Goal: Task Accomplishment & Management: Use online tool/utility

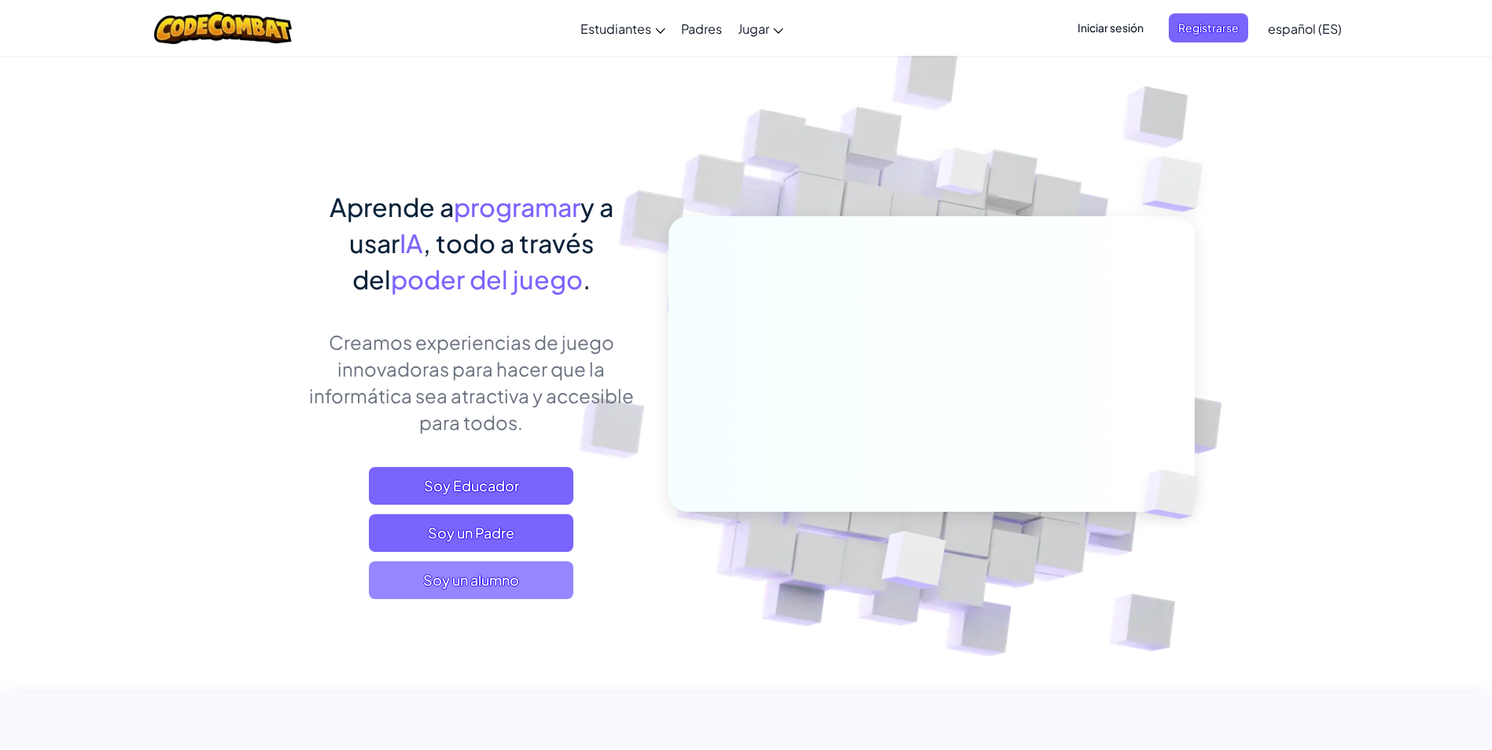
click at [462, 568] on span "Soy un alumno" at bounding box center [471, 580] width 204 height 38
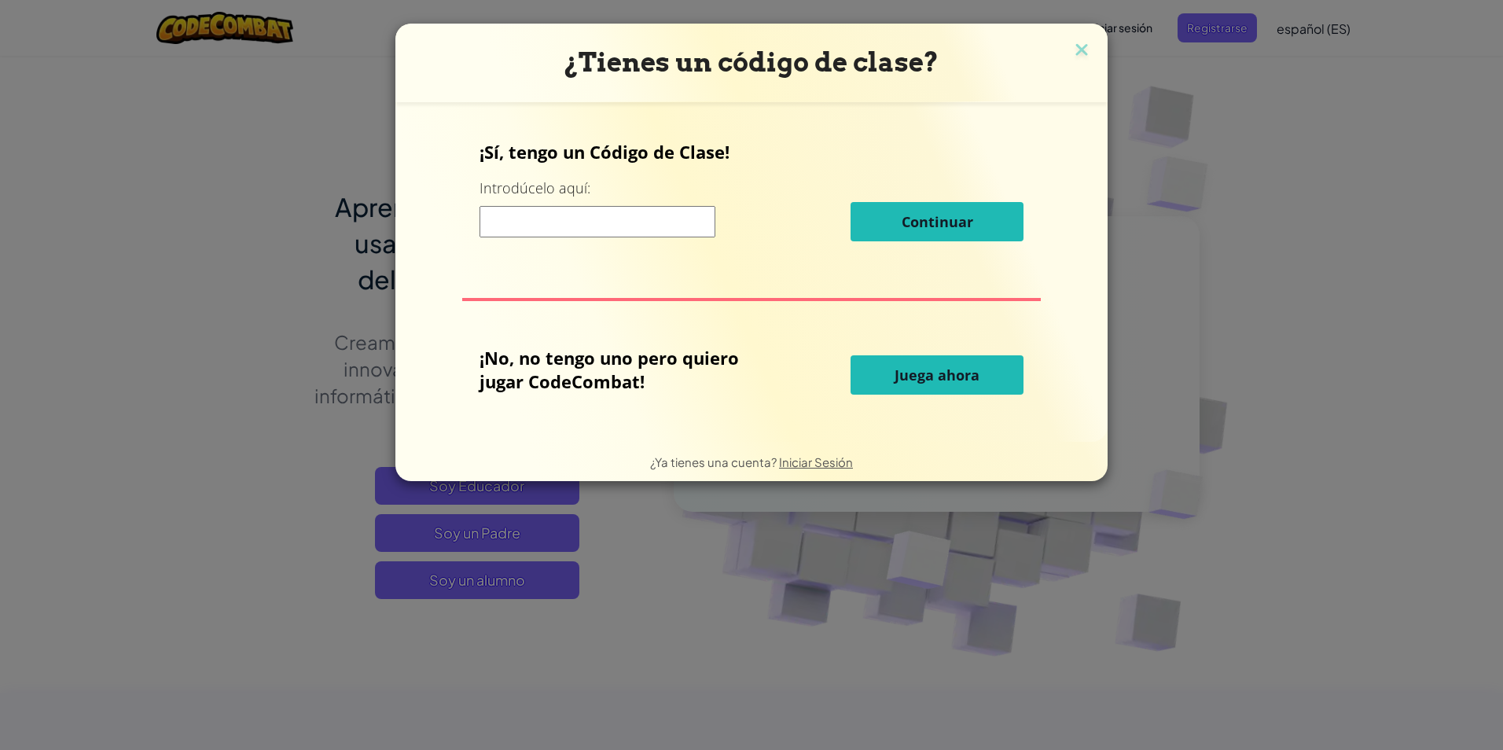
click at [583, 229] on input at bounding box center [598, 221] width 236 height 31
click at [853, 371] on button "Juega ahora" at bounding box center [937, 374] width 173 height 39
click at [1118, 169] on div "¿Tienes un código de clase? ¡Sí, tengo un Código de Clase! Introdúcelo aquí: Co…" at bounding box center [751, 375] width 1503 height 750
click at [868, 377] on button "Juega ahora" at bounding box center [937, 374] width 173 height 39
click at [902, 226] on span "Continuar" at bounding box center [938, 221] width 72 height 19
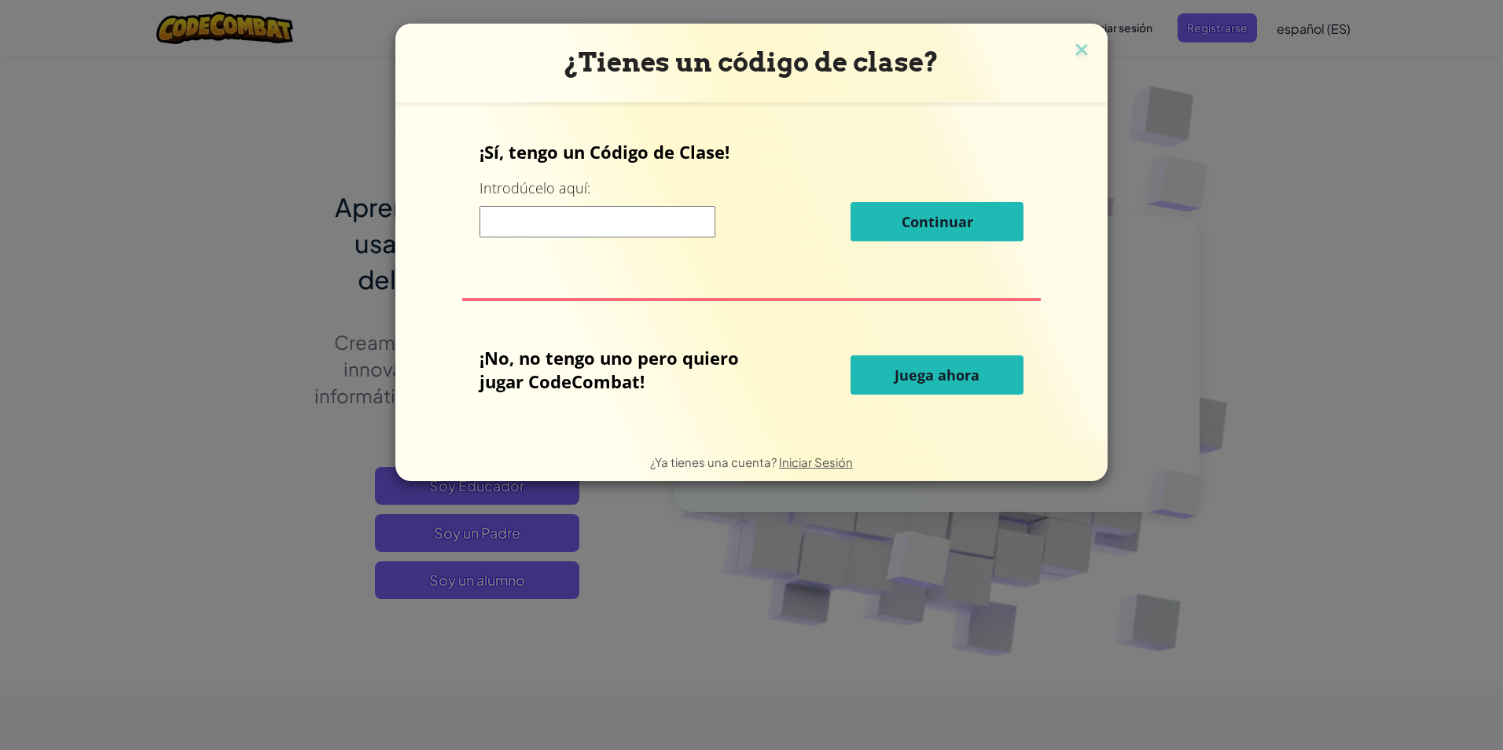
click at [545, 193] on label "Introdúcelo aquí:" at bounding box center [535, 188] width 111 height 20
click at [830, 374] on div "¡No, no tengo uno pero quiero jugar CodeCombat!" at bounding box center [666, 375] width 372 height 58
click at [912, 374] on span "Juega ahora" at bounding box center [937, 375] width 85 height 19
click at [789, 465] on span "Iniciar Sesión" at bounding box center [816, 461] width 74 height 15
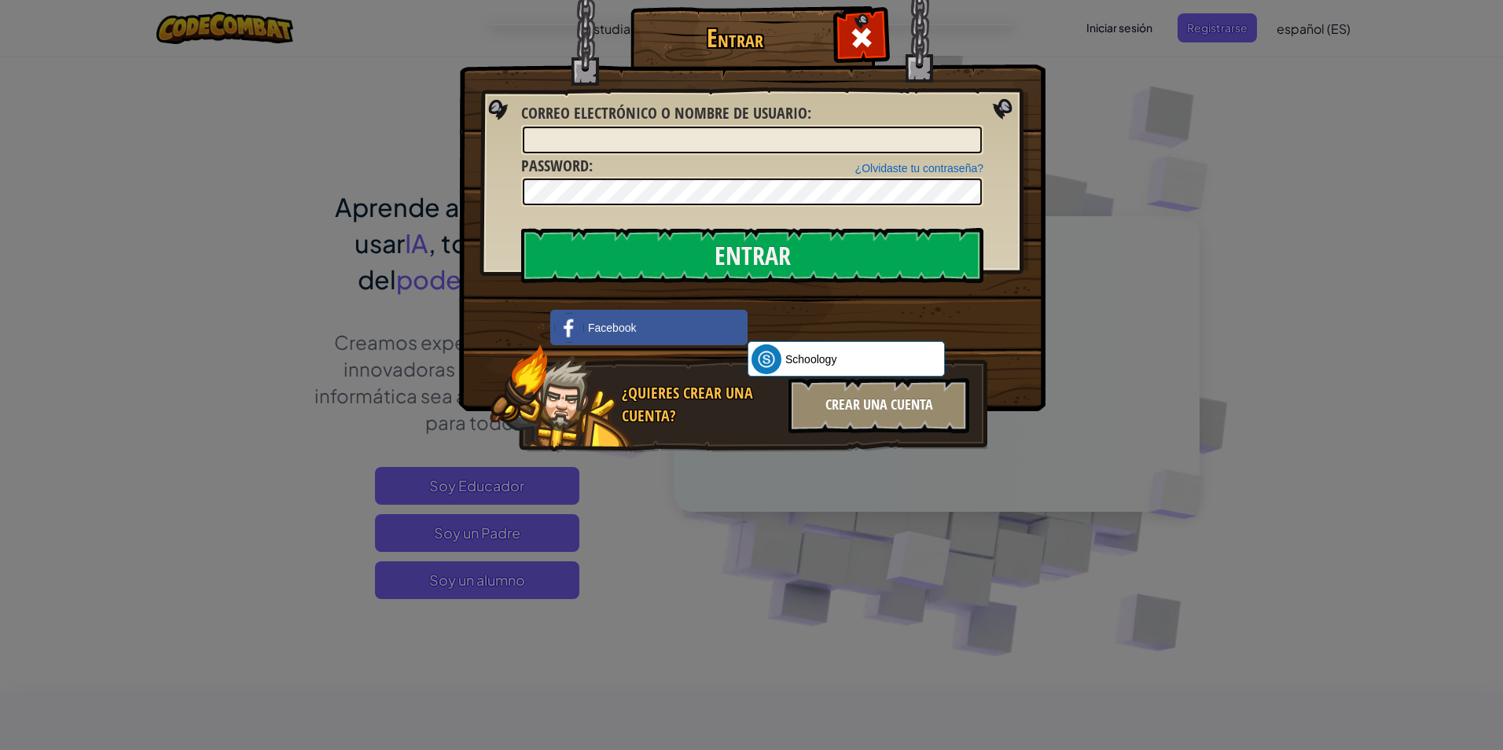
click at [893, 409] on div "Crear una cuenta" at bounding box center [879, 405] width 181 height 55
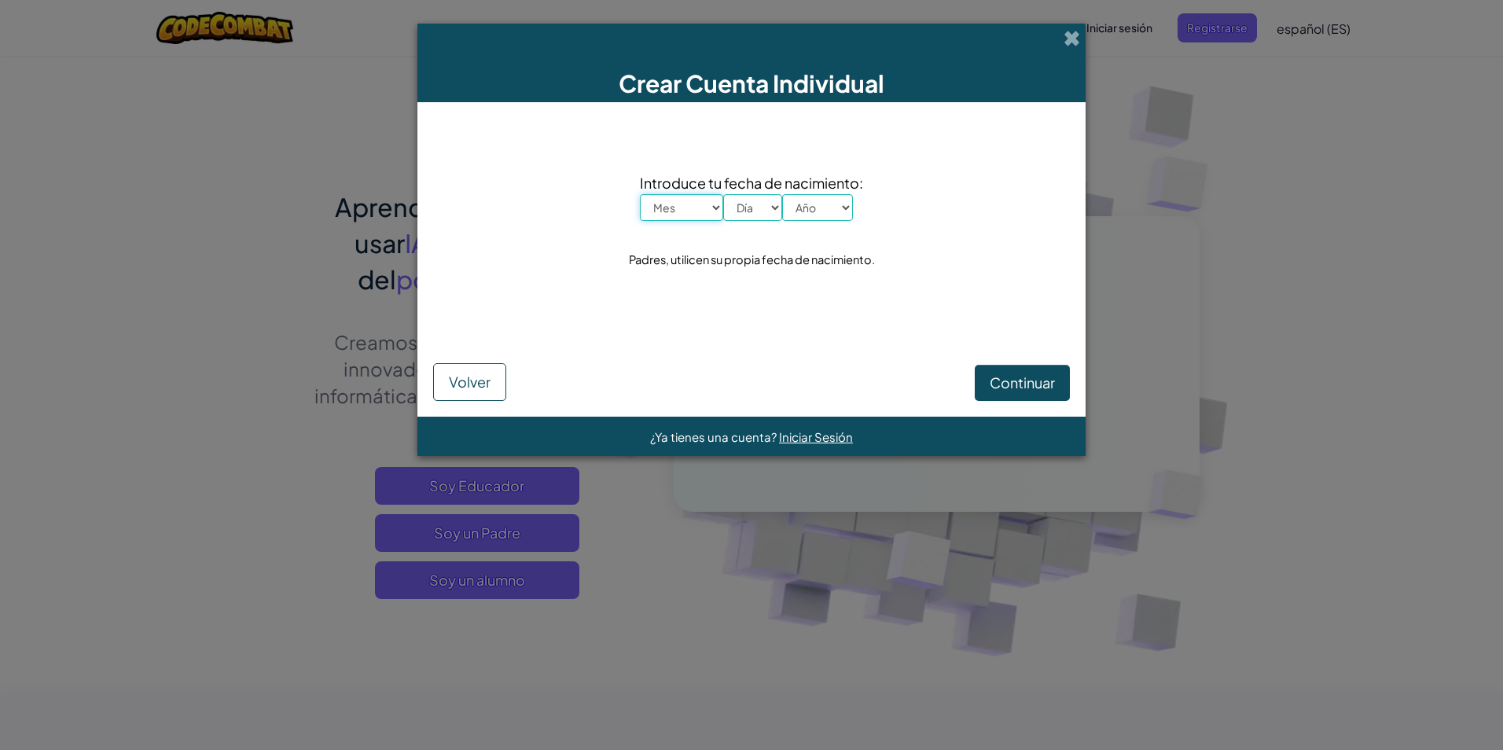
click at [672, 204] on select "Mes Enero Febrero Órdenes de marcha [PERSON_NAME] [PERSON_NAME] Octubre Noviemb…" at bounding box center [681, 207] width 83 height 27
select select "1"
click at [640, 194] on select "Mes Enero Febrero Órdenes de marcha [PERSON_NAME] [PERSON_NAME] Octubre Noviemb…" at bounding box center [681, 207] width 83 height 27
click at [777, 195] on select "Día 1 2 3 4 5 6 7 8 9 10 11 12 13 14 15 16 17 18 19 20 21 22 23 24 25 26 27 28 …" at bounding box center [752, 207] width 59 height 27
select select "23"
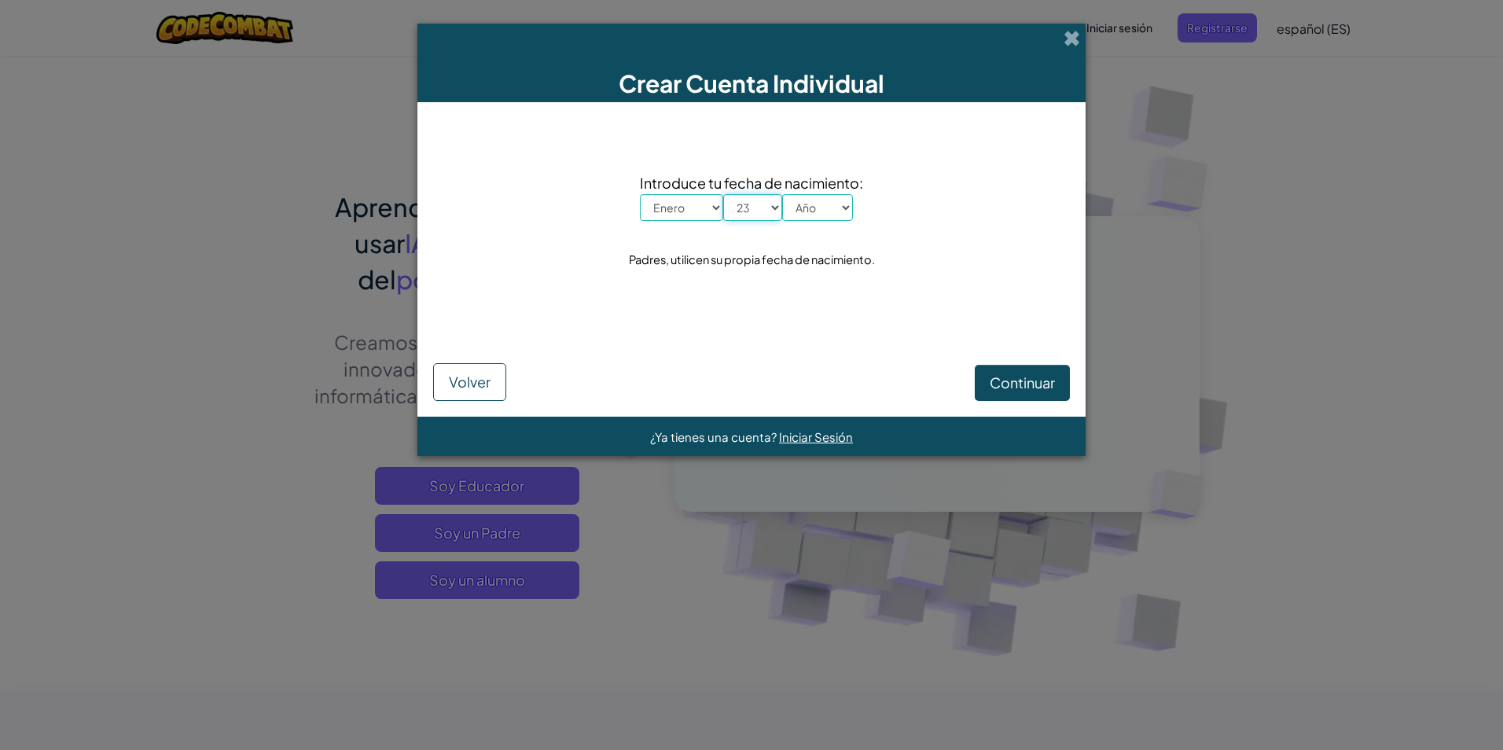
click at [723, 194] on select "Día 1 2 3 4 5 6 7 8 9 10 11 12 13 14 15 16 17 18 19 20 21 22 23 24 25 26 27 28 …" at bounding box center [752, 207] width 59 height 27
click at [826, 198] on select "Año 2025 2024 2023 2022 2021 2020 2019 2018 2017 2016 2015 2014 2013 2012 2011 …" at bounding box center [817, 207] width 71 height 27
select select "1999"
click at [782, 194] on select "Año 2025 2024 2023 2022 2021 2020 2019 2018 2017 2016 2015 2014 2013 2012 2011 …" at bounding box center [817, 207] width 71 height 27
click at [1000, 378] on span "Continuar" at bounding box center [1022, 382] width 65 height 18
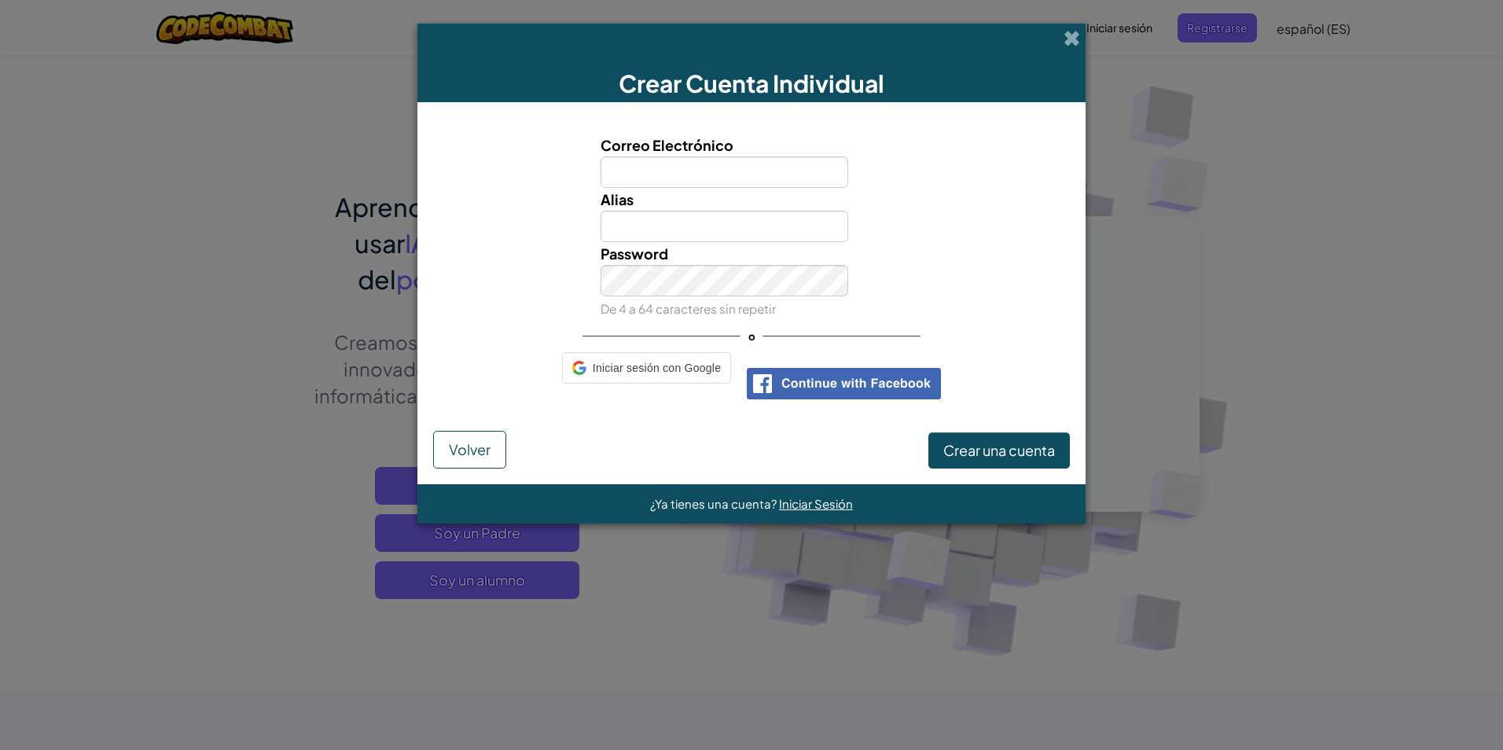
click at [715, 186] on input "Correo Electrónico" at bounding box center [725, 171] width 248 height 31
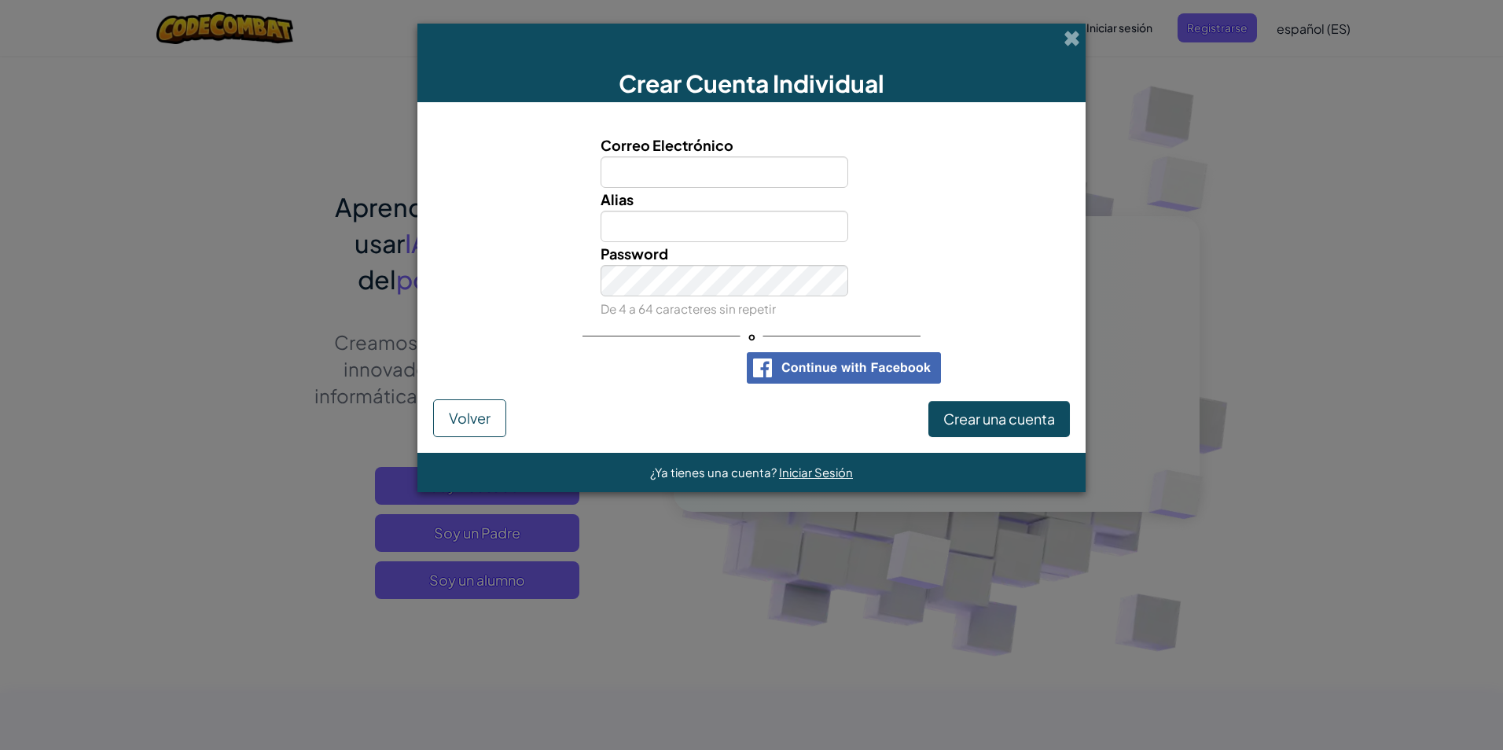
click at [715, 172] on input "Correo Electrónico" at bounding box center [725, 171] width 248 height 31
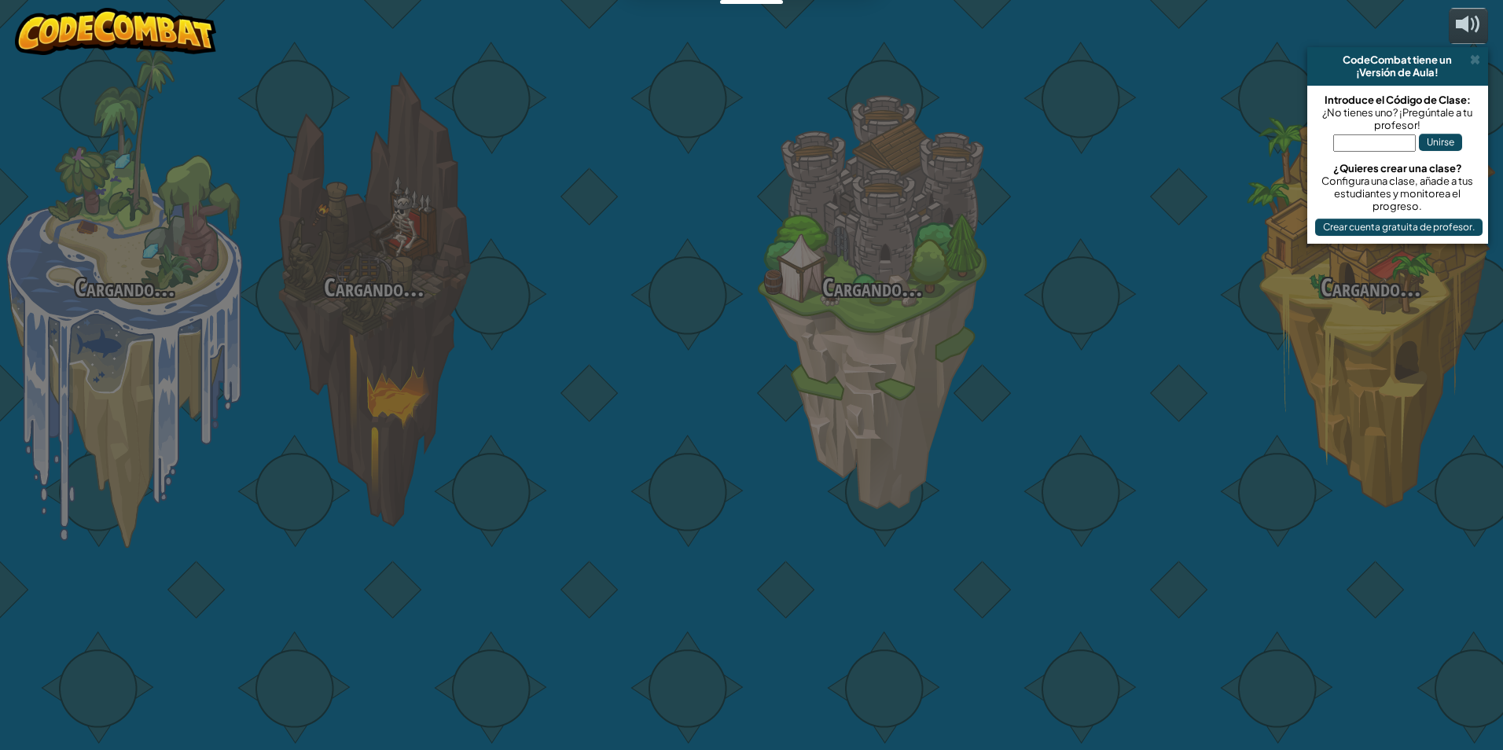
click at [627, 356] on div at bounding box center [622, 249] width 249 height 498
select select "es-ES"
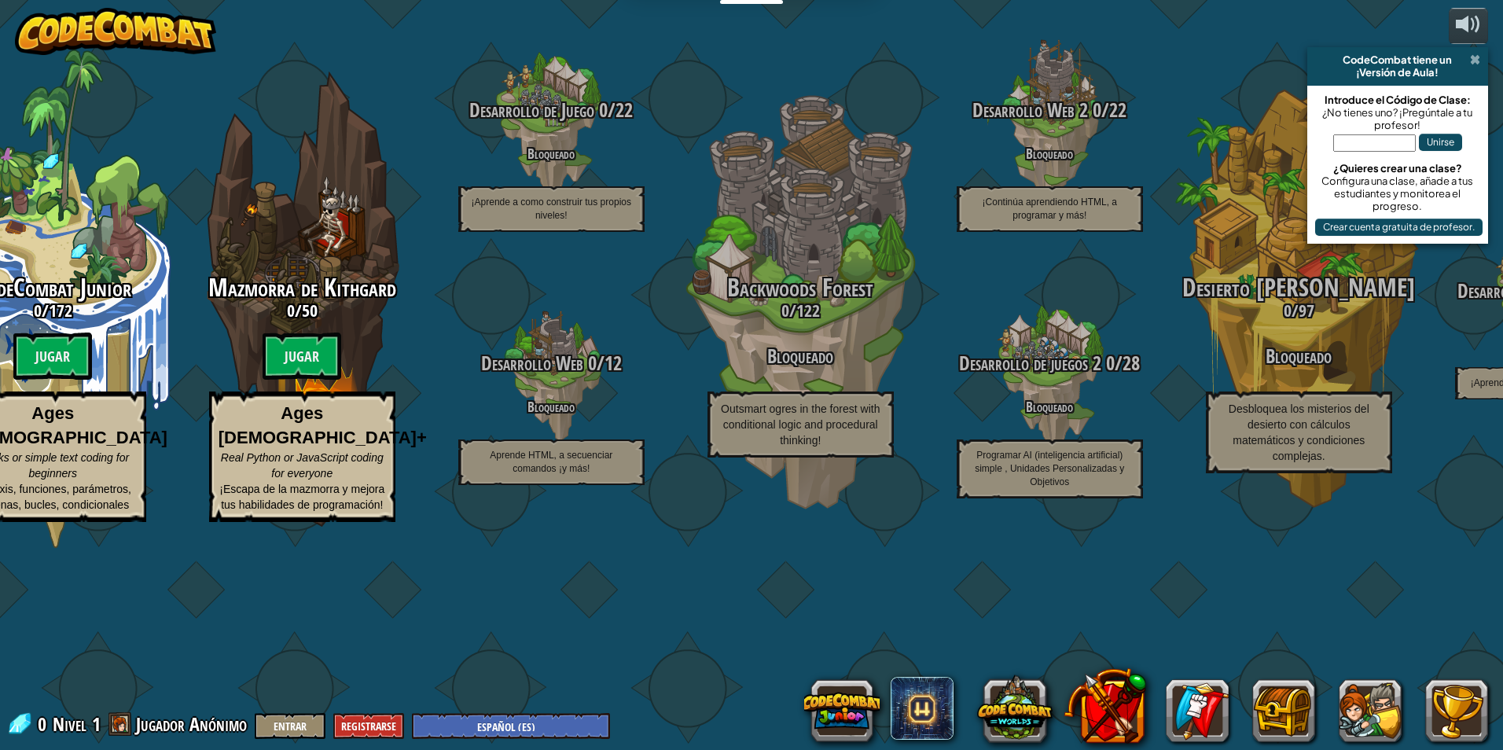
click at [1474, 57] on span at bounding box center [1475, 59] width 10 height 13
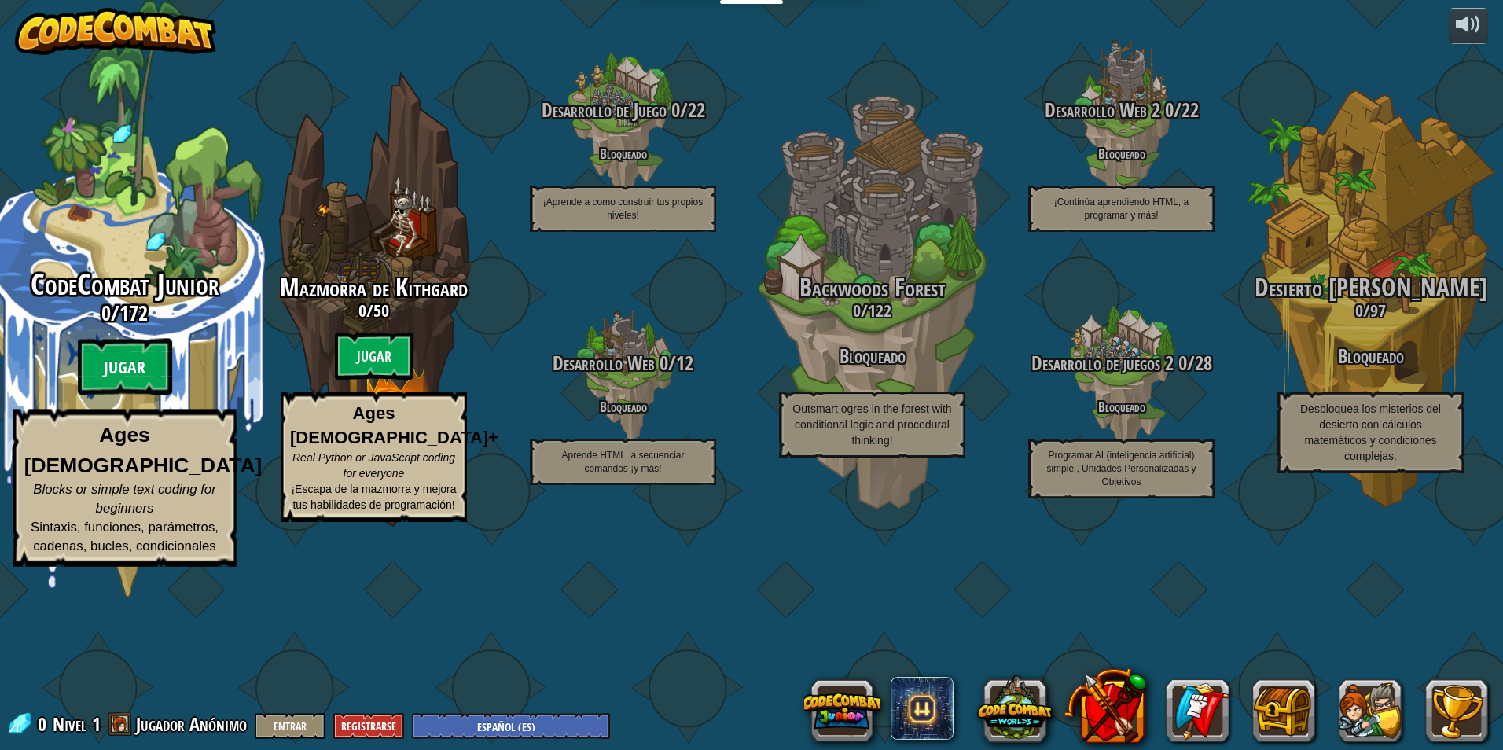
click at [125, 395] on btn "Jugar" at bounding box center [125, 367] width 94 height 57
select select "es-ES"
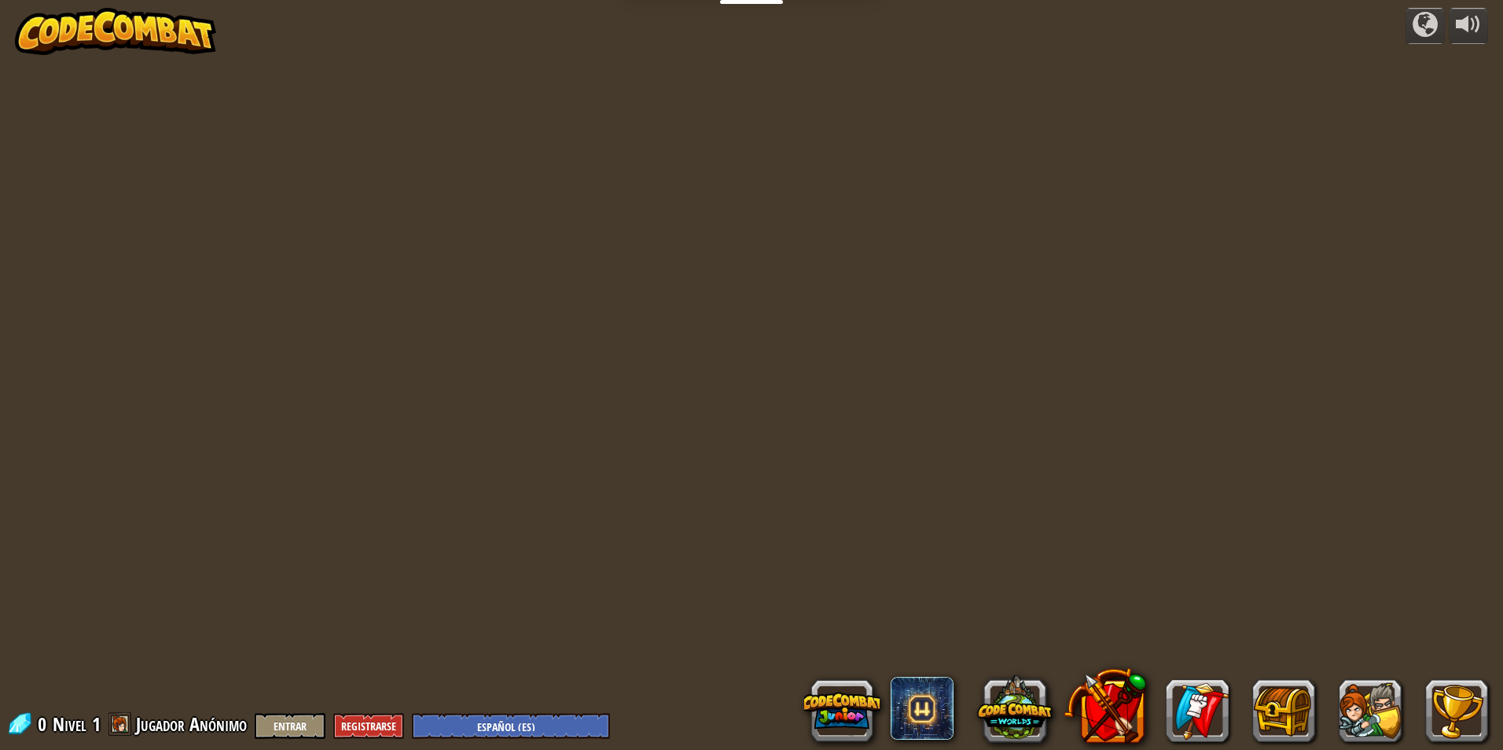
select select "es-ES"
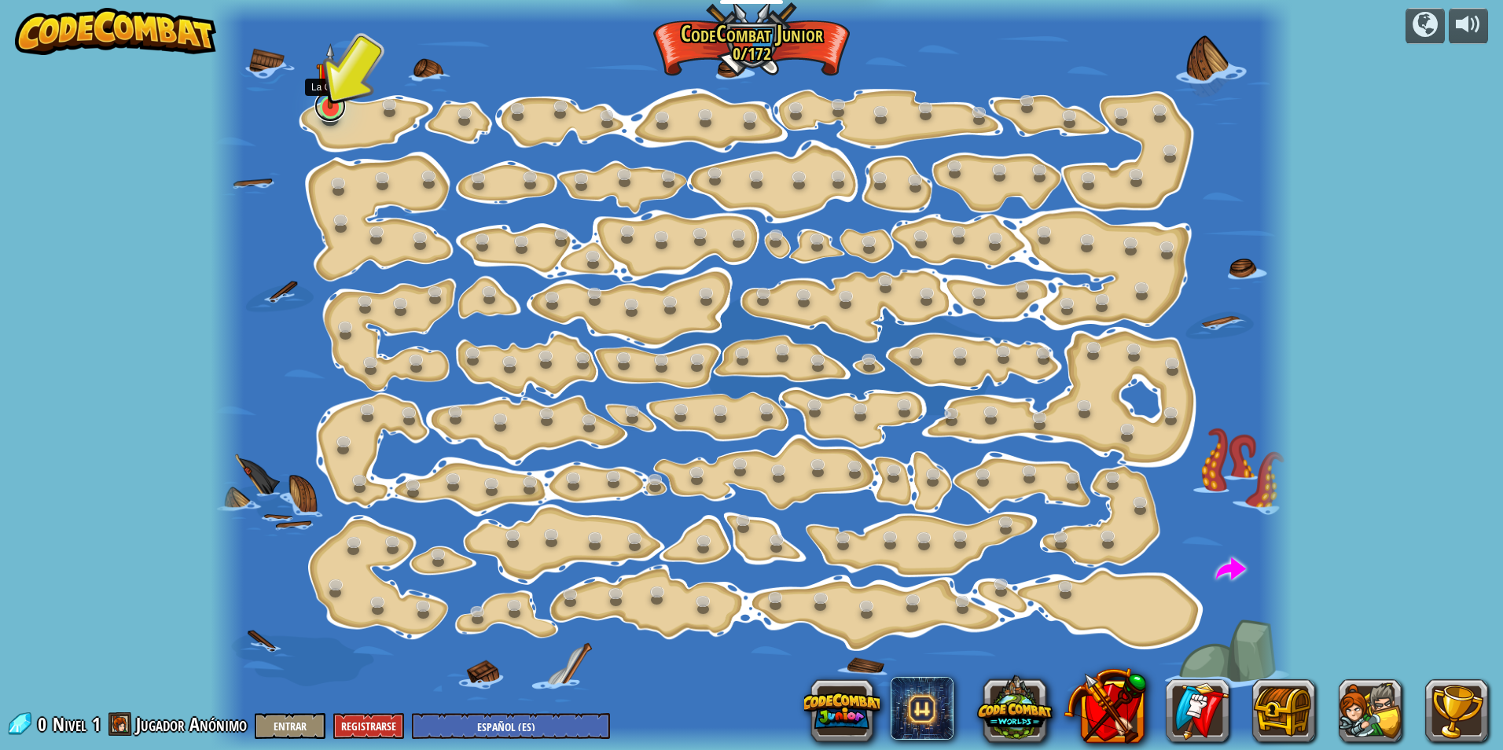
click at [335, 108] on link at bounding box center [330, 105] width 31 height 31
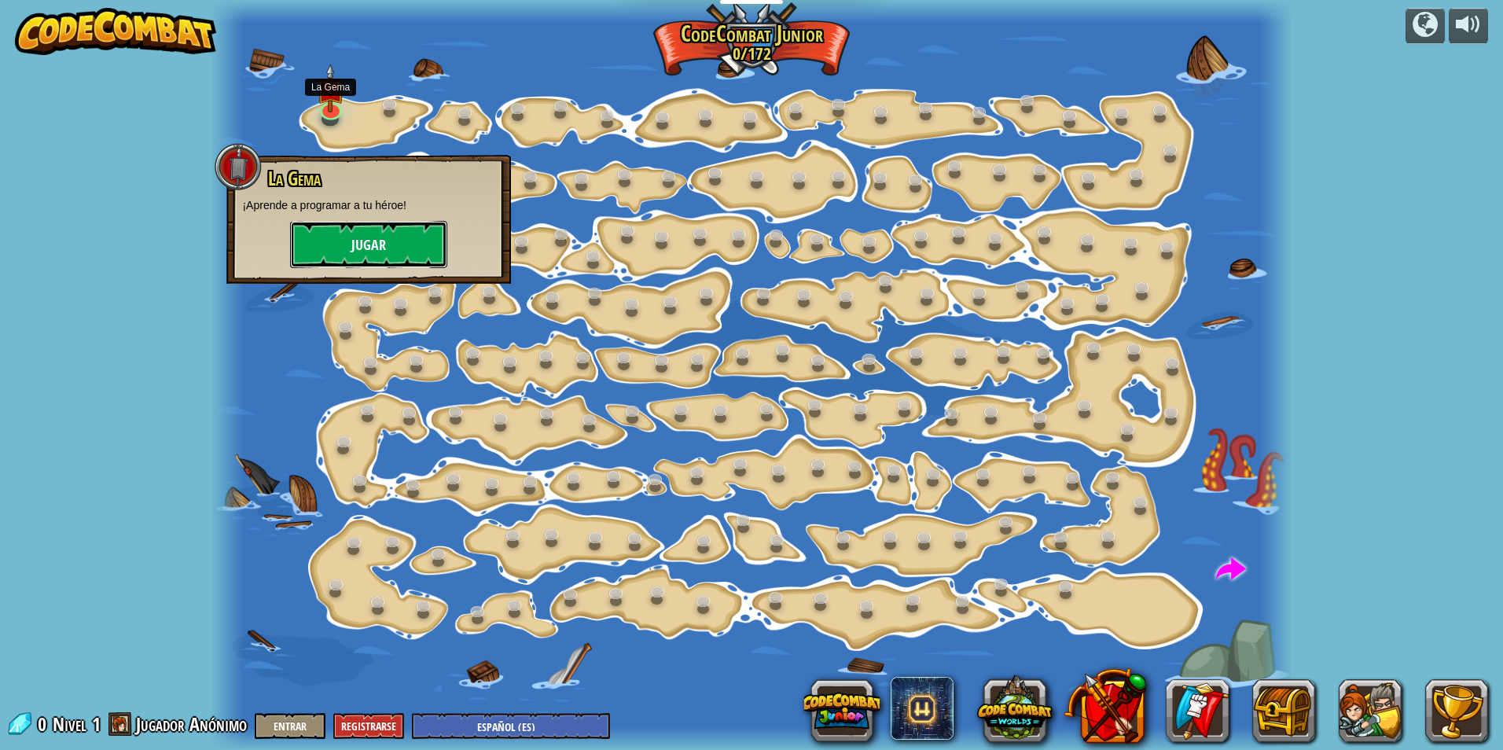
click at [338, 246] on button "Jugar" at bounding box center [368, 244] width 157 height 47
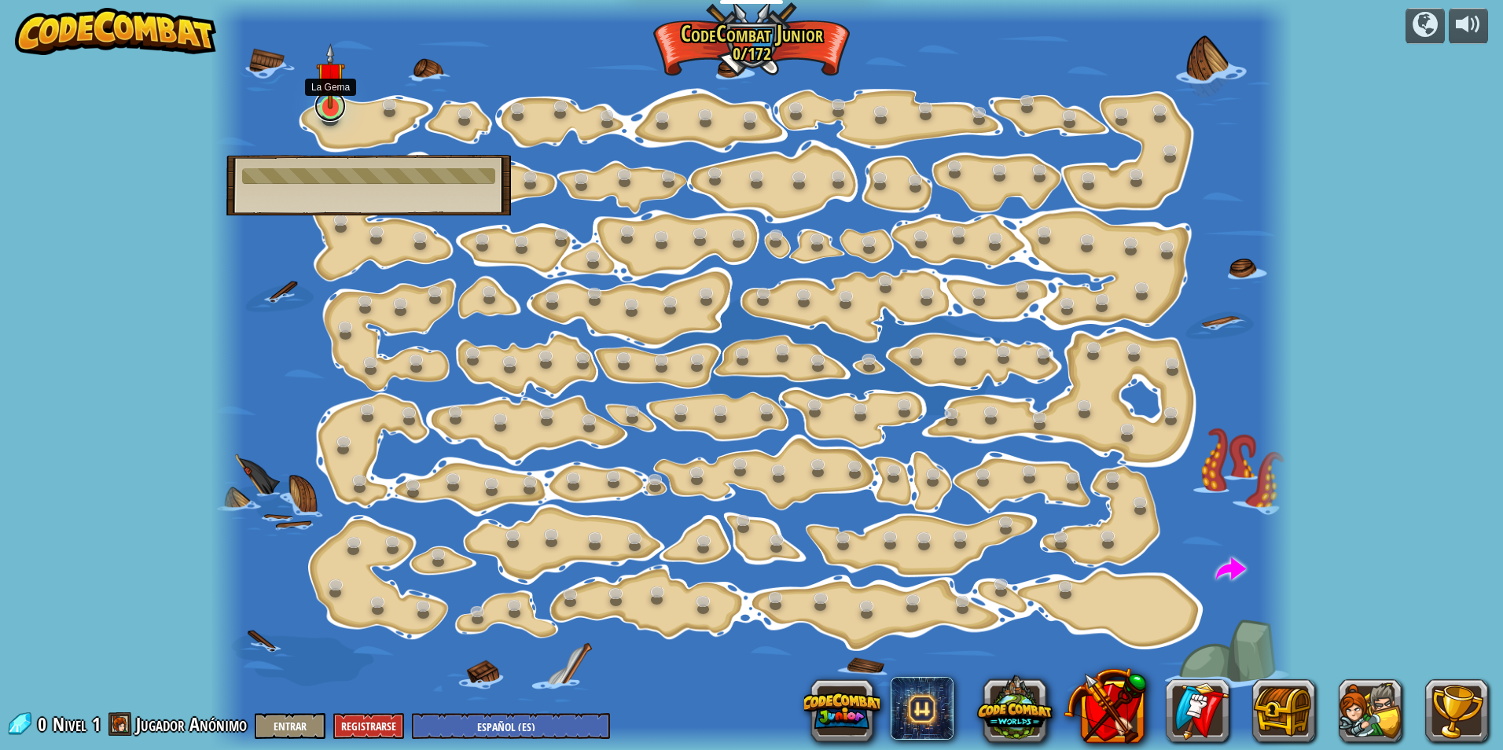
click at [329, 109] on link at bounding box center [330, 105] width 31 height 31
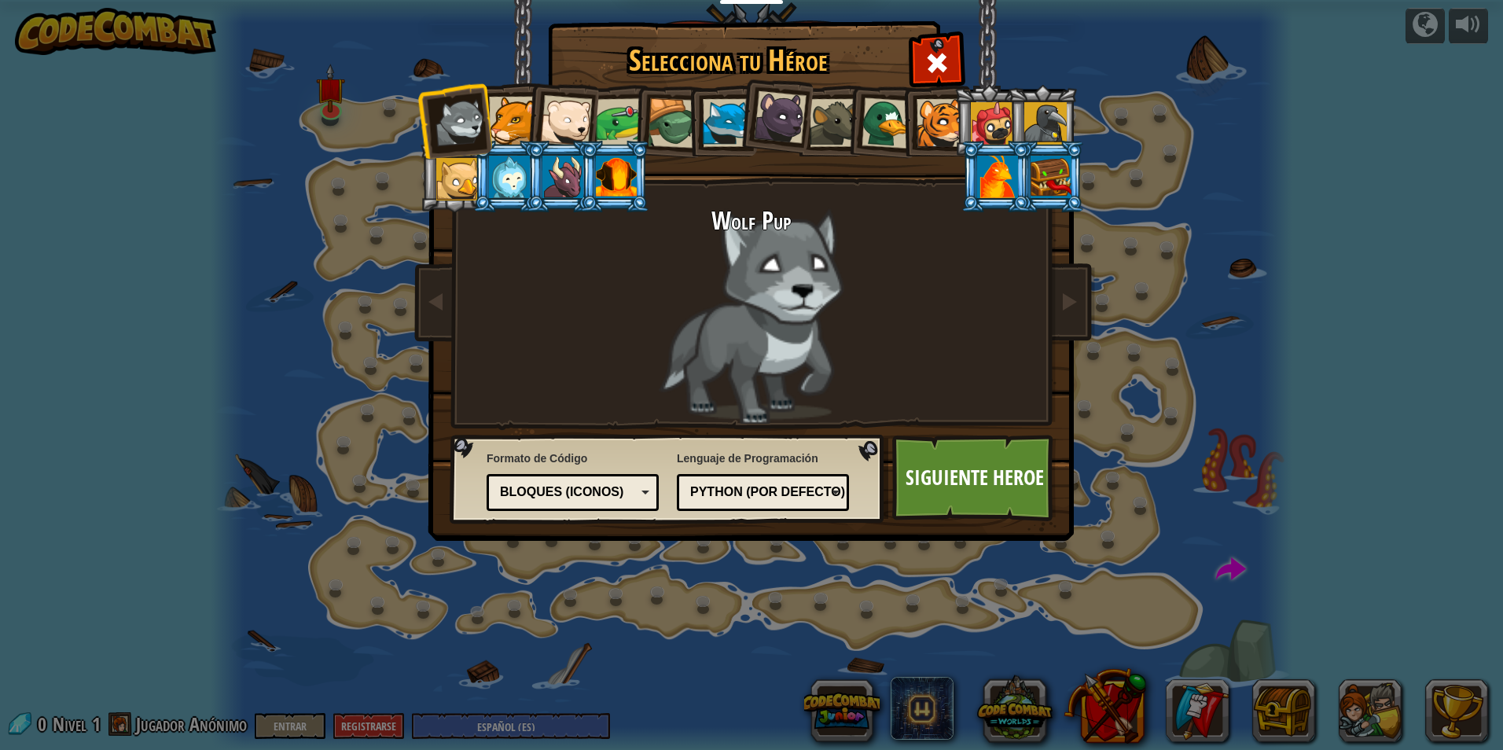
click at [513, 129] on div at bounding box center [513, 121] width 48 height 48
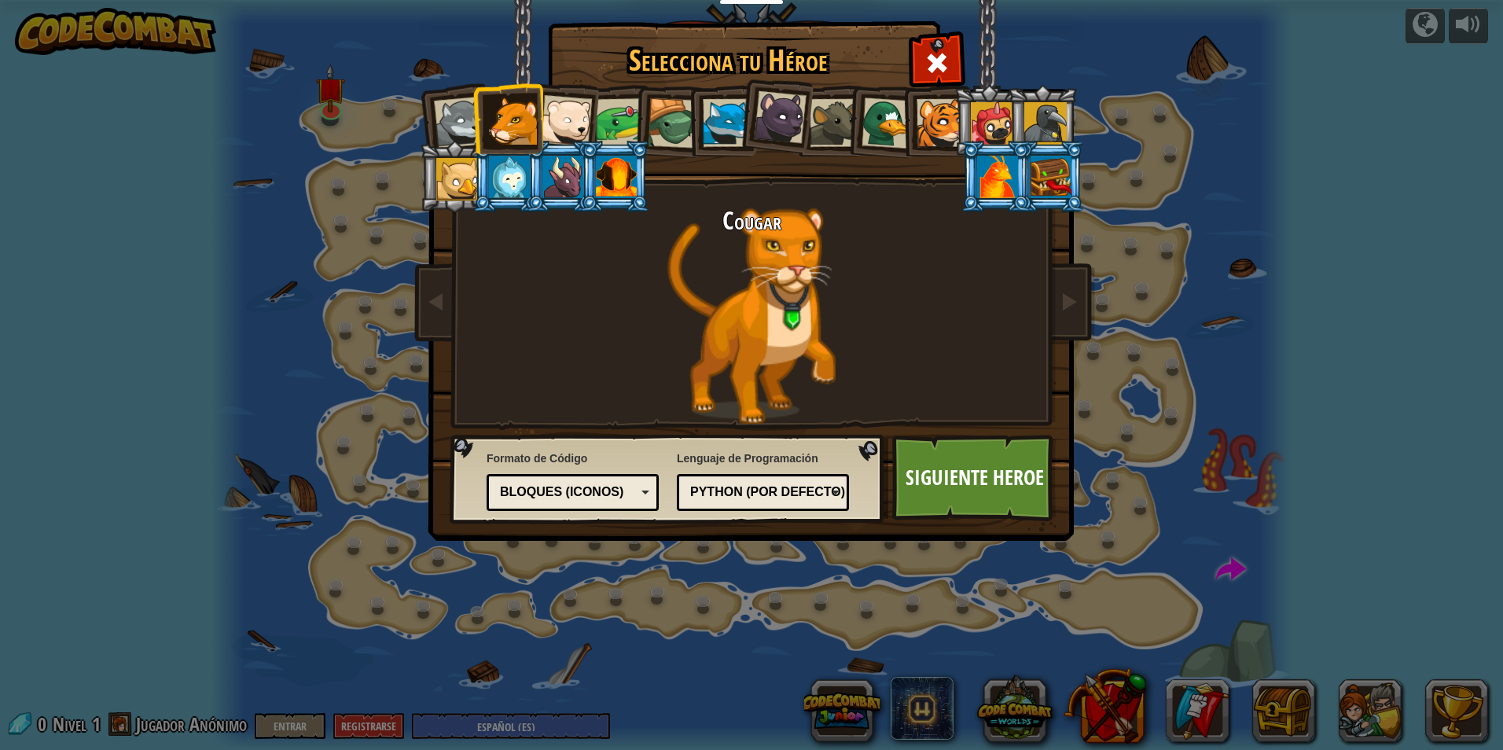
click at [549, 108] on div at bounding box center [566, 121] width 52 height 52
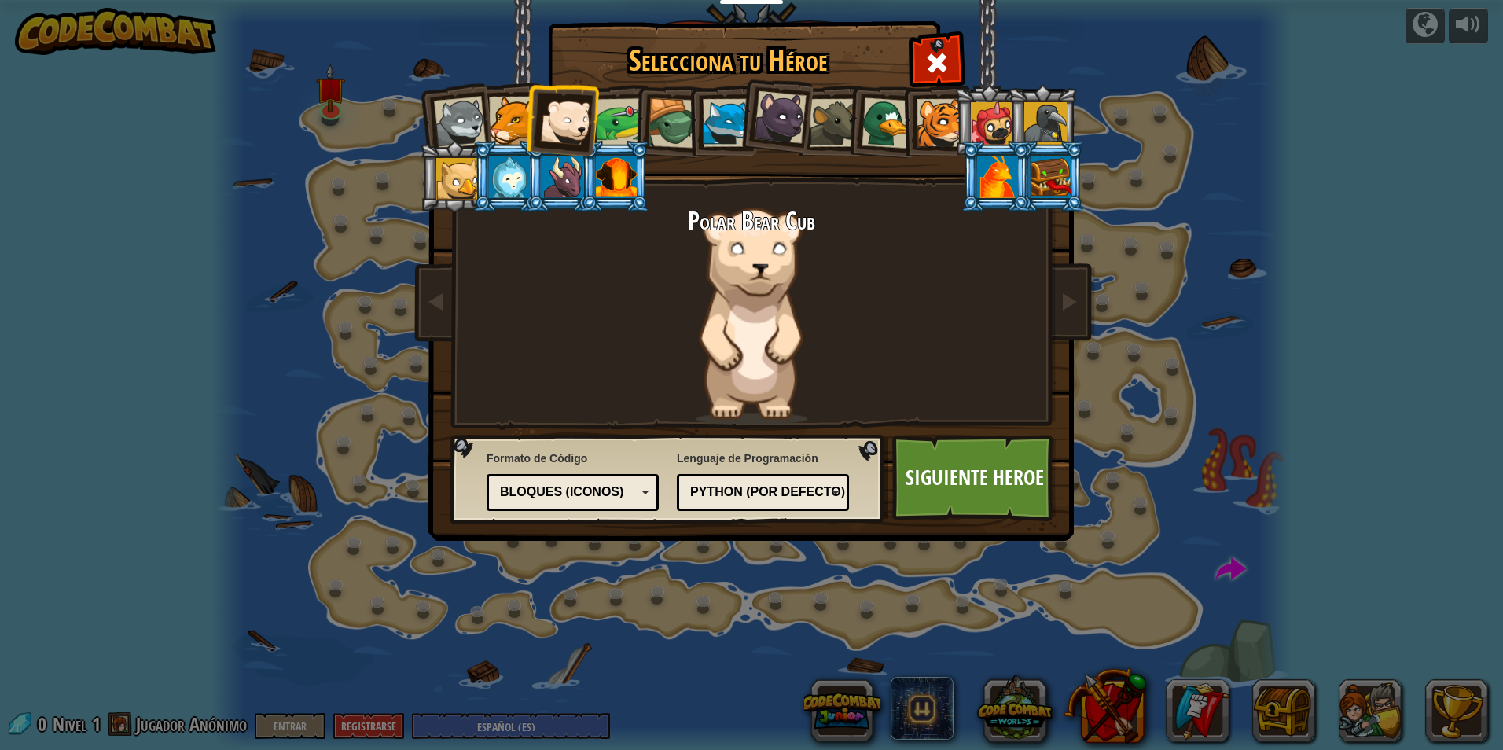
click at [885, 128] on div at bounding box center [887, 122] width 51 height 51
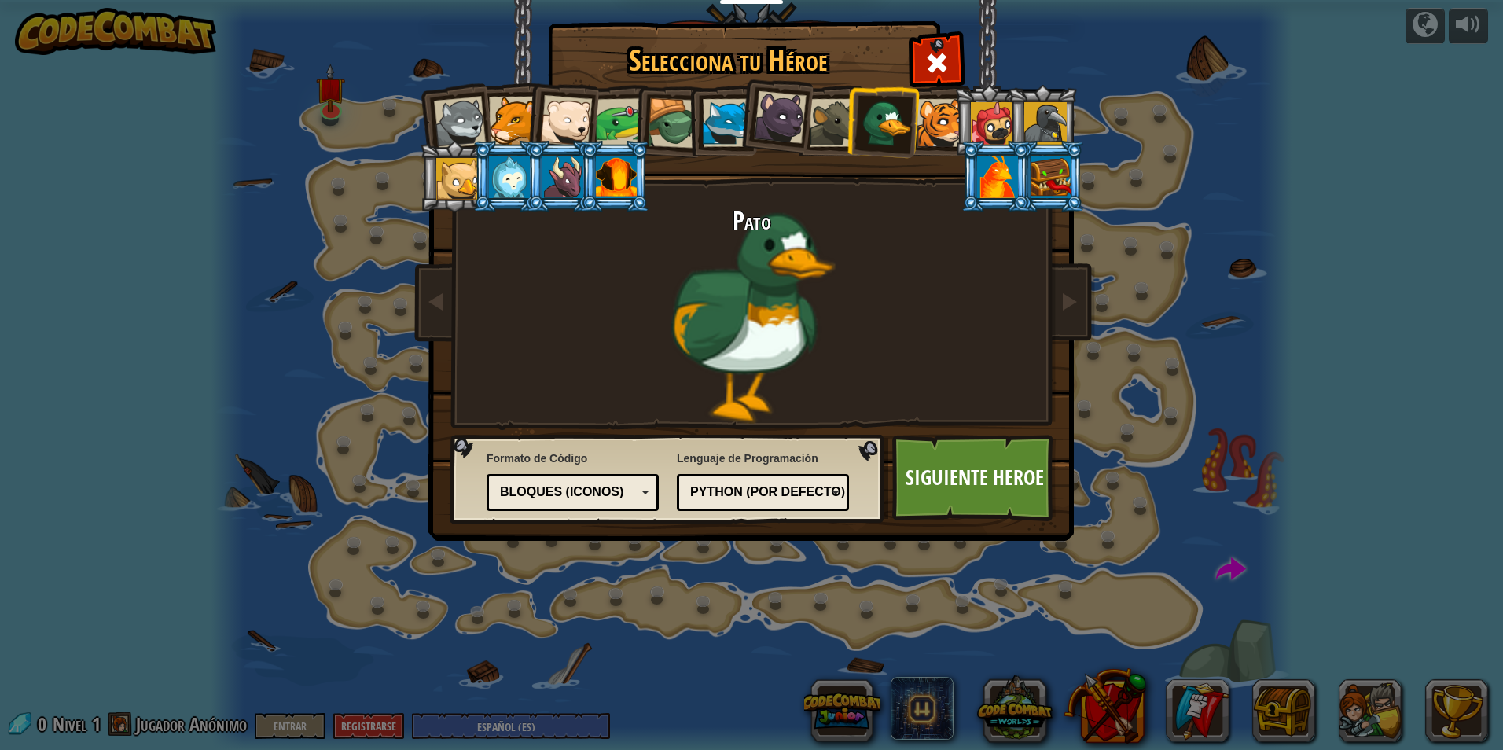
click at [462, 184] on div at bounding box center [457, 179] width 42 height 42
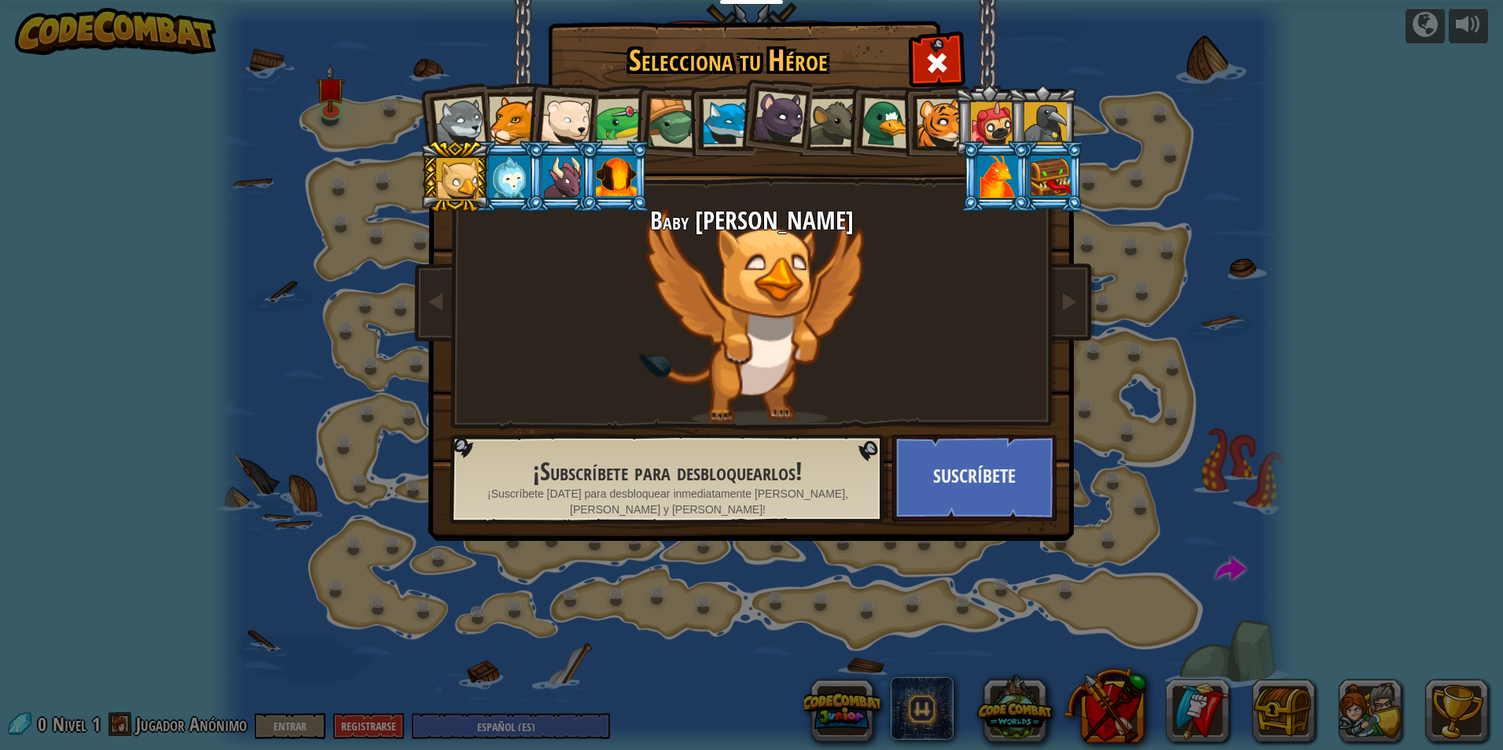
click at [571, 175] on div at bounding box center [563, 177] width 41 height 42
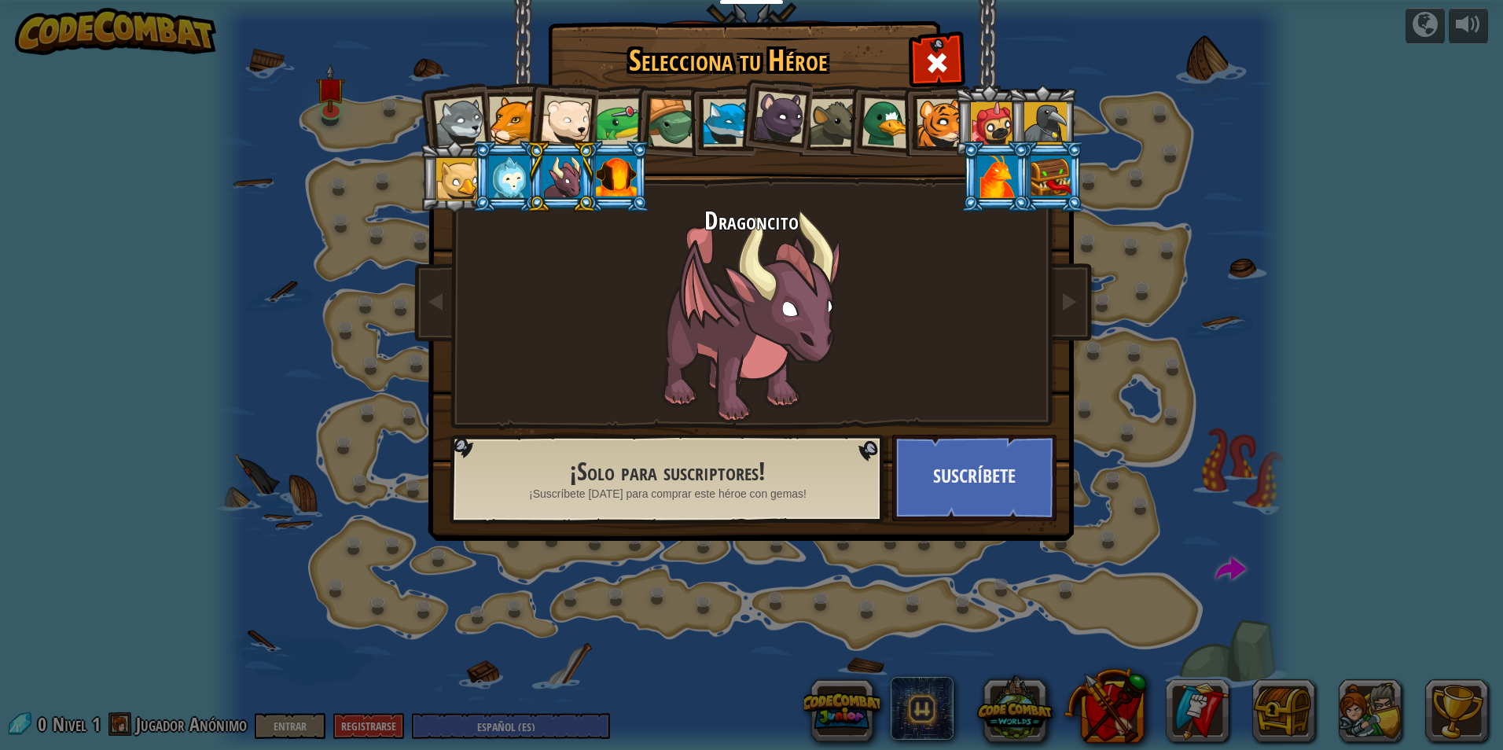
click at [456, 172] on div at bounding box center [457, 179] width 42 height 42
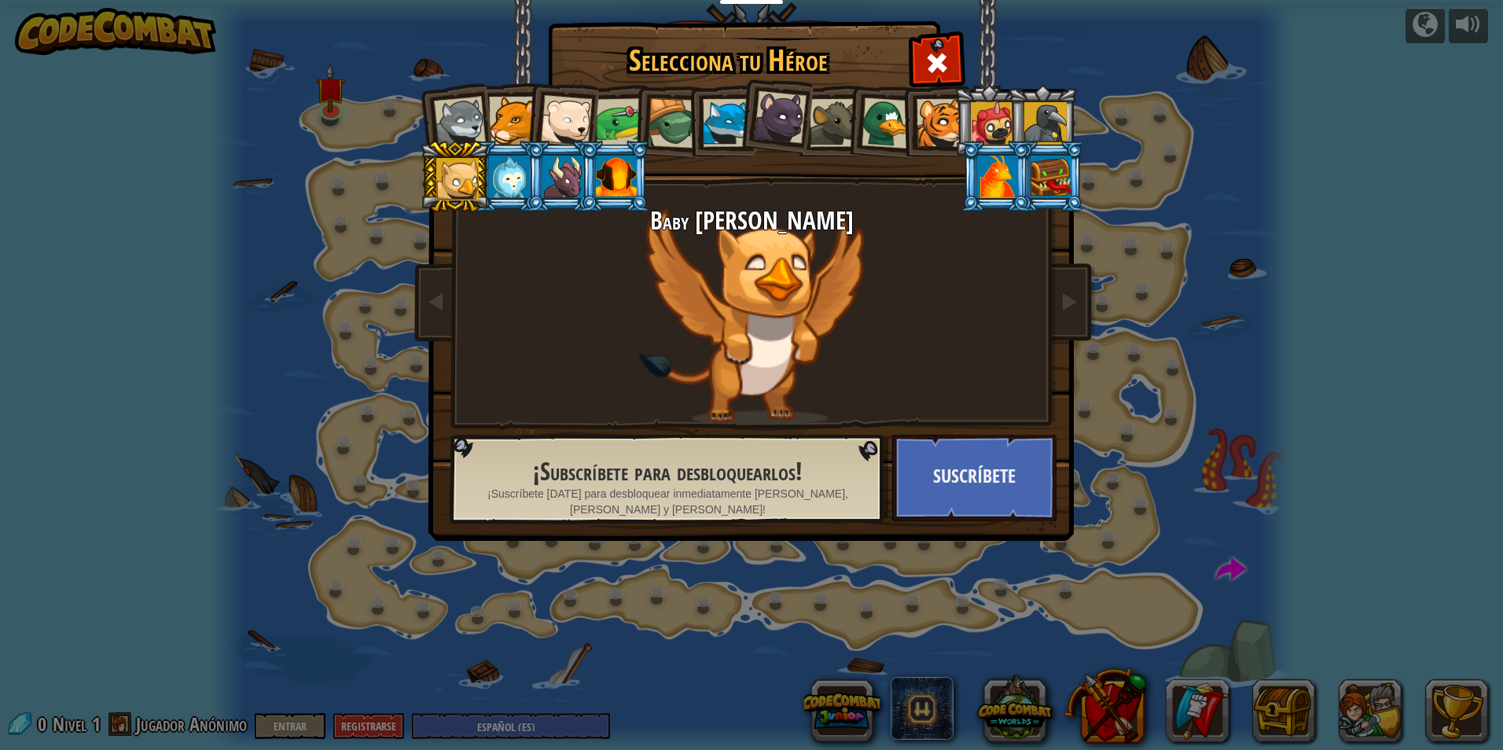
click at [500, 127] on div at bounding box center [513, 121] width 48 height 48
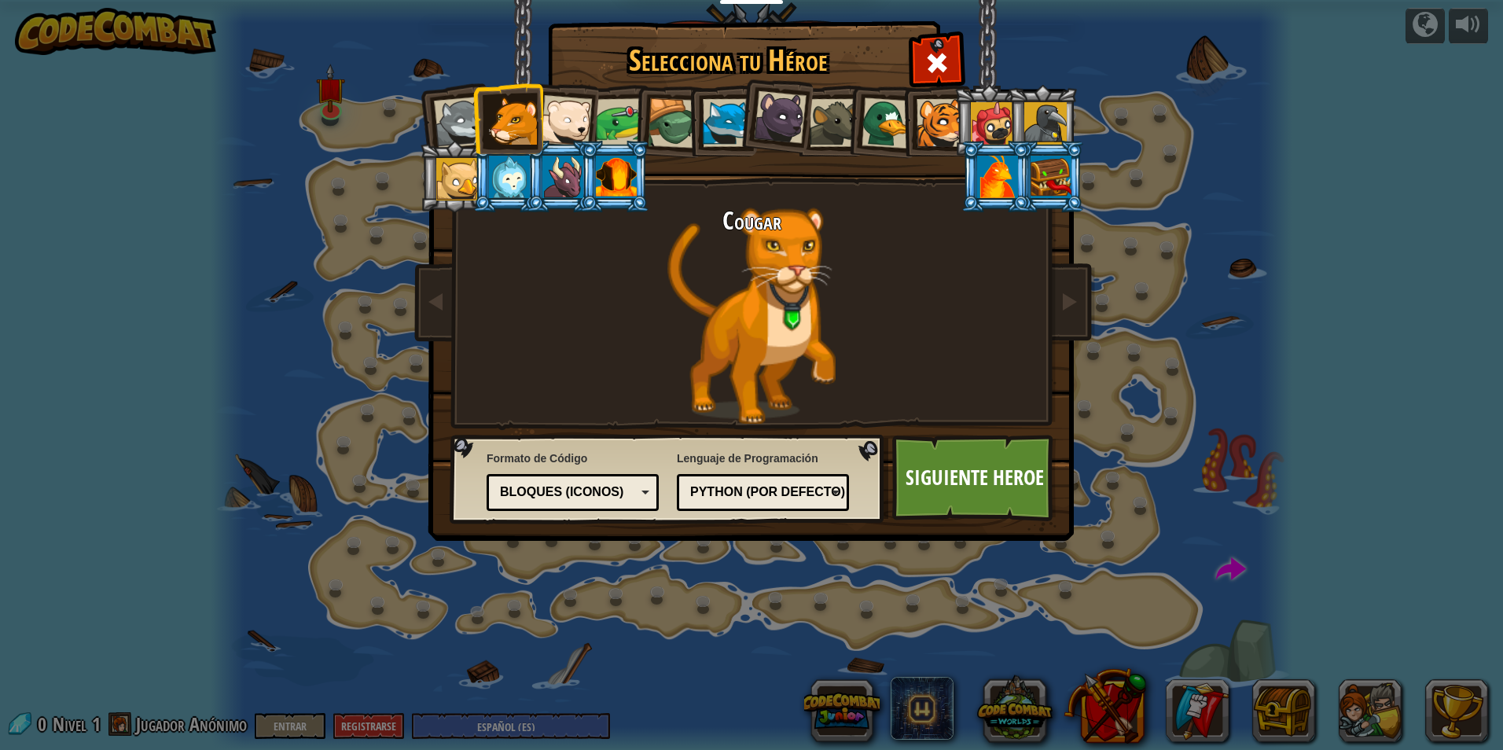
click at [871, 132] on div at bounding box center [887, 122] width 51 height 51
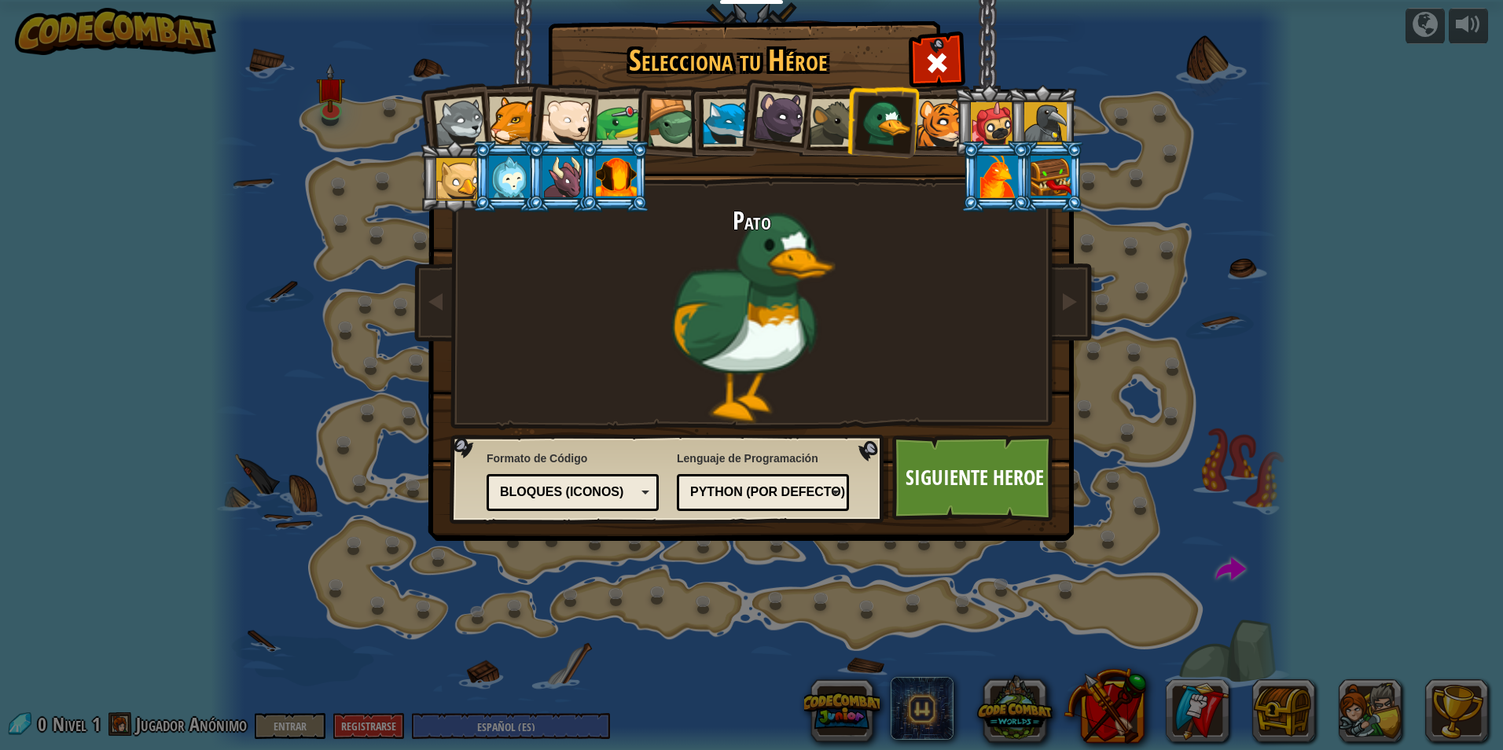
click at [455, 123] on div at bounding box center [460, 123] width 52 height 52
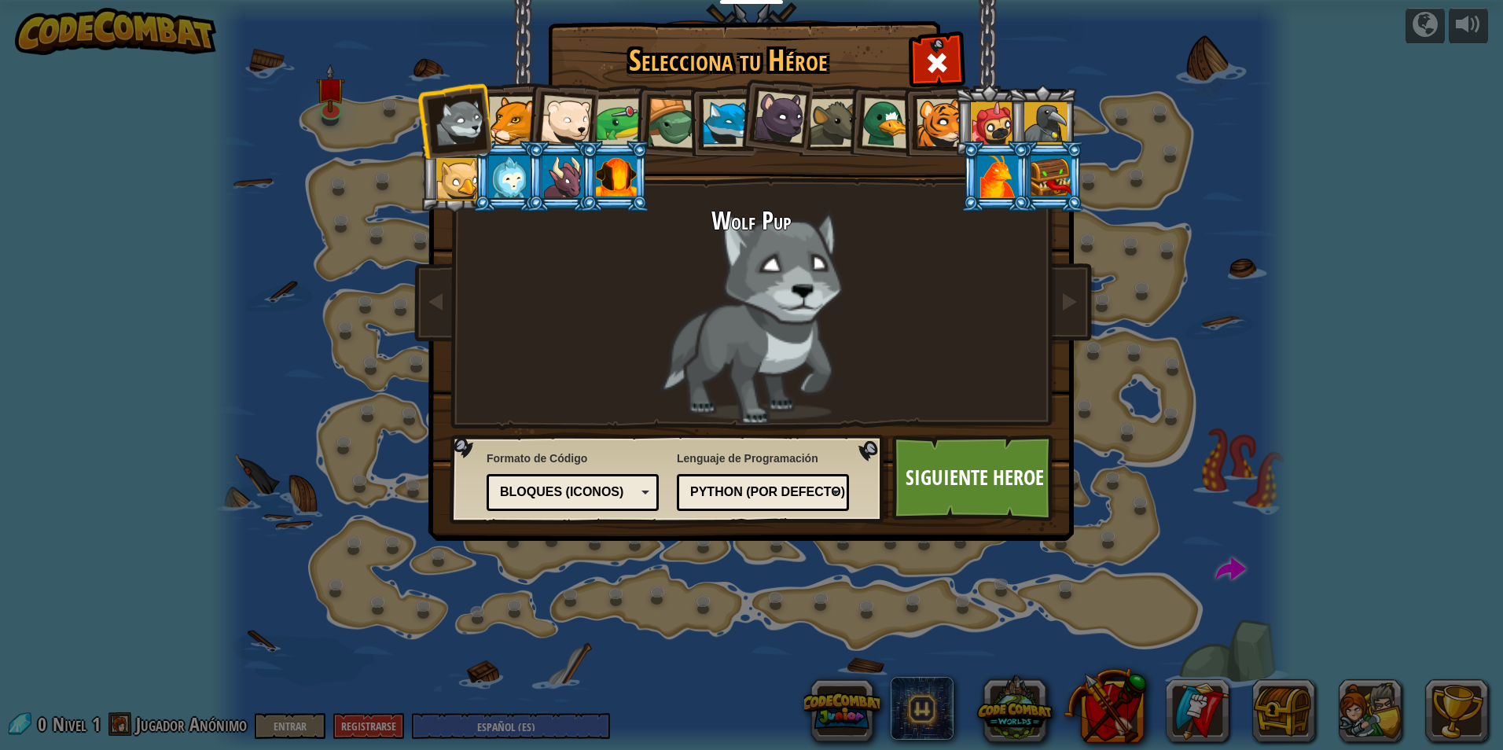
click at [990, 161] on div at bounding box center [997, 177] width 41 height 42
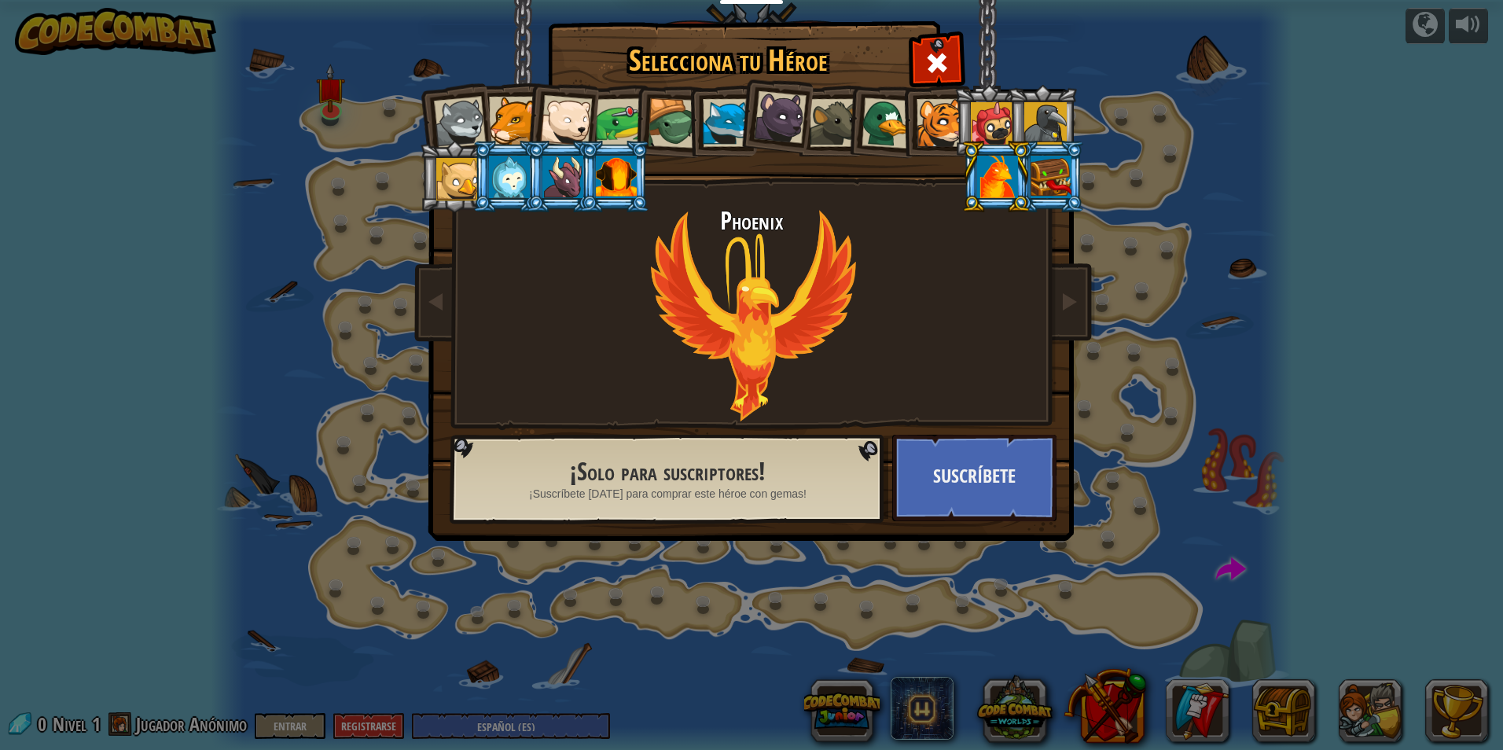
click at [1036, 182] on div at bounding box center [1051, 177] width 41 height 42
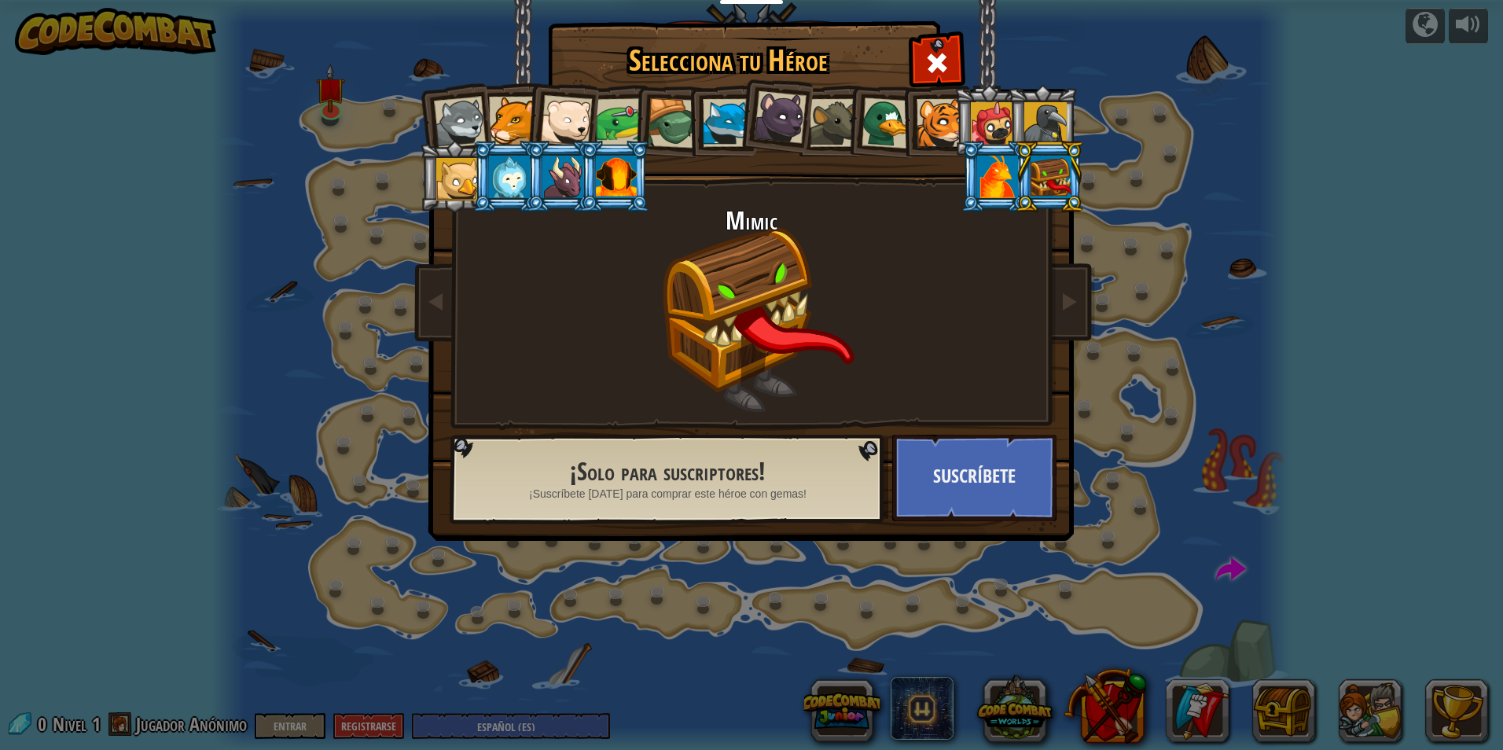
click at [939, 134] on div at bounding box center [941, 123] width 48 height 48
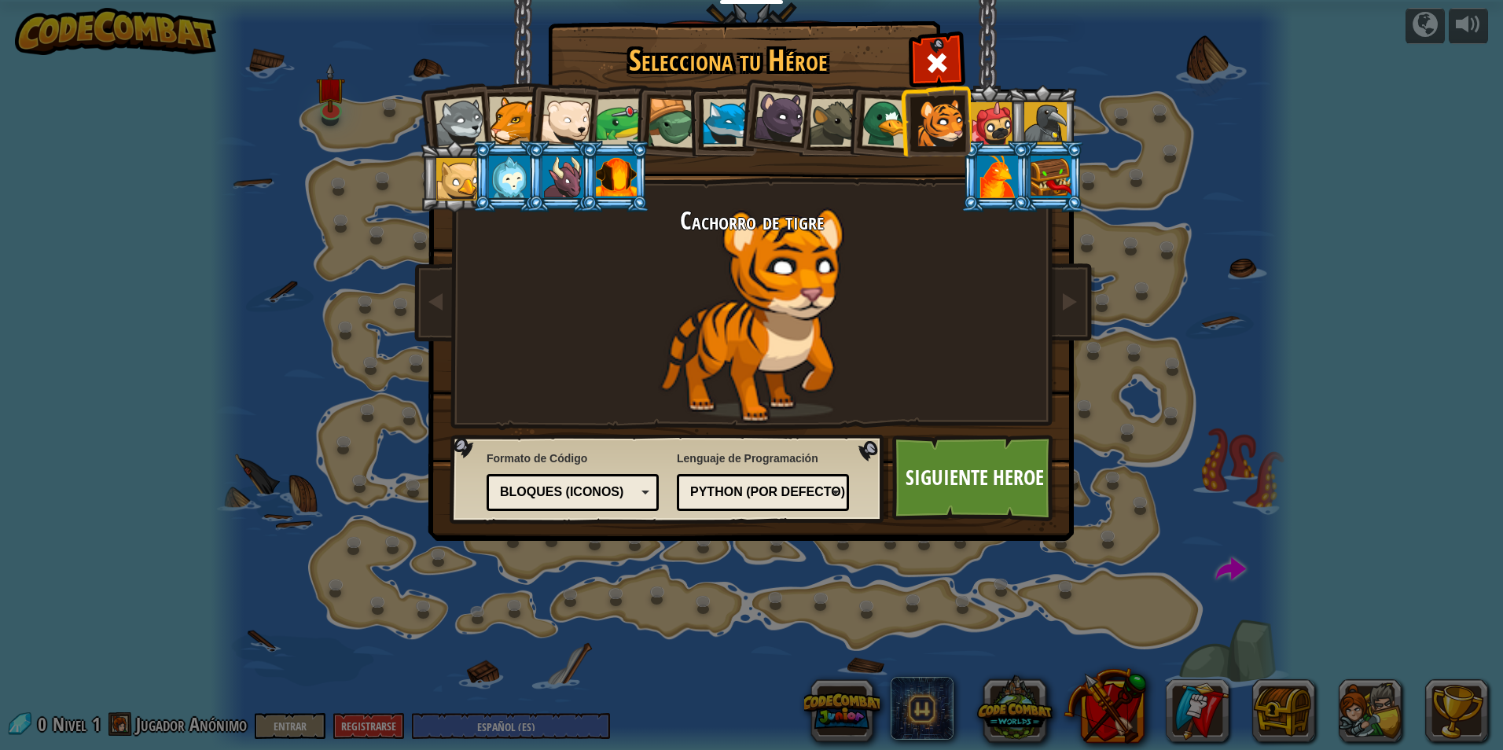
click at [991, 125] on div at bounding box center [992, 123] width 42 height 42
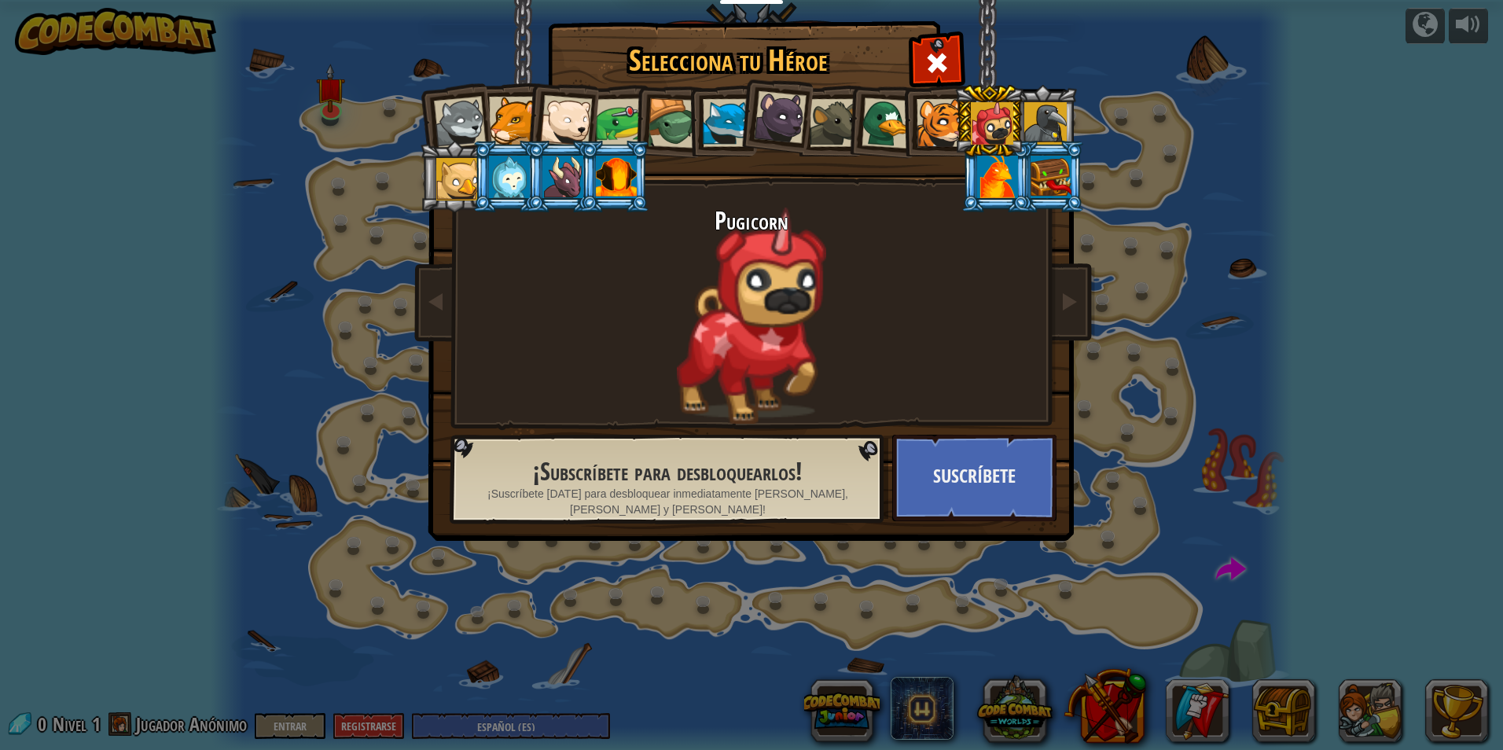
click at [944, 130] on div at bounding box center [941, 123] width 48 height 48
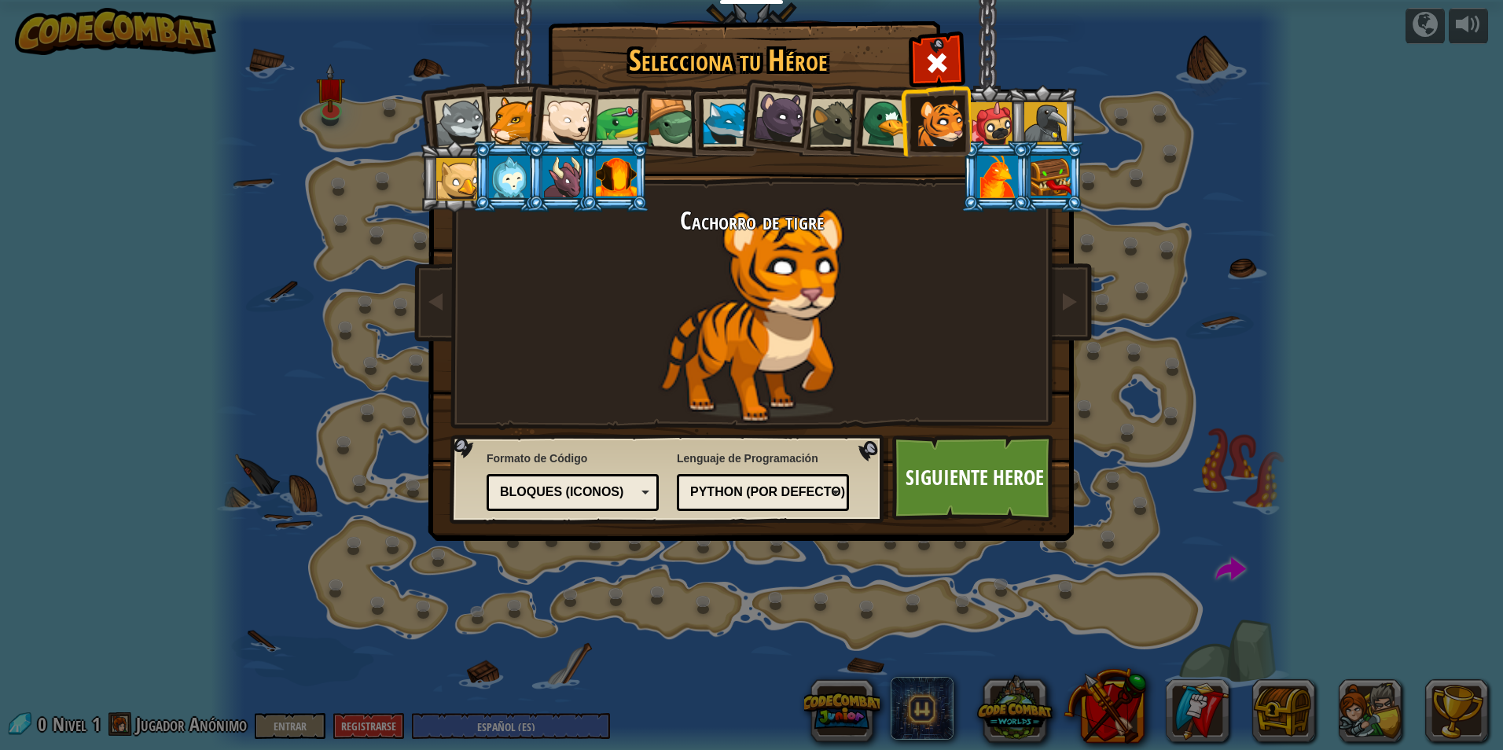
click at [509, 119] on div at bounding box center [513, 121] width 48 height 48
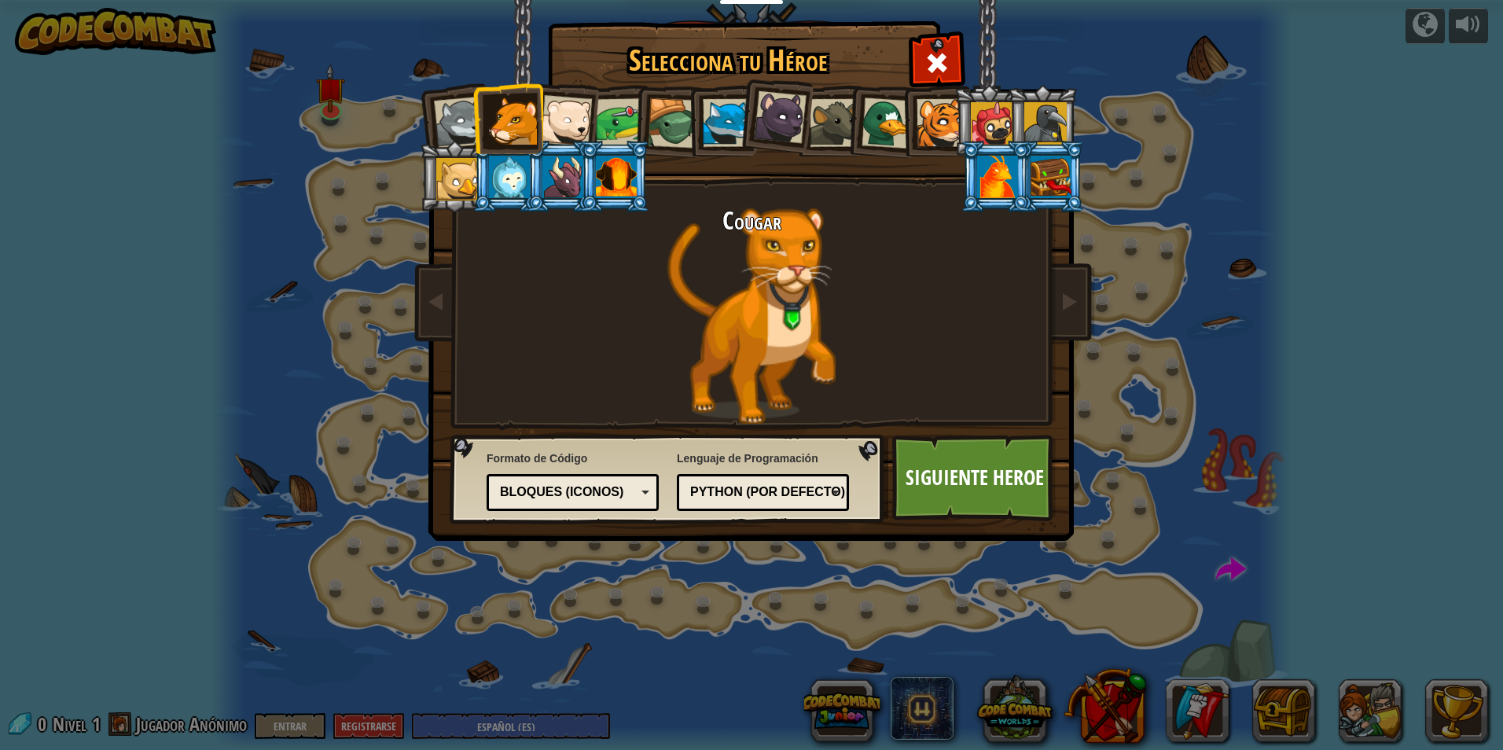
click at [621, 488] on div "Bloques (iconos)" at bounding box center [568, 493] width 136 height 18
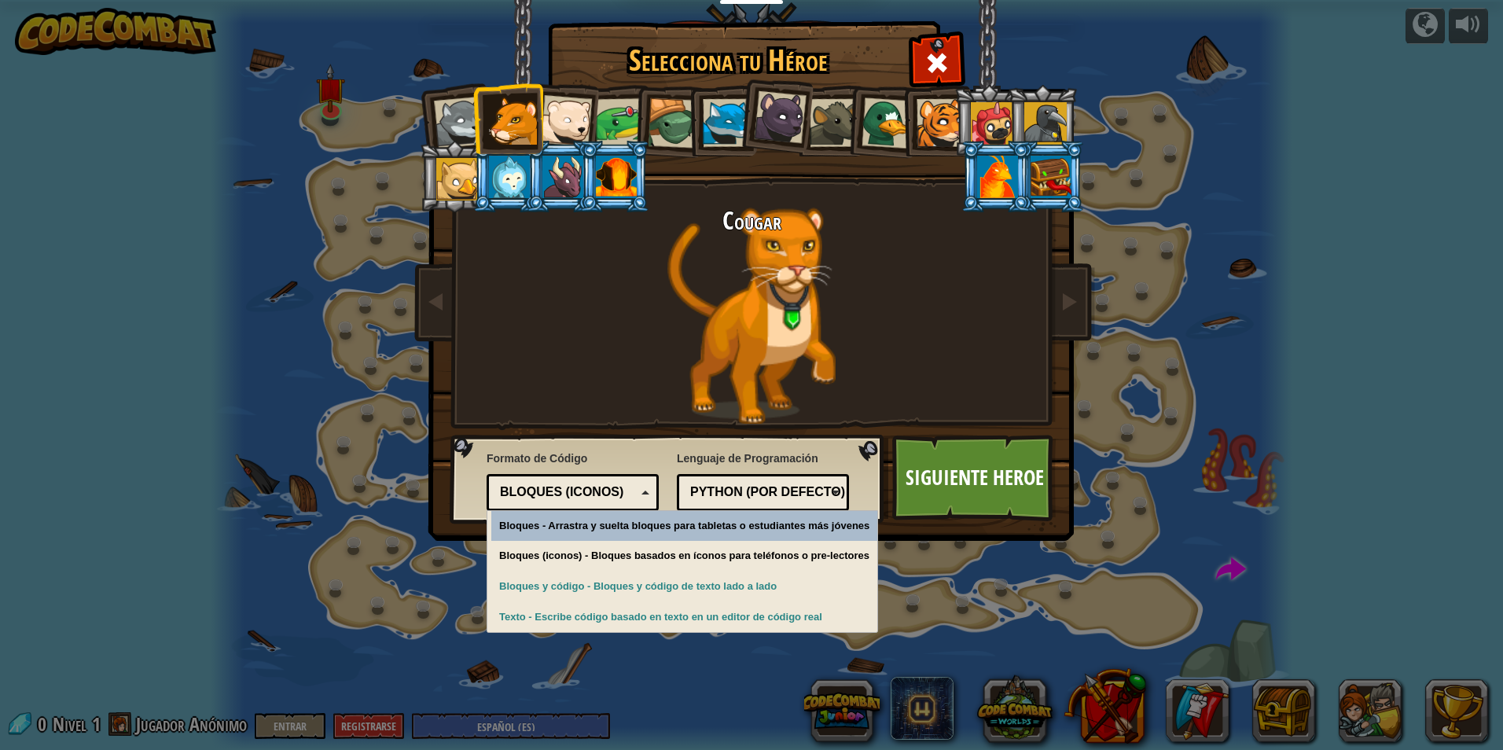
click at [621, 488] on div "Bloques (iconos)" at bounding box center [568, 493] width 136 height 18
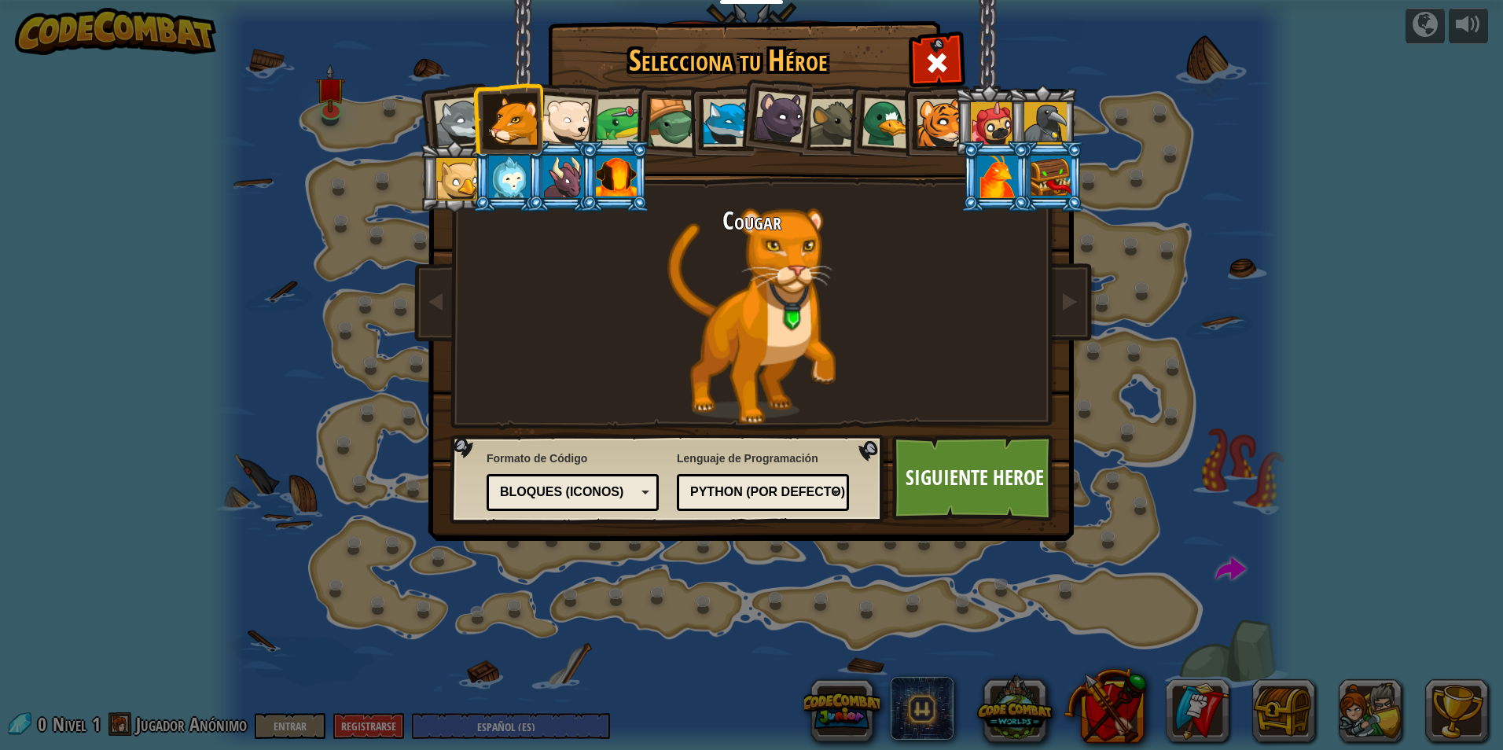
click at [776, 482] on div "Python (Por defecto)" at bounding box center [763, 492] width 152 height 24
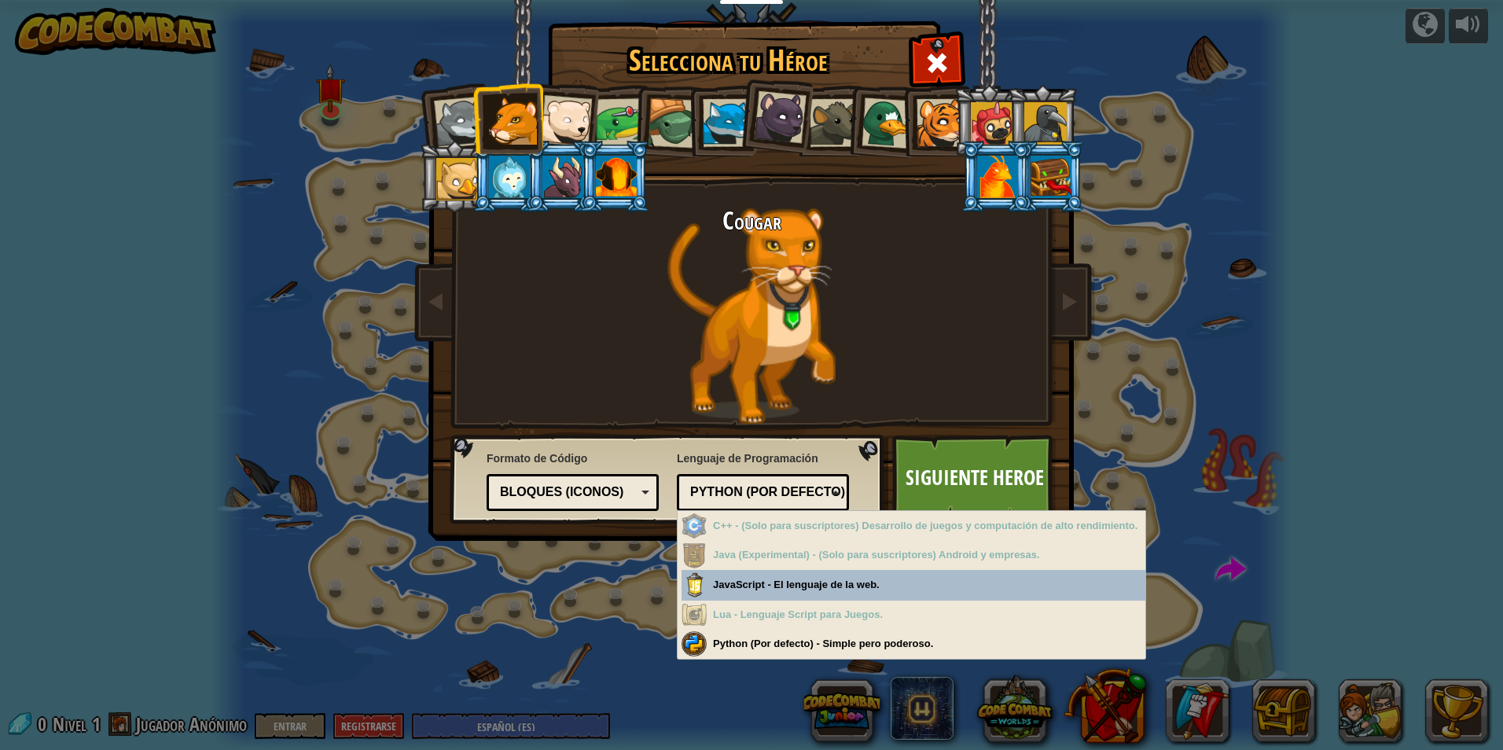
click at [774, 484] on div "Python (Por defecto)" at bounding box center [758, 493] width 136 height 18
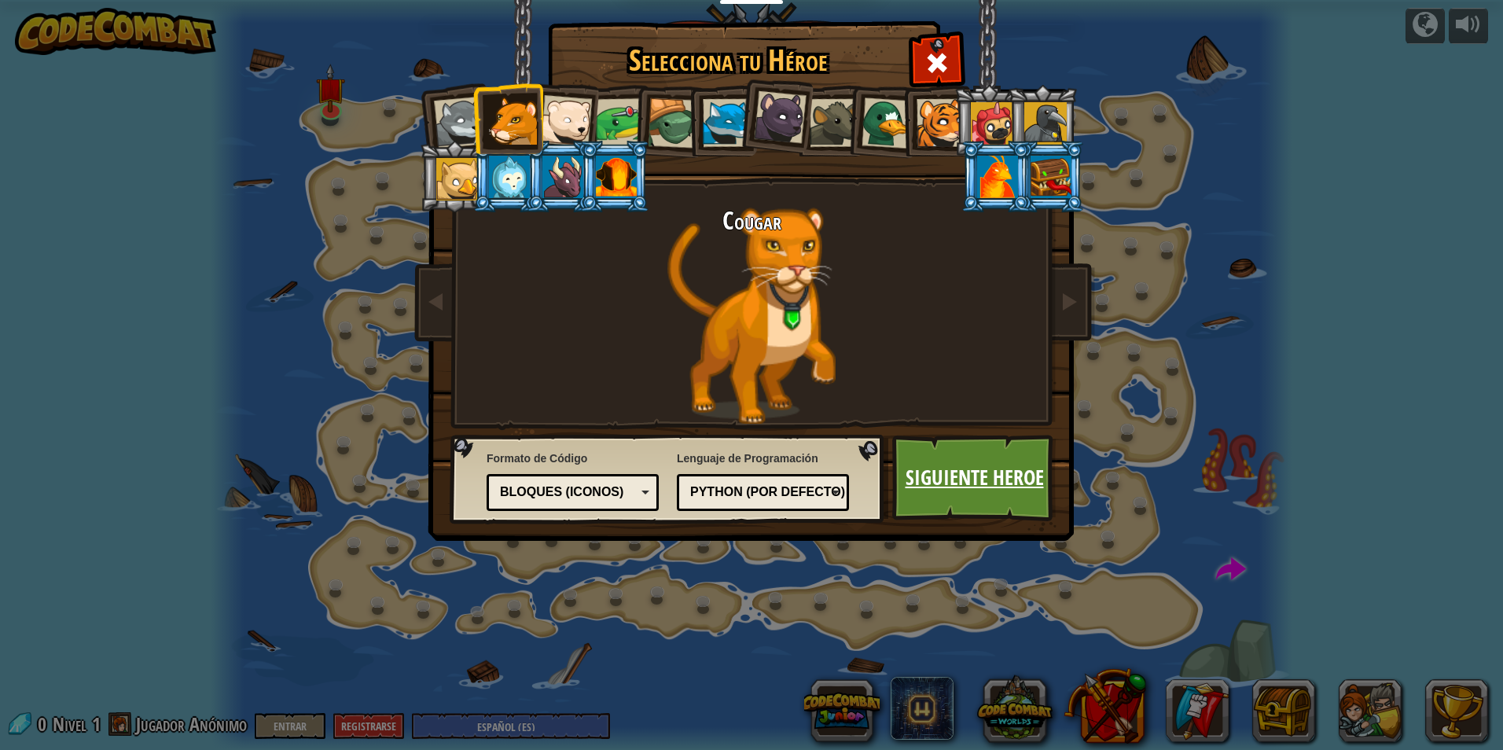
click at [951, 487] on link "Siguiente Heroe" at bounding box center [974, 478] width 164 height 86
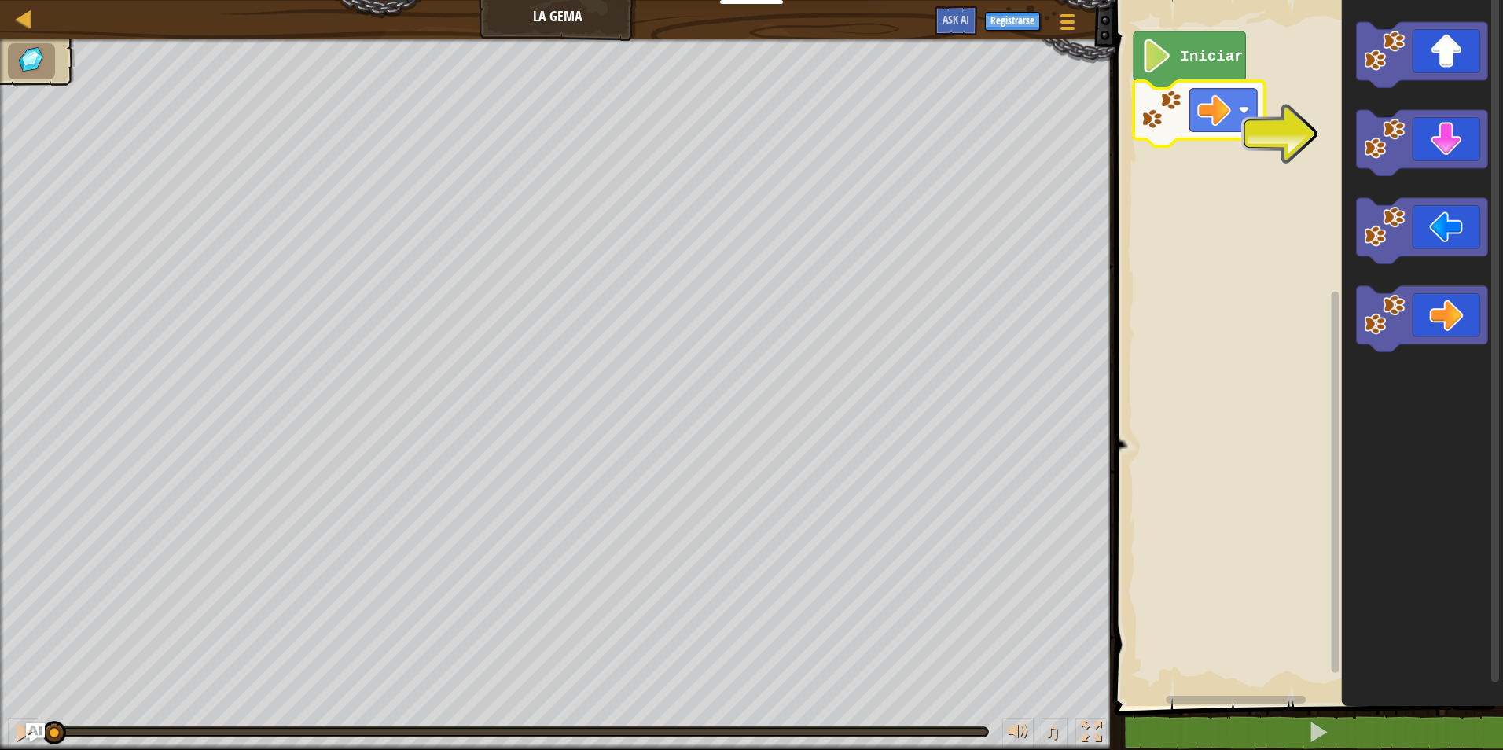
click at [1228, 112] on image "Espacio de trabajo de Blockly" at bounding box center [1215, 111] width 34 height 34
click at [1475, 137] on icon "Espacio de trabajo de Blockly" at bounding box center [1422, 142] width 131 height 65
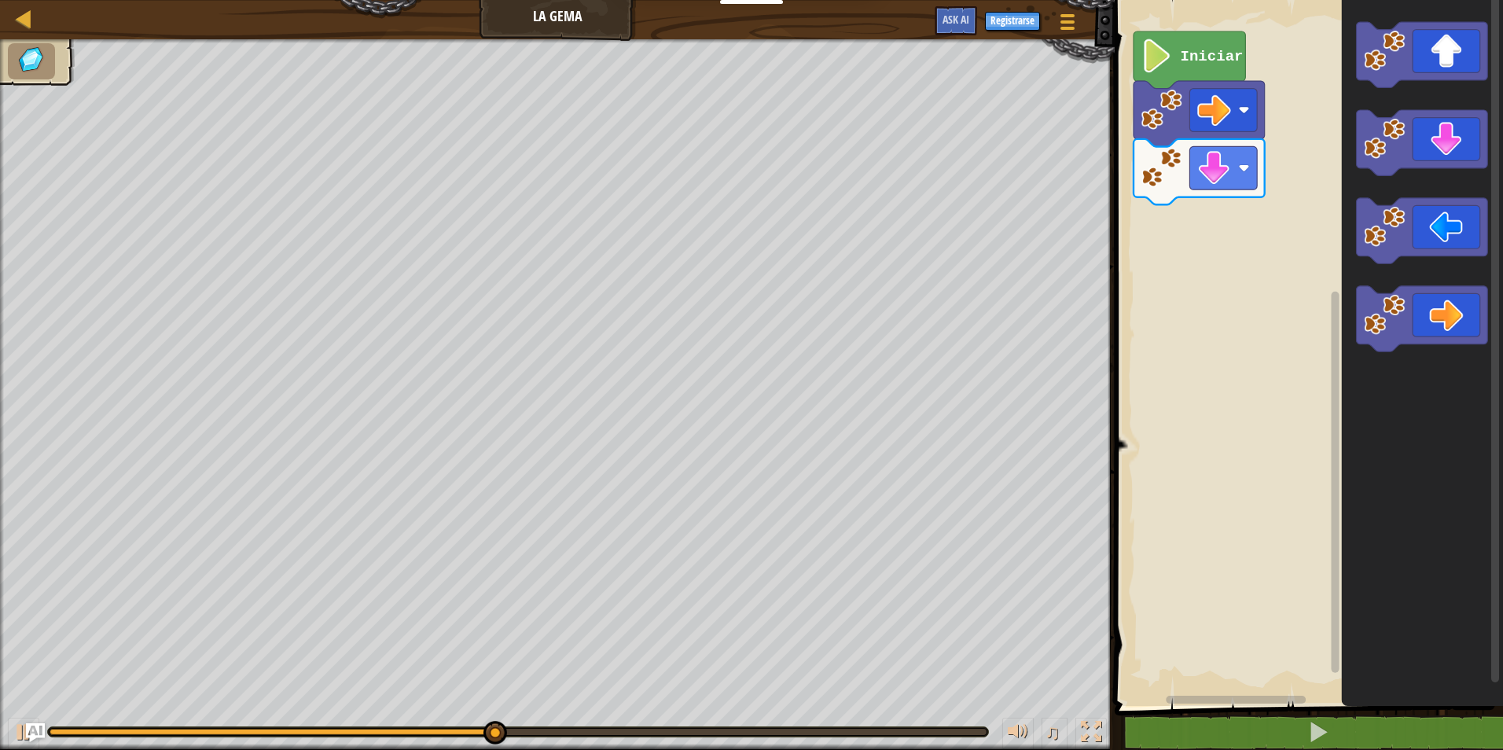
click at [1210, 72] on icon "Espacio de trabajo de Blockly" at bounding box center [1190, 59] width 112 height 57
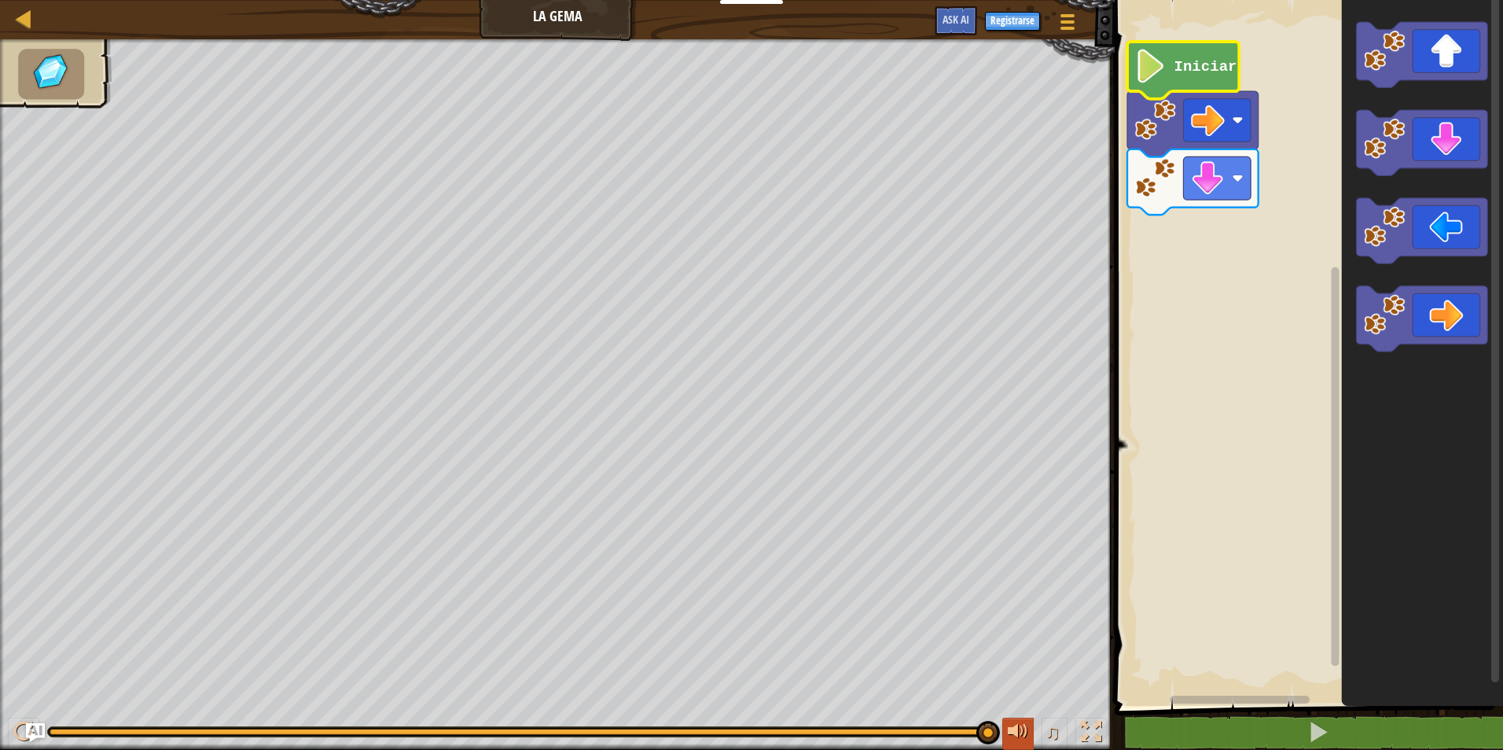
click at [1031, 739] on button at bounding box center [1018, 734] width 31 height 32
click at [1206, 168] on image "Espacio de trabajo de Blockly" at bounding box center [1208, 178] width 34 height 34
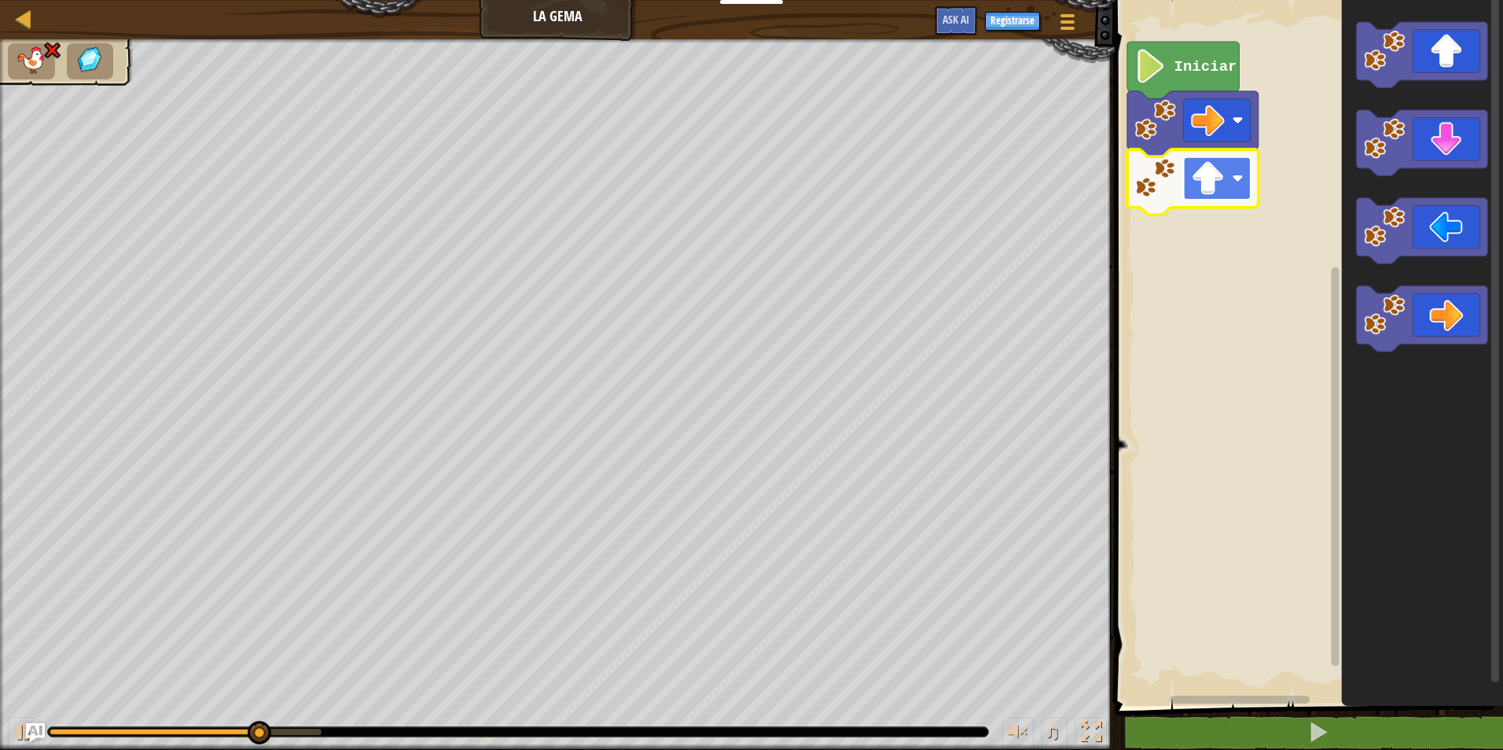
click at [1228, 186] on rect "Espacio de trabajo de Blockly" at bounding box center [1218, 177] width 68 height 43
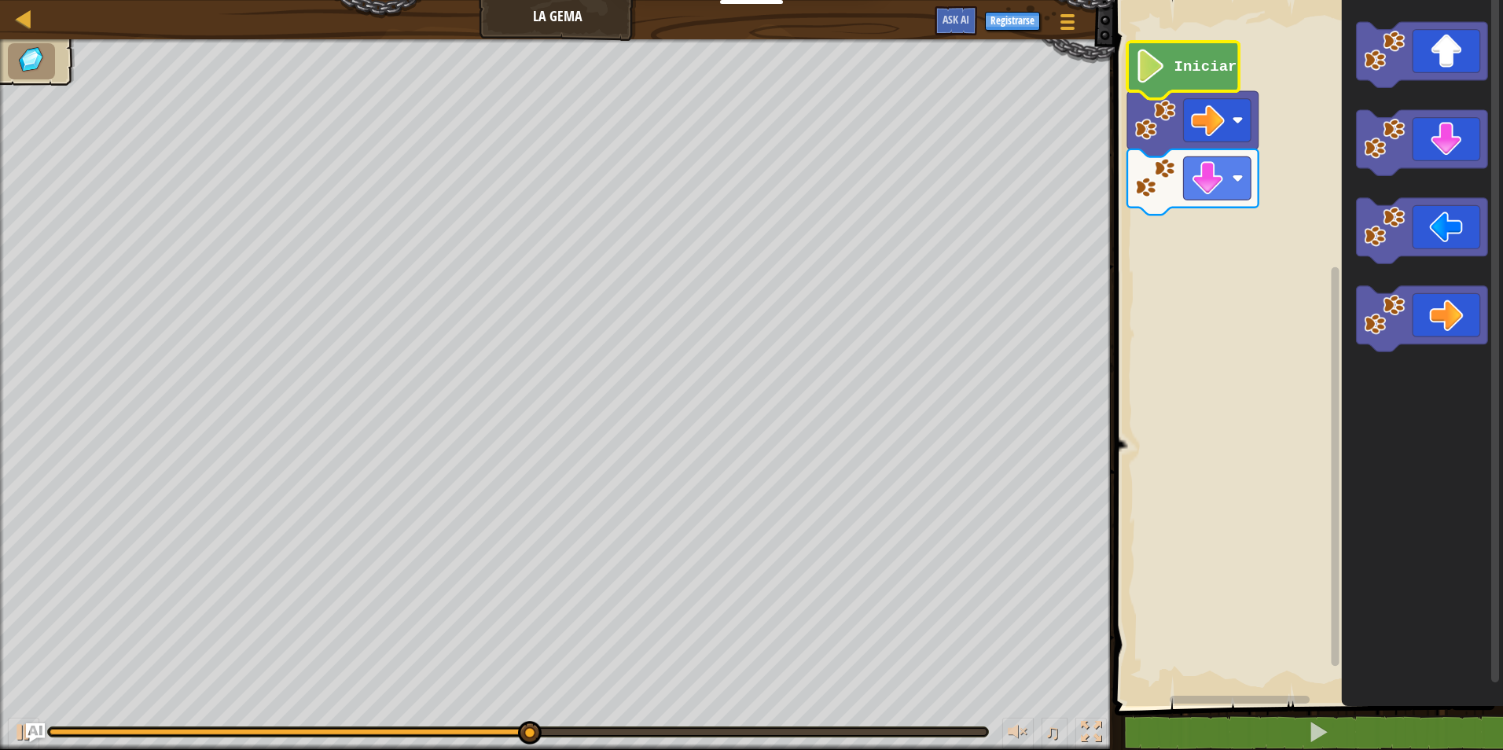
click at [1240, 73] on g "Iniciar" at bounding box center [1193, 128] width 131 height 173
click at [1218, 73] on text "Iniciar" at bounding box center [1206, 66] width 63 height 17
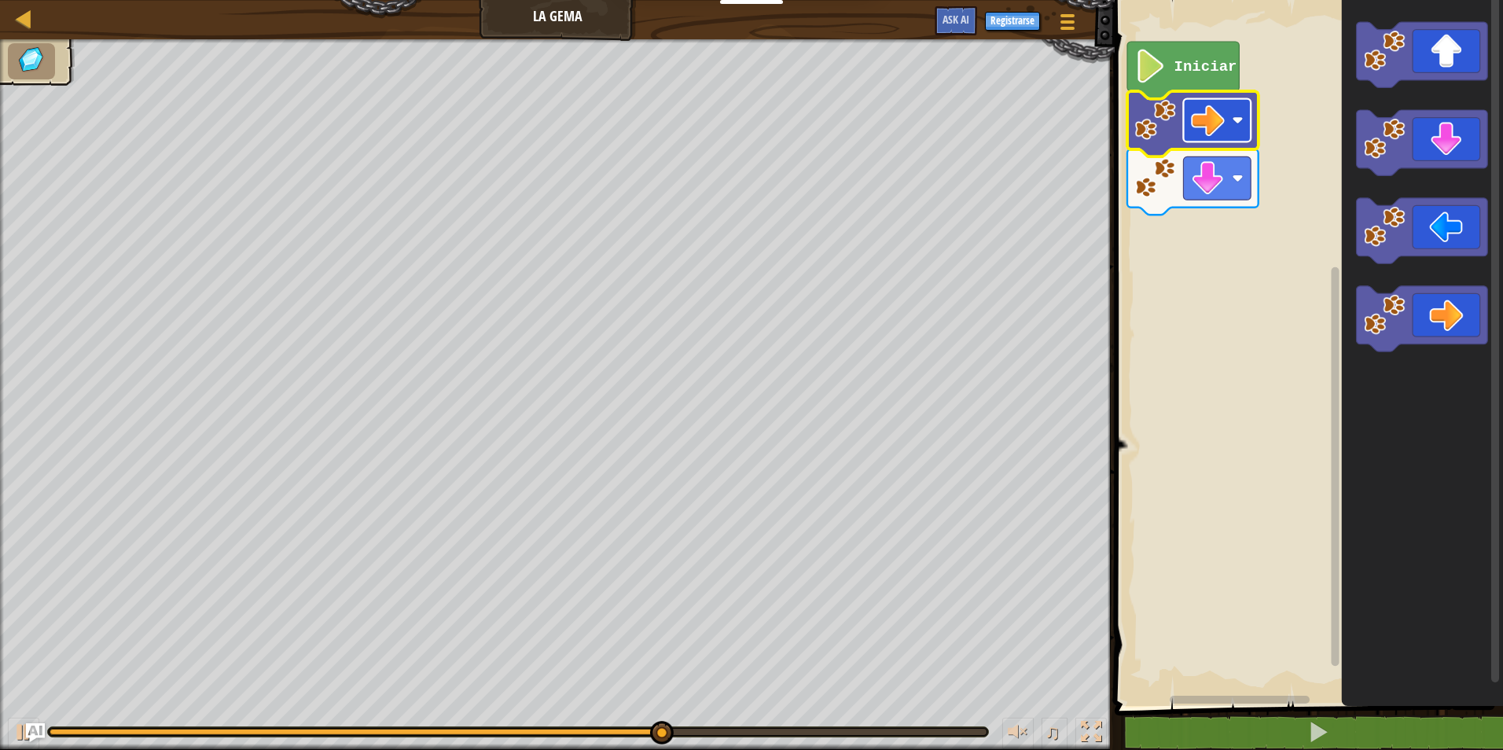
click at [1238, 130] on rect "Espacio de trabajo de Blockly" at bounding box center [1218, 120] width 68 height 43
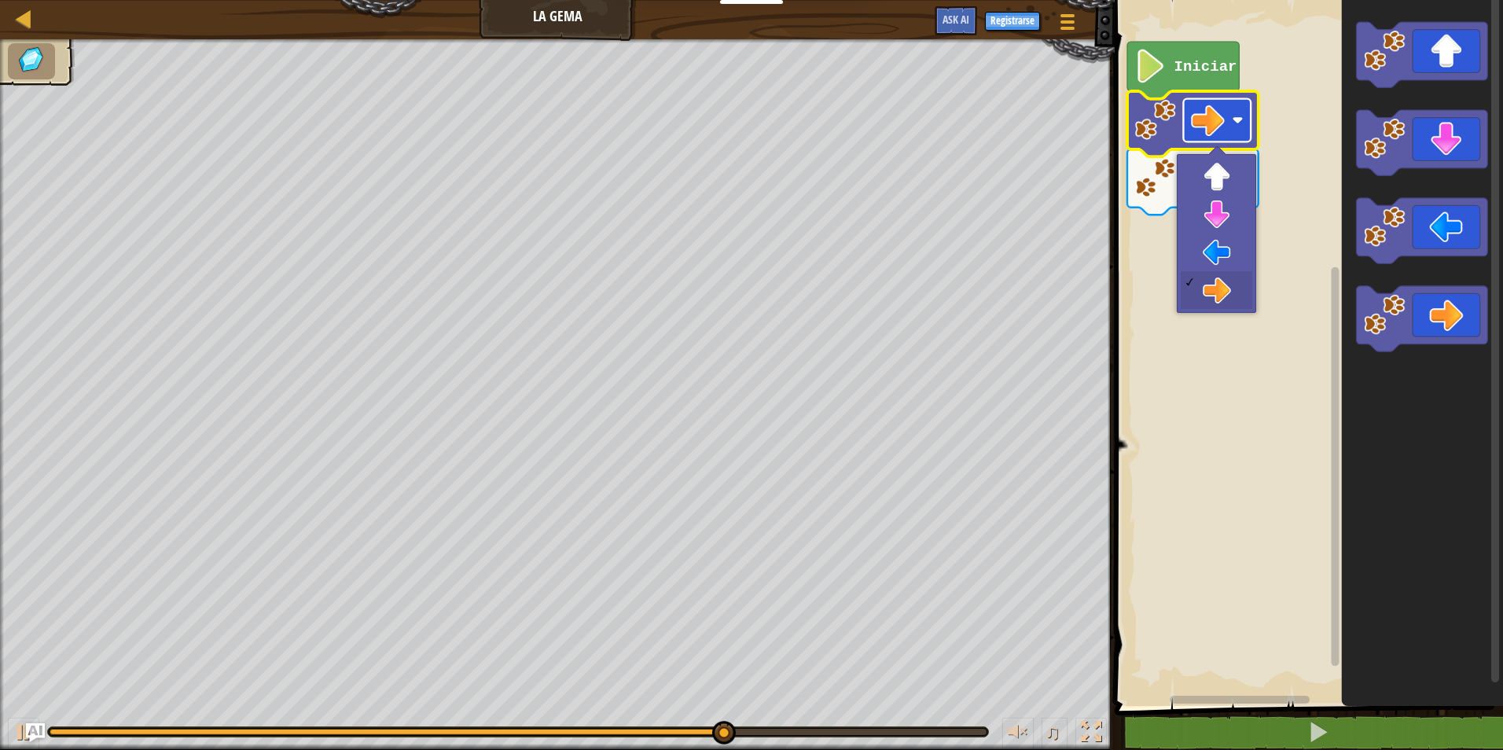
click at [1238, 130] on rect "Espacio de trabajo de Blockly" at bounding box center [1218, 120] width 68 height 43
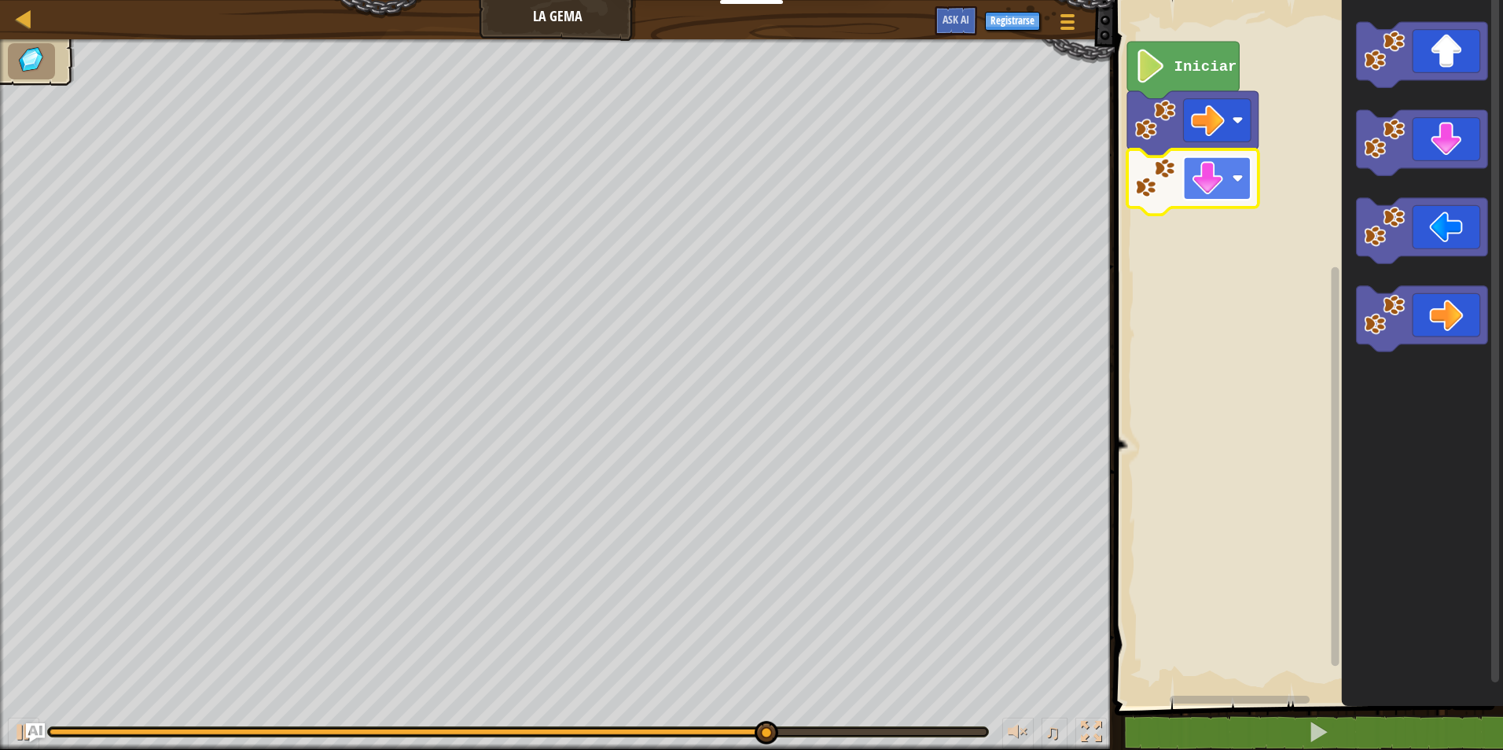
click at [1222, 171] on image "Espacio de trabajo de Blockly" at bounding box center [1208, 178] width 34 height 34
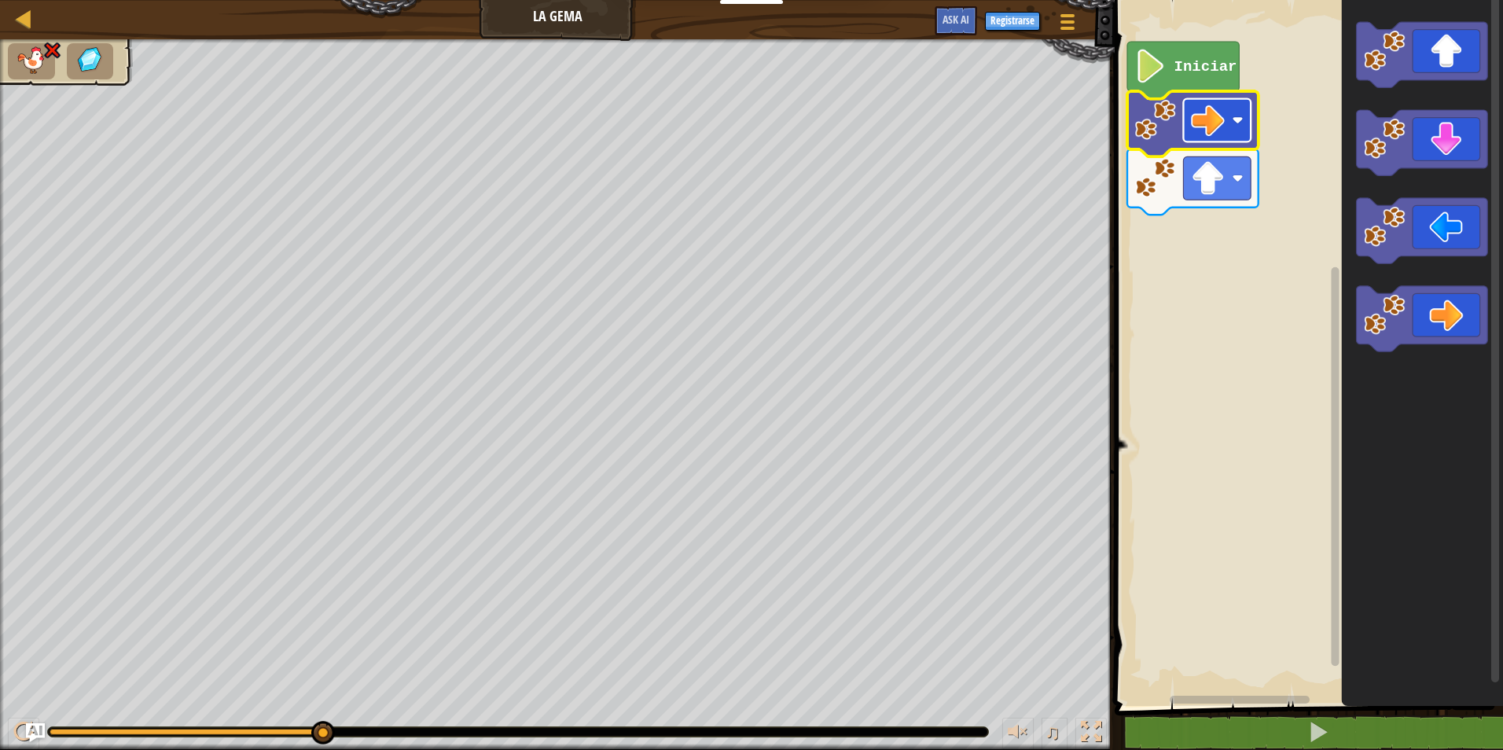
click at [1223, 122] on image "Espacio de trabajo de Blockly" at bounding box center [1208, 121] width 34 height 34
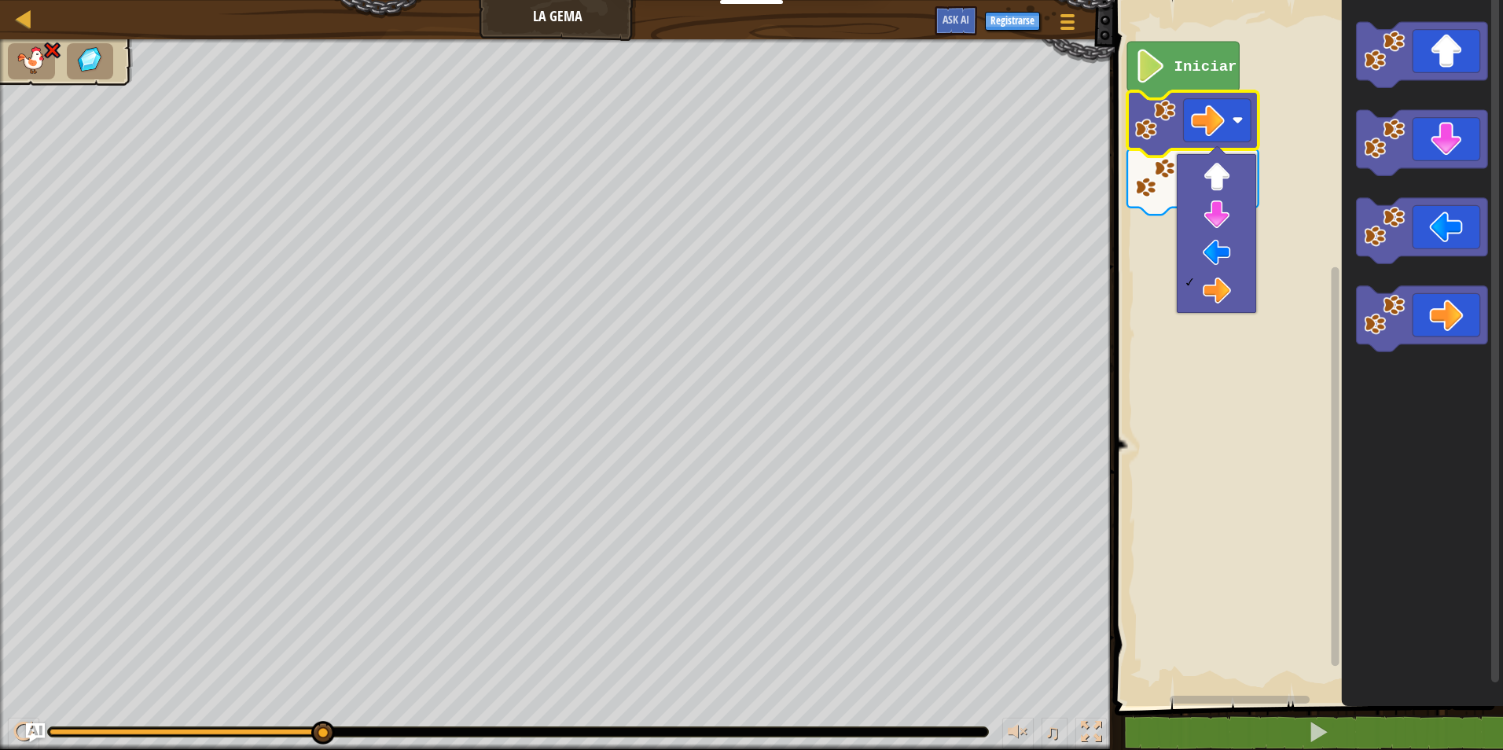
click at [1298, 130] on rect "Espacio de trabajo de Blockly" at bounding box center [1306, 349] width 393 height 714
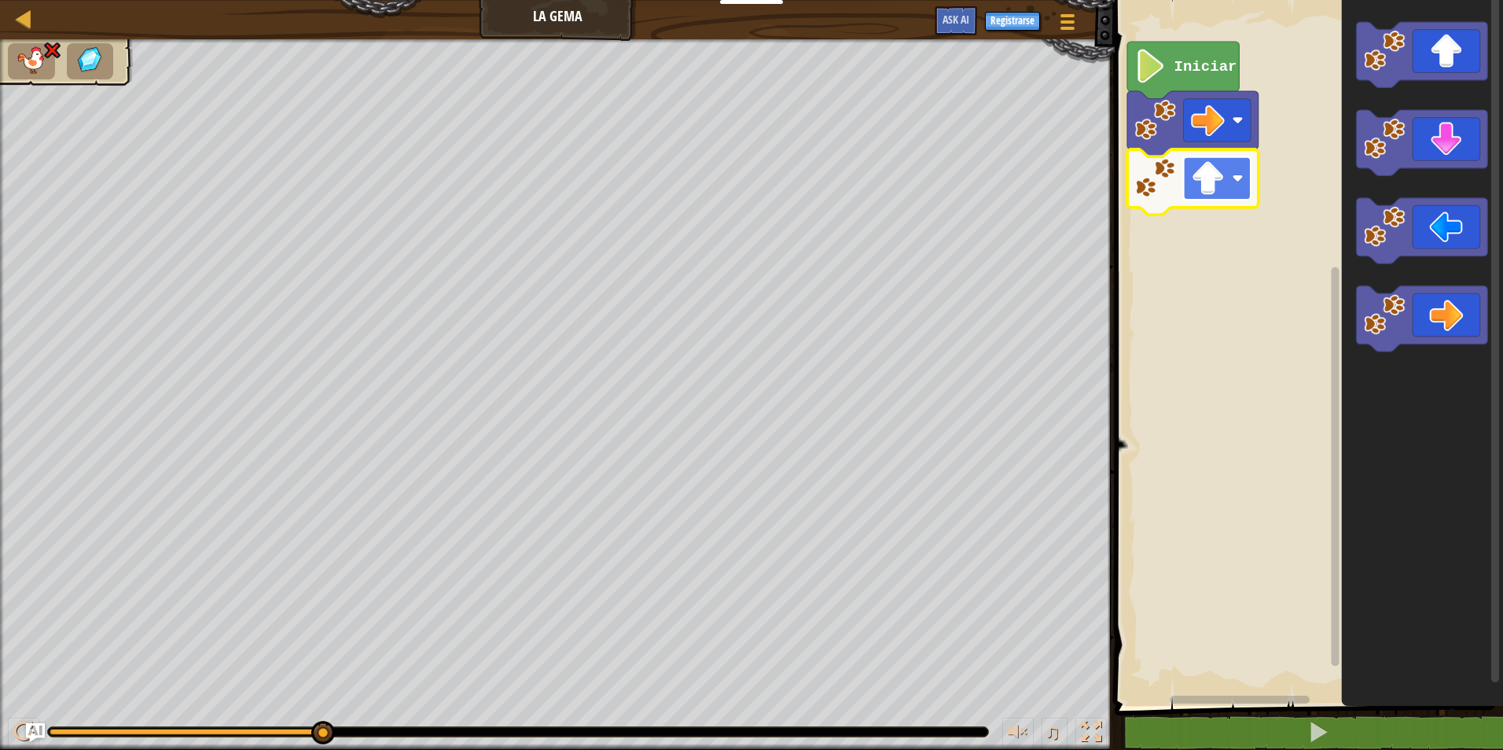
click at [1230, 171] on rect "Espacio de trabajo de Blockly" at bounding box center [1218, 177] width 68 height 43
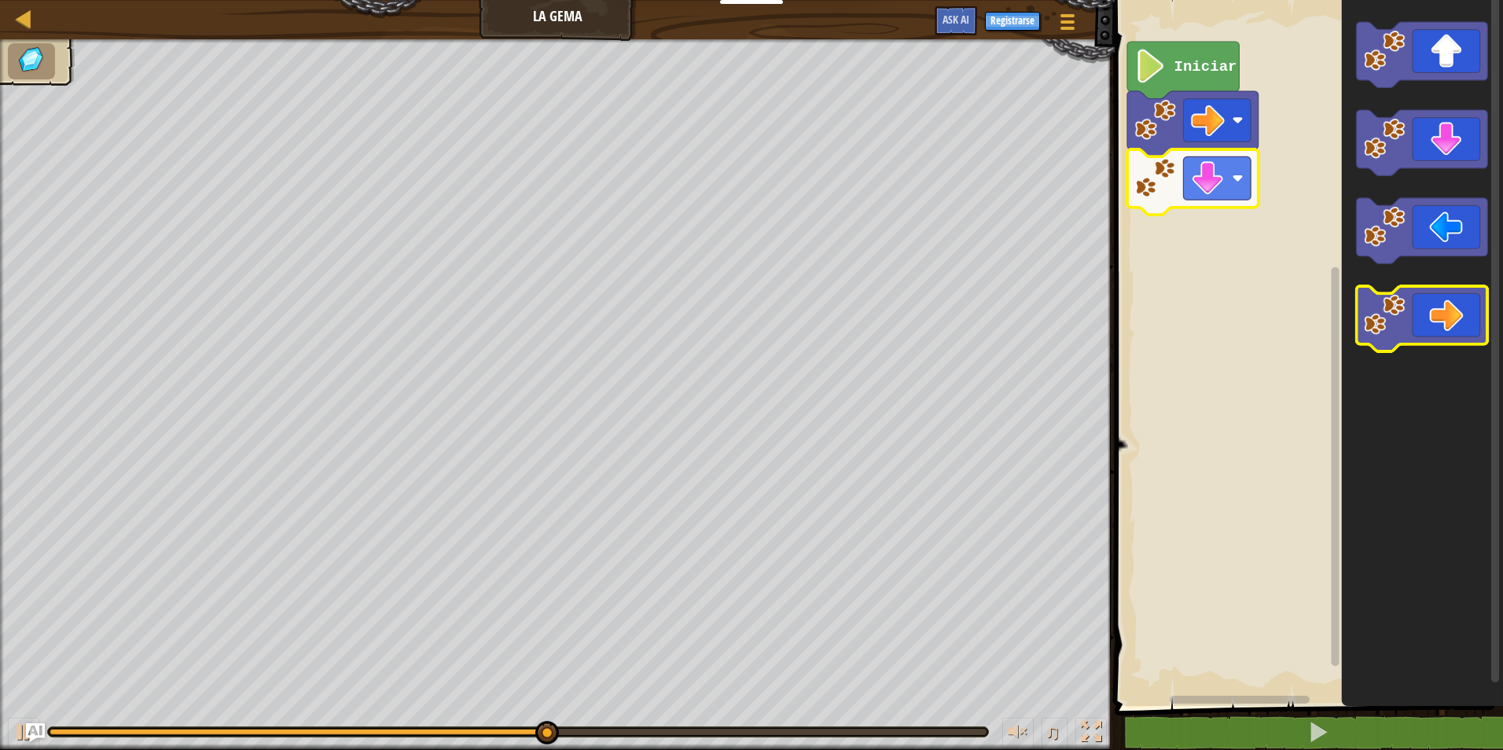
click at [1434, 312] on icon "Espacio de trabajo de Blockly" at bounding box center [1422, 318] width 131 height 65
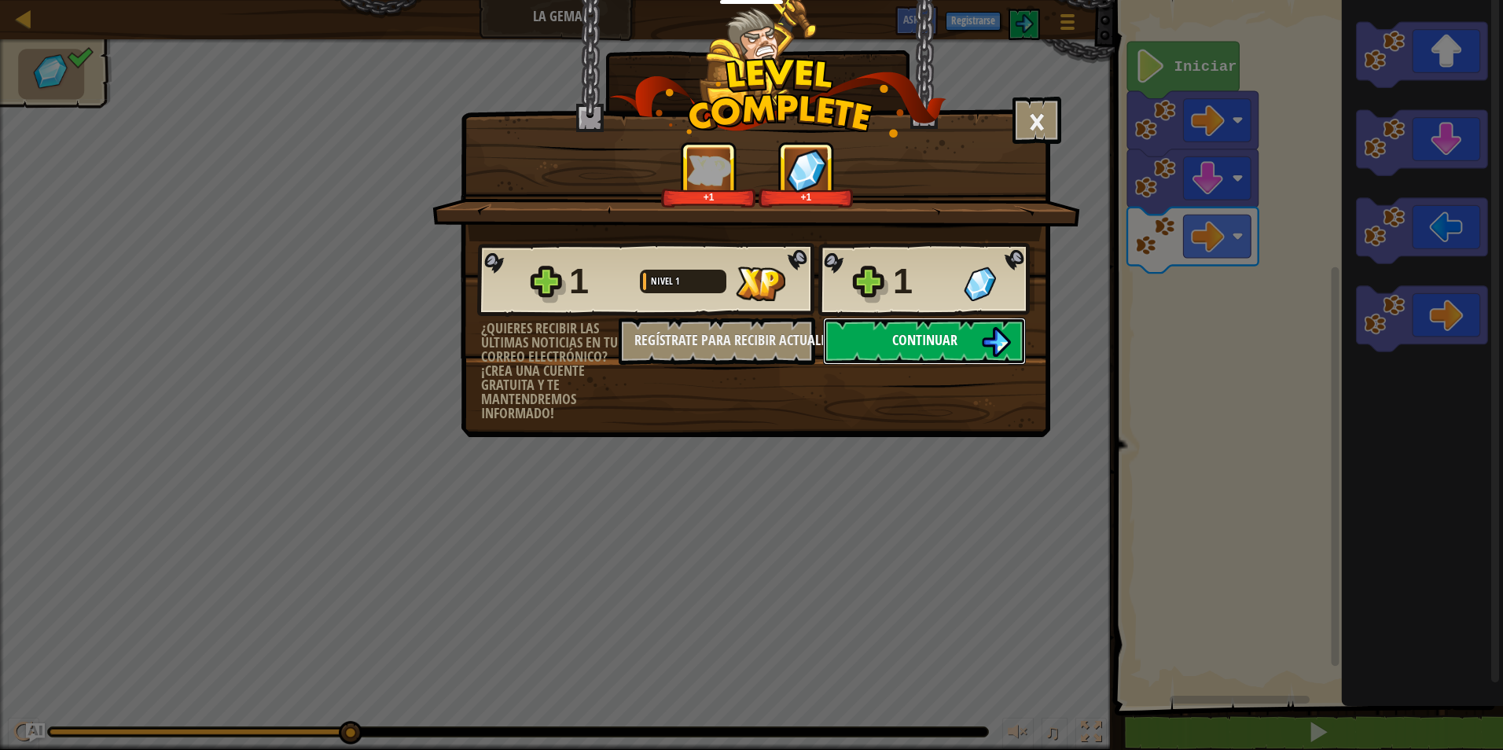
click at [958, 335] on button "Continuar" at bounding box center [924, 341] width 203 height 47
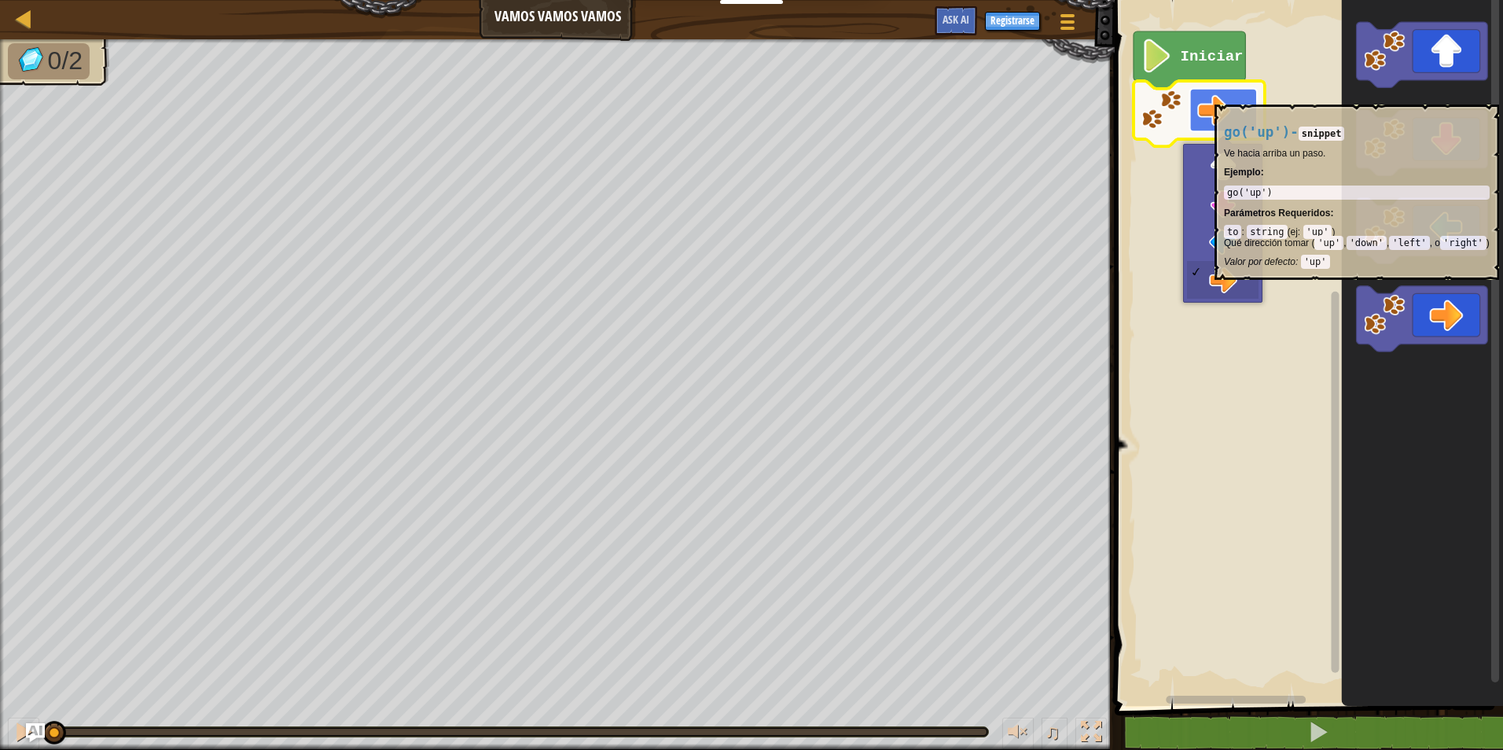
click at [1245, 97] on rect "Espacio de trabajo de Blockly" at bounding box center [1224, 110] width 68 height 43
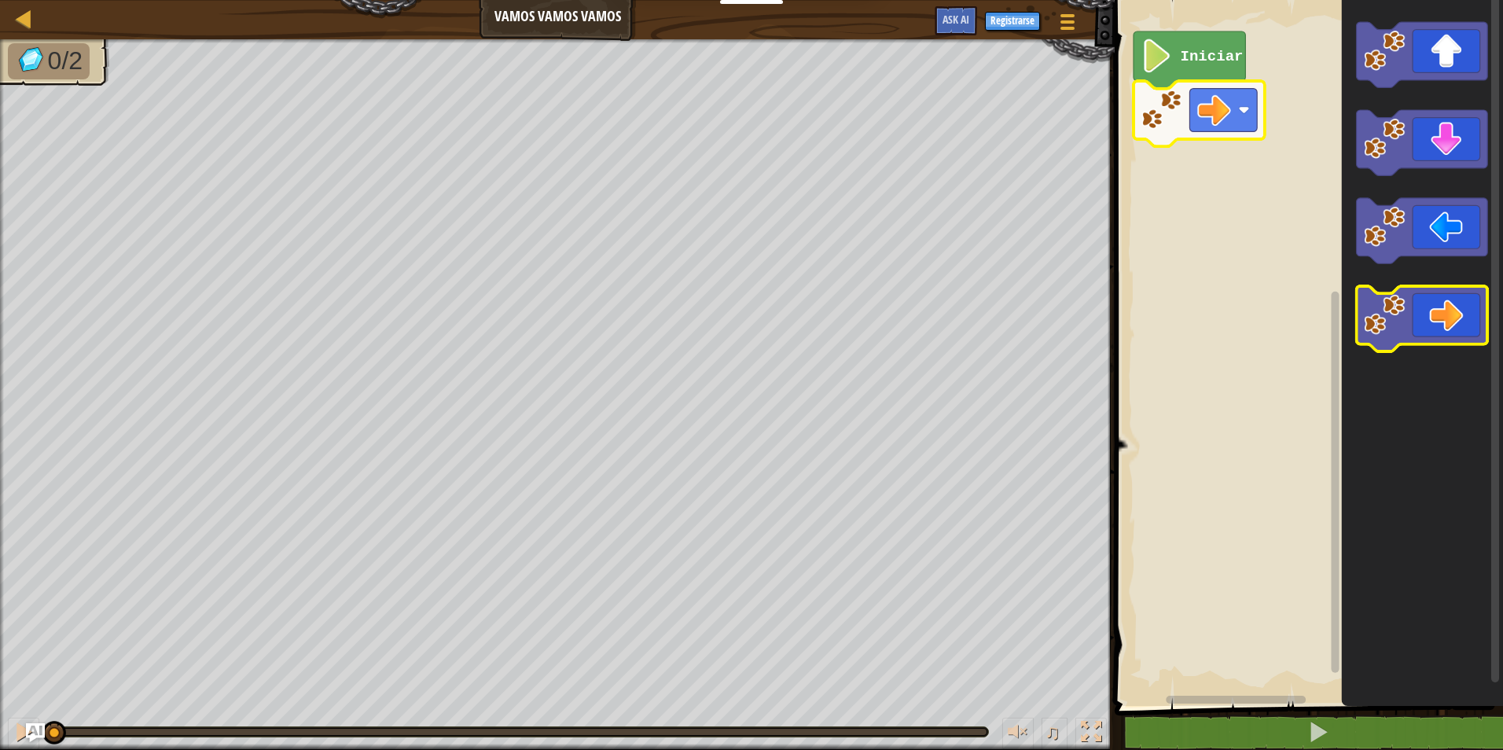
click at [1443, 315] on icon "Espacio de trabajo de Blockly" at bounding box center [1422, 318] width 131 height 65
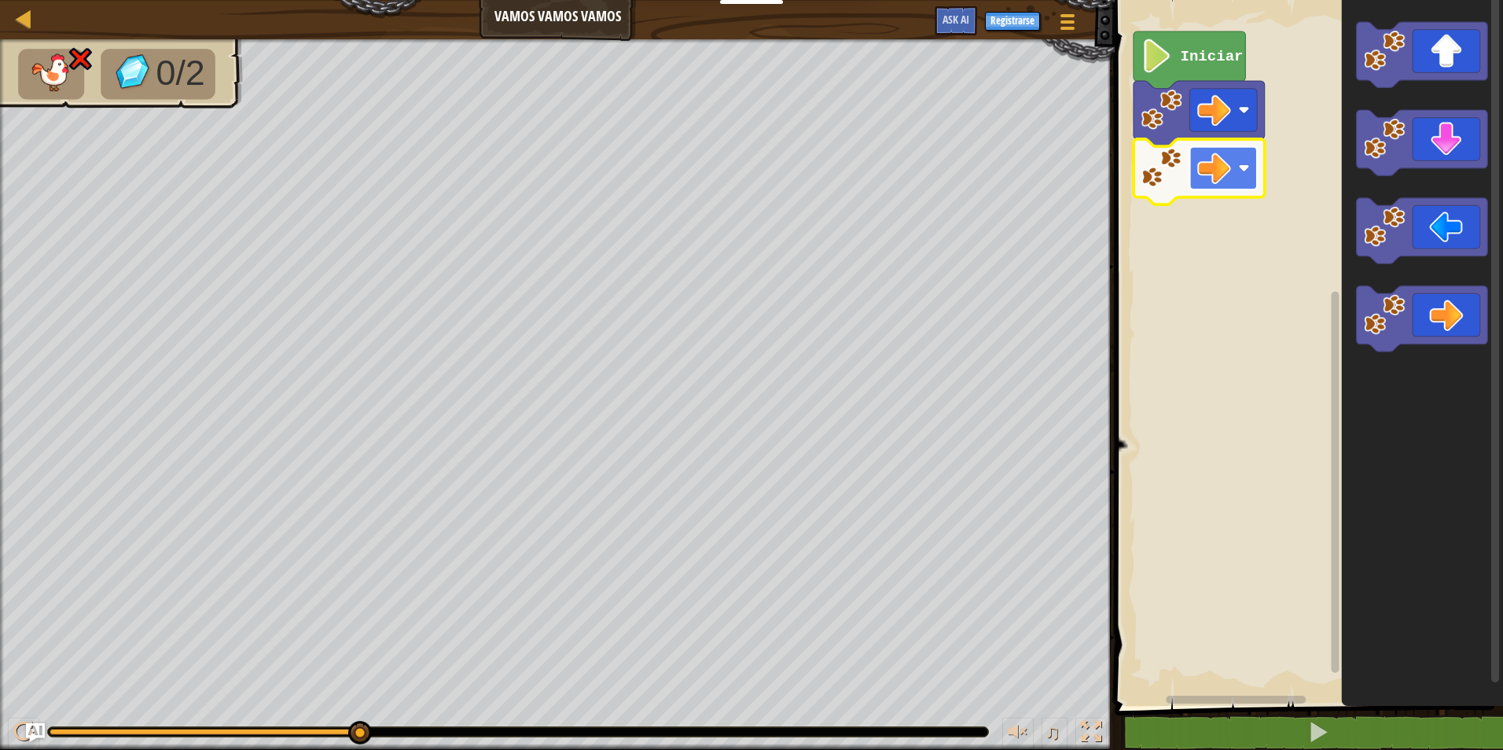
click at [1236, 186] on rect "Espacio de trabajo de Blockly" at bounding box center [1224, 167] width 68 height 43
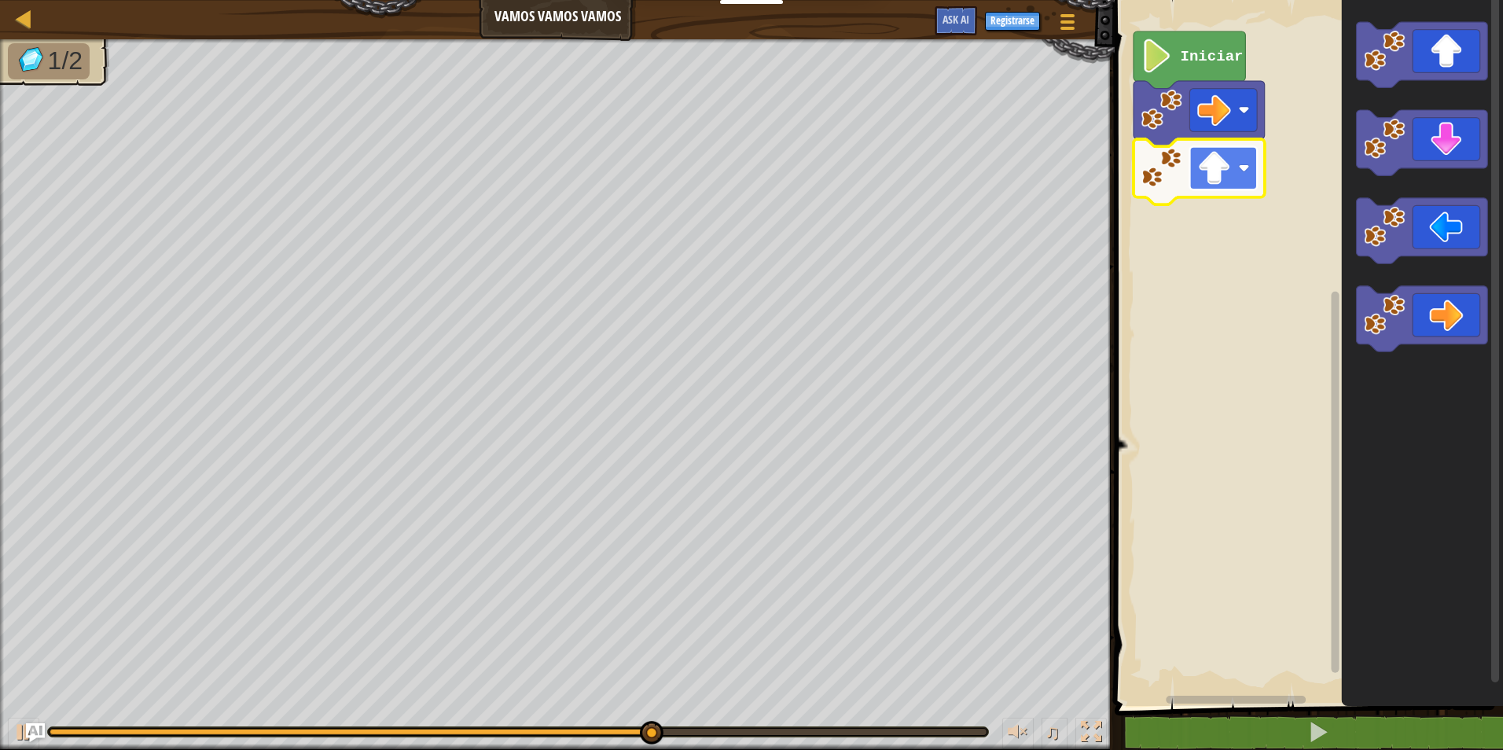
click at [1226, 162] on image "Espacio de trabajo de Blockly" at bounding box center [1215, 168] width 34 height 34
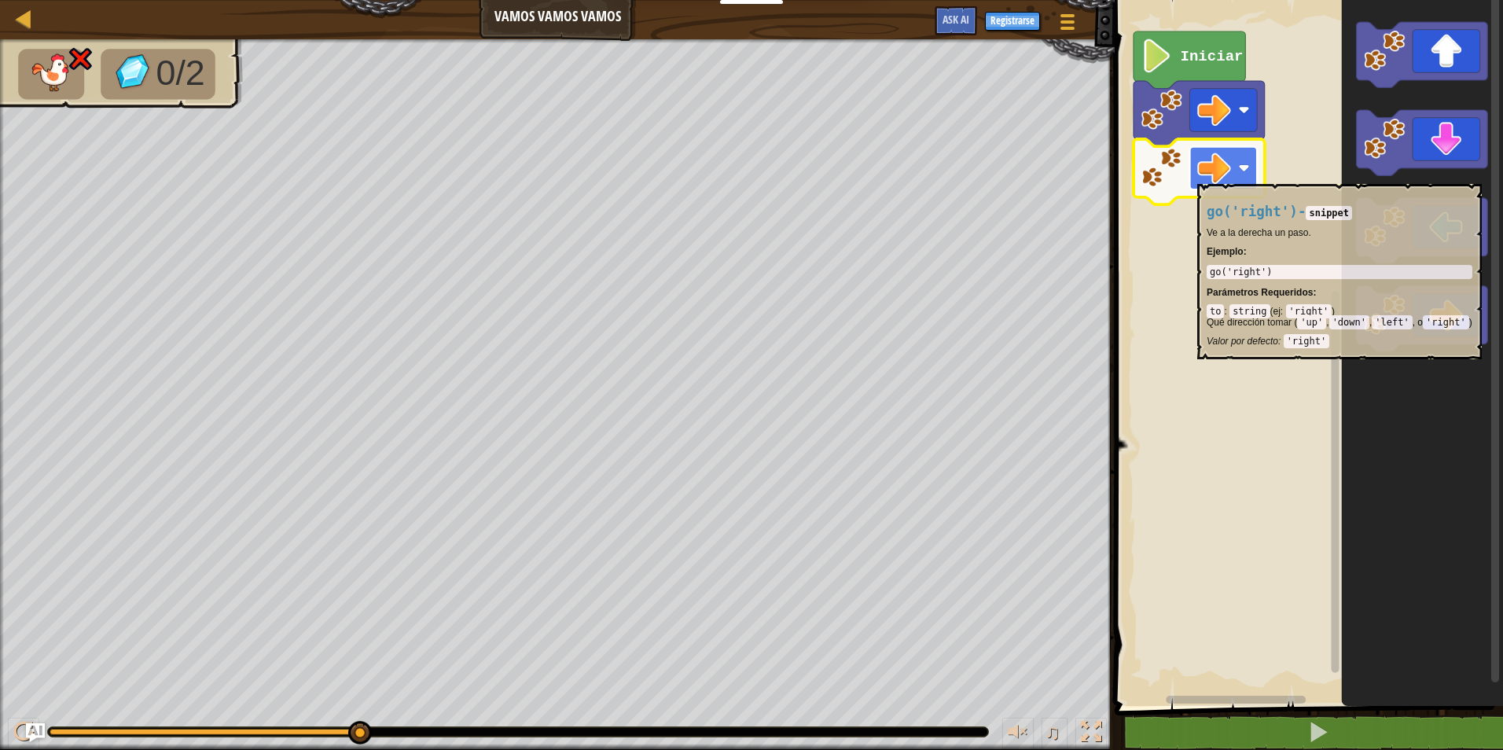
click at [1198, 176] on rect "Espacio de trabajo de Blockly" at bounding box center [1224, 167] width 68 height 43
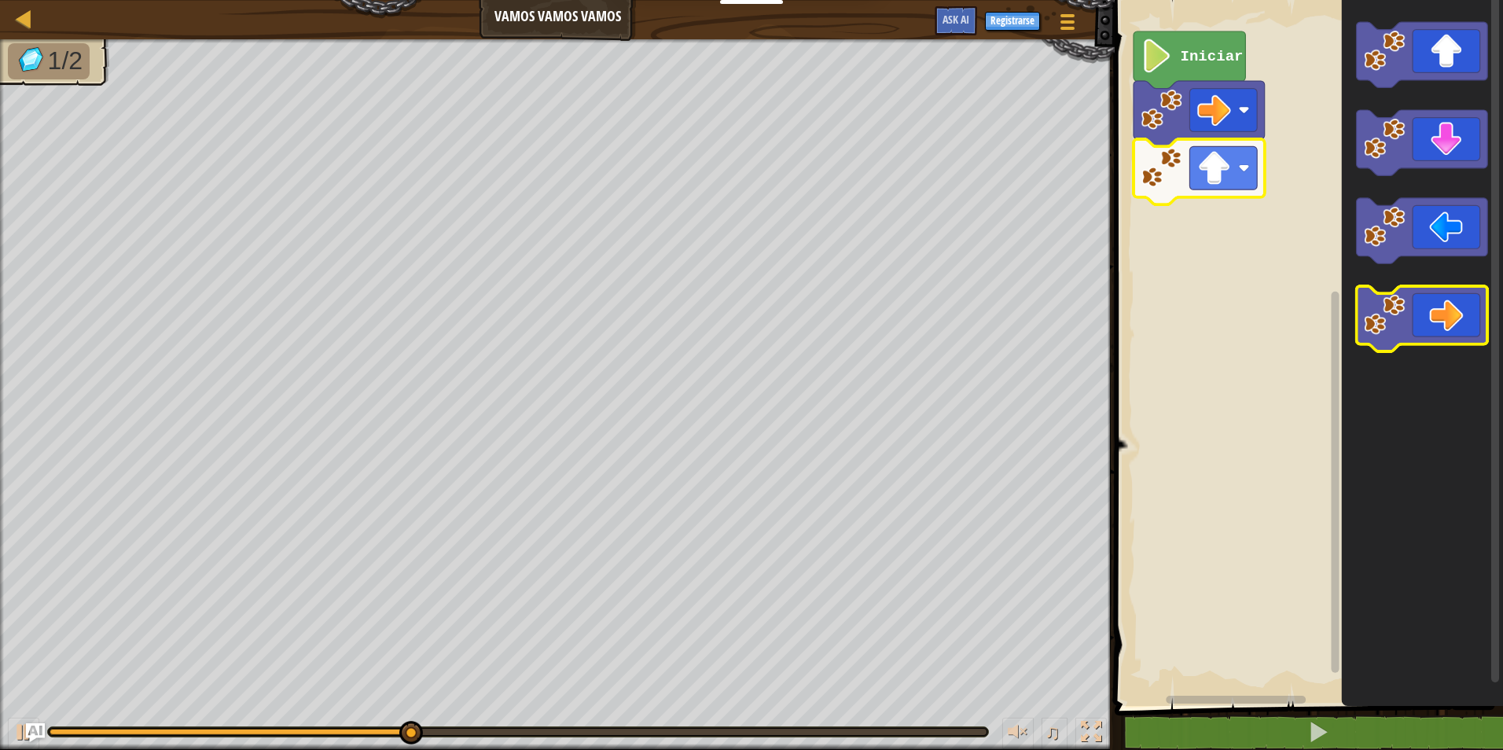
click at [1468, 303] on icon "Espacio de trabajo de Blockly" at bounding box center [1422, 318] width 131 height 65
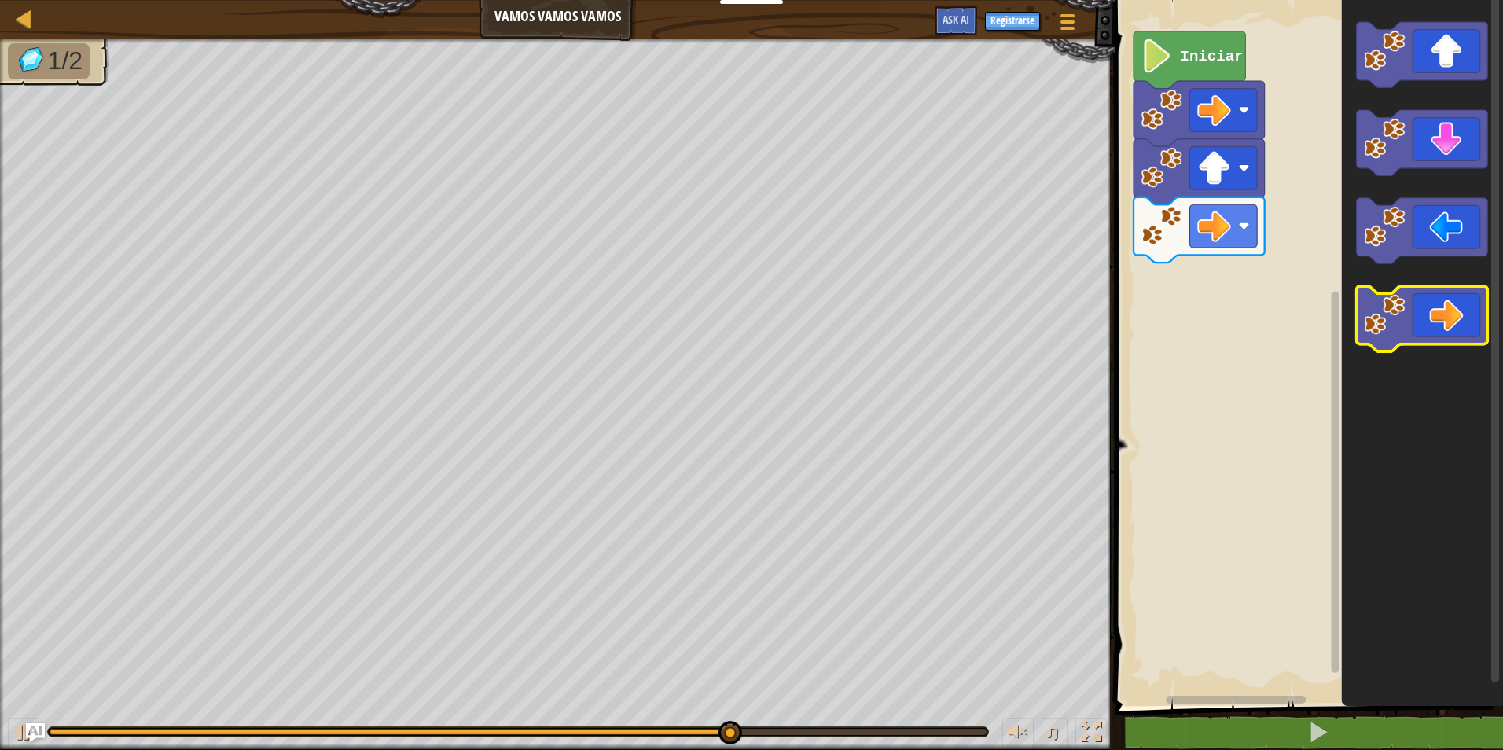
click at [1406, 318] on icon "Espacio de trabajo de Blockly" at bounding box center [1422, 318] width 131 height 65
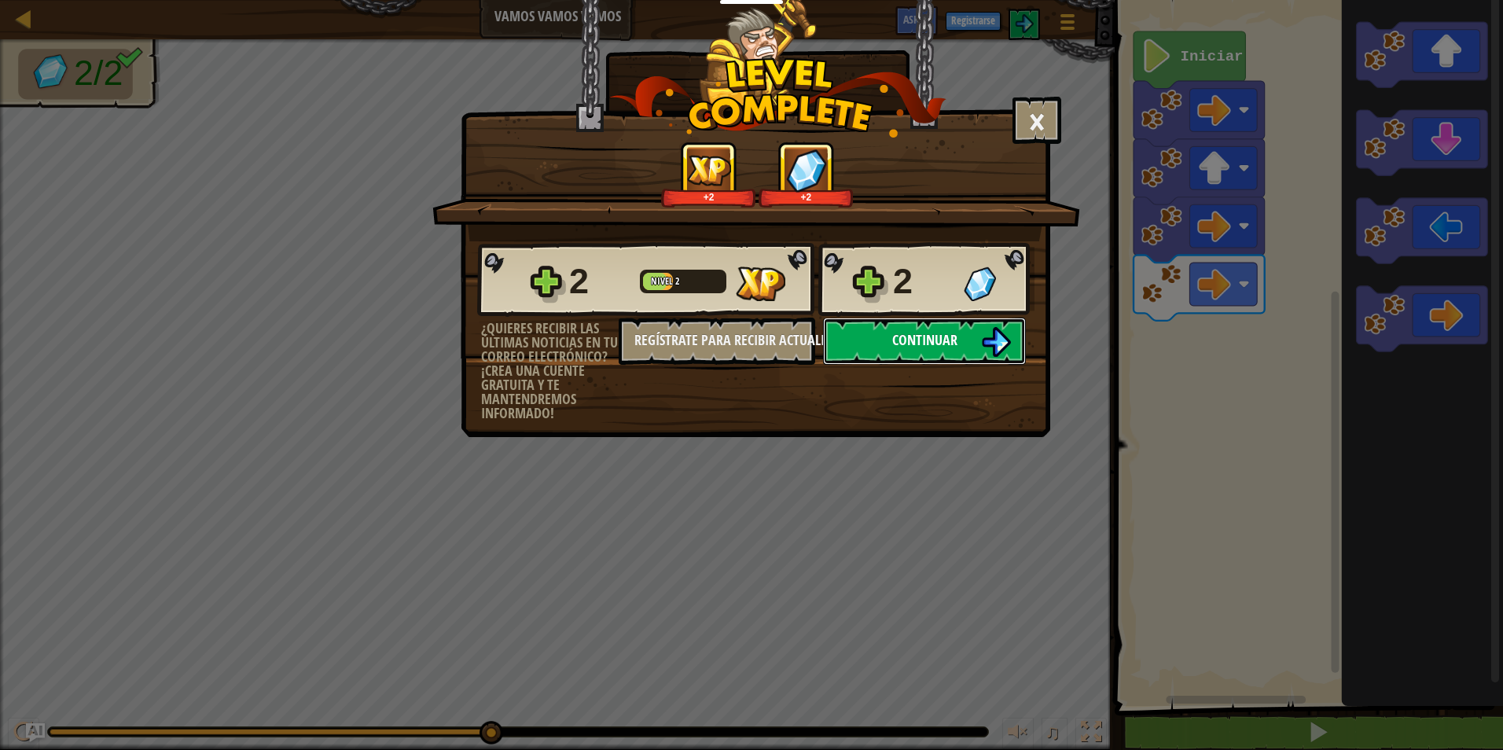
click at [903, 335] on span "Continuar" at bounding box center [924, 340] width 65 height 20
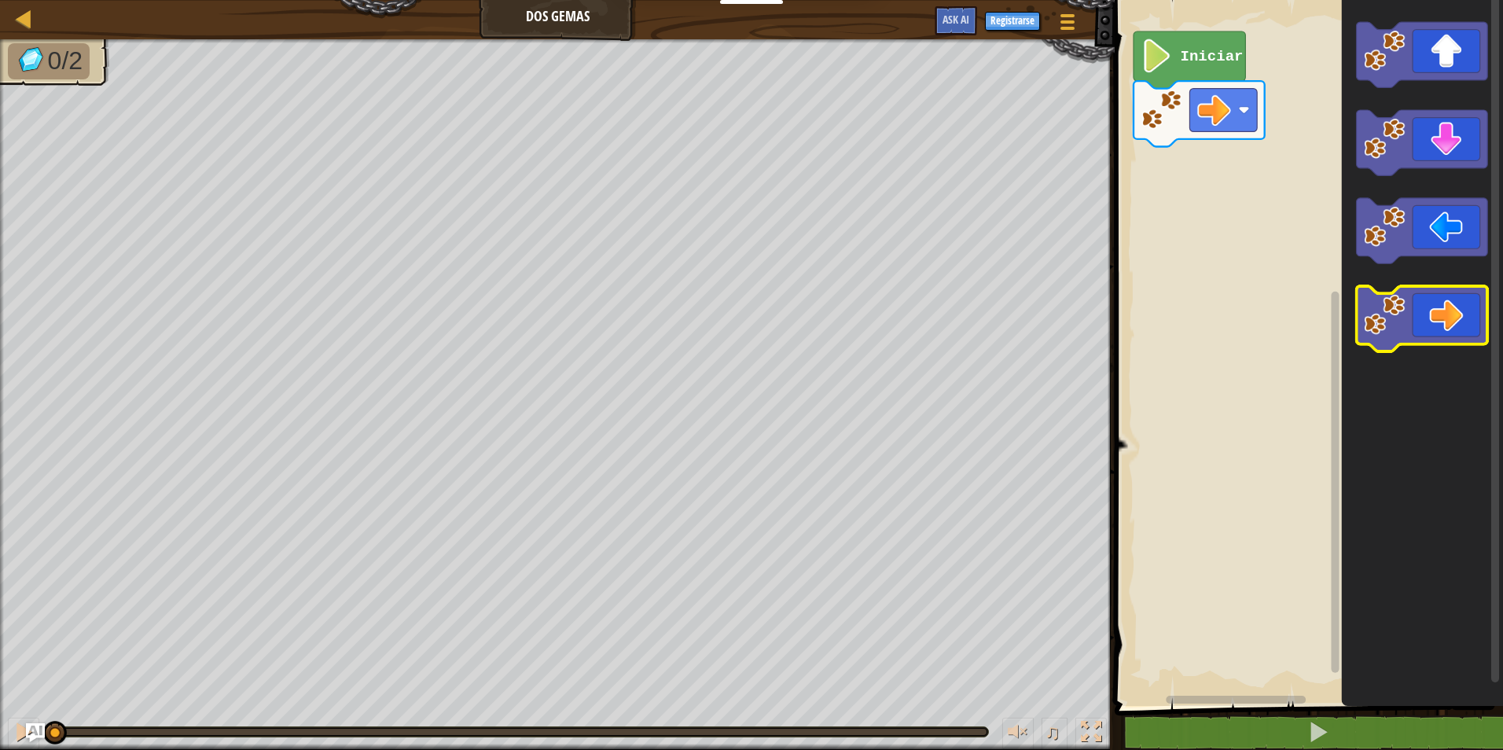
click at [1460, 306] on icon "Espacio de trabajo de Blockly" at bounding box center [1422, 318] width 131 height 65
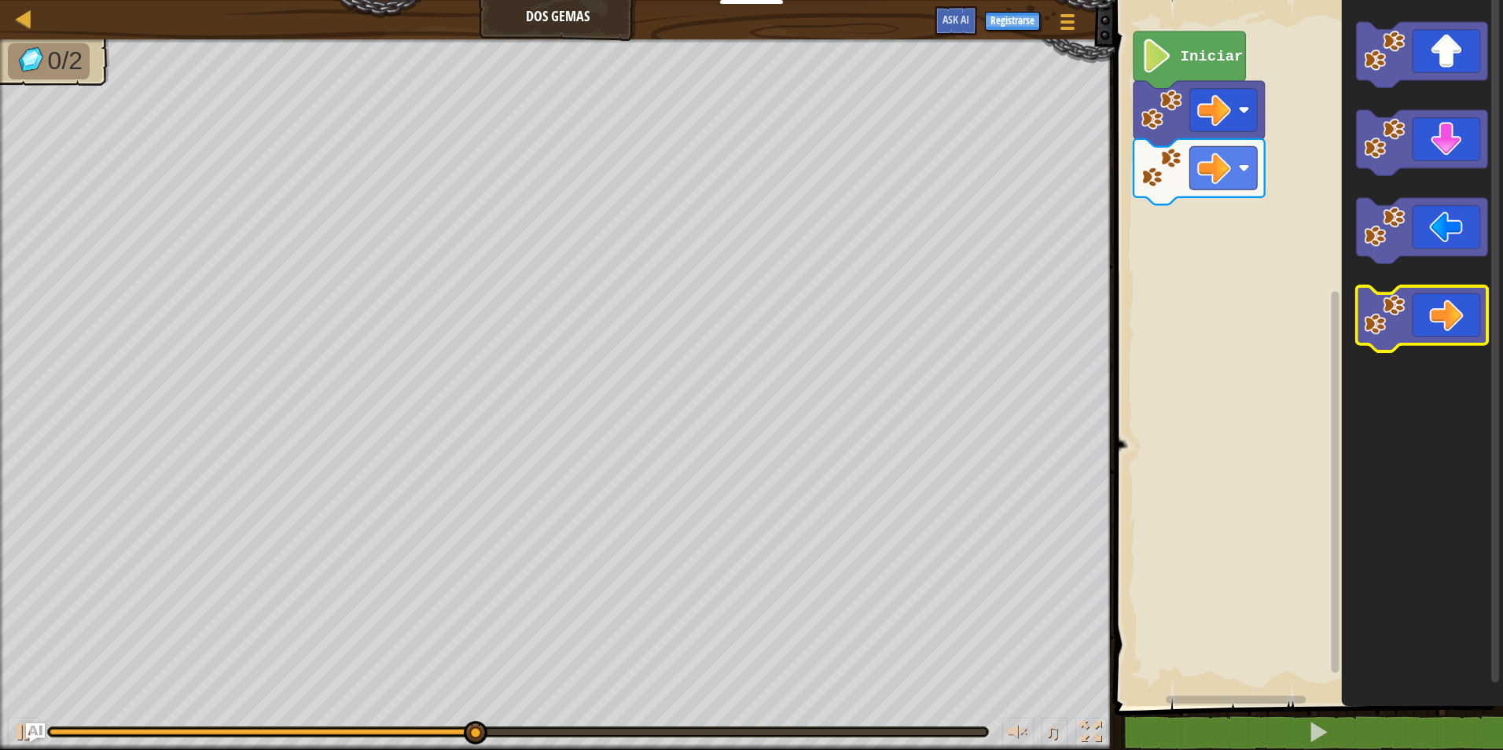
click at [1449, 322] on icon "Espacio de trabajo de Blockly" at bounding box center [1422, 318] width 131 height 65
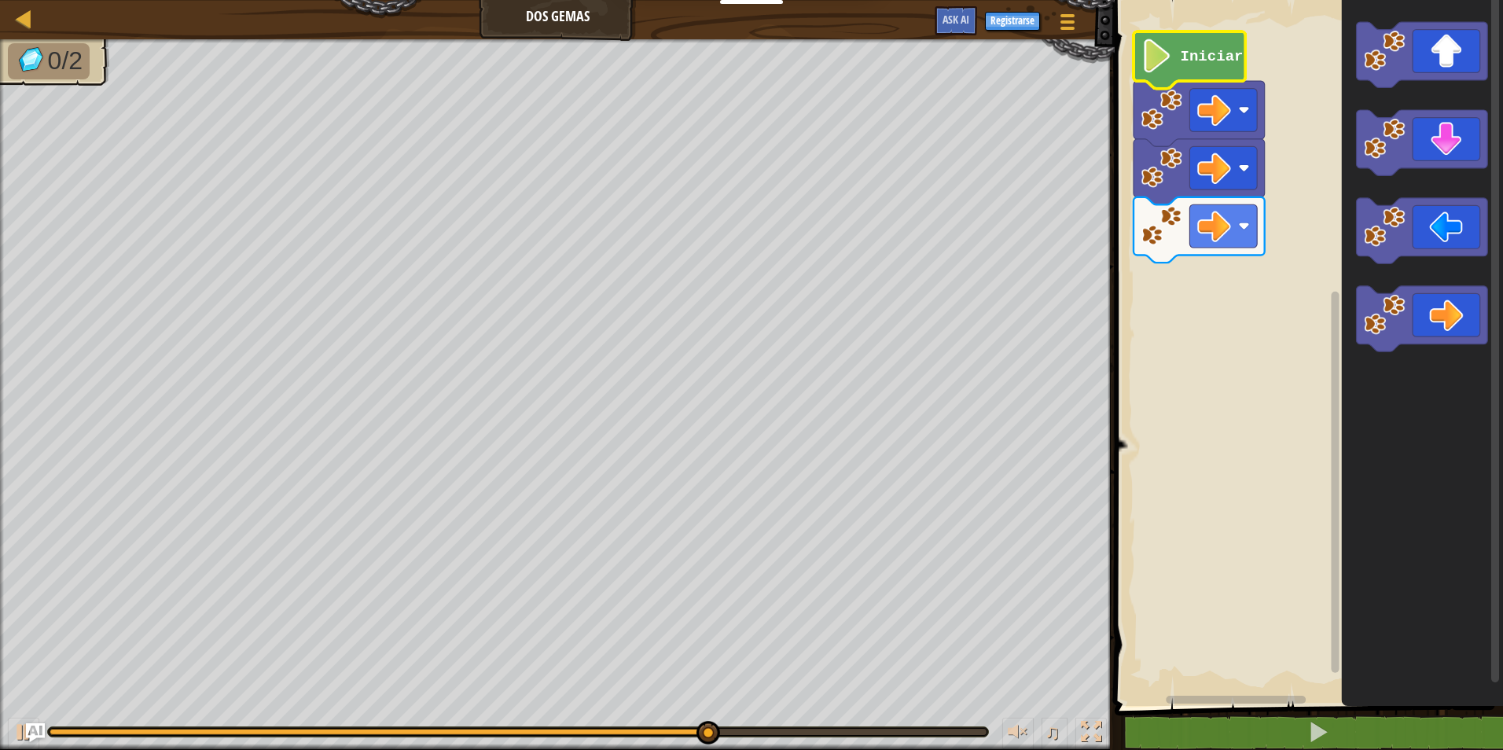
click at [1198, 53] on text "Iniciar" at bounding box center [1212, 56] width 63 height 17
click at [1169, 62] on image "Espacio de trabajo de Blockly" at bounding box center [1157, 56] width 31 height 34
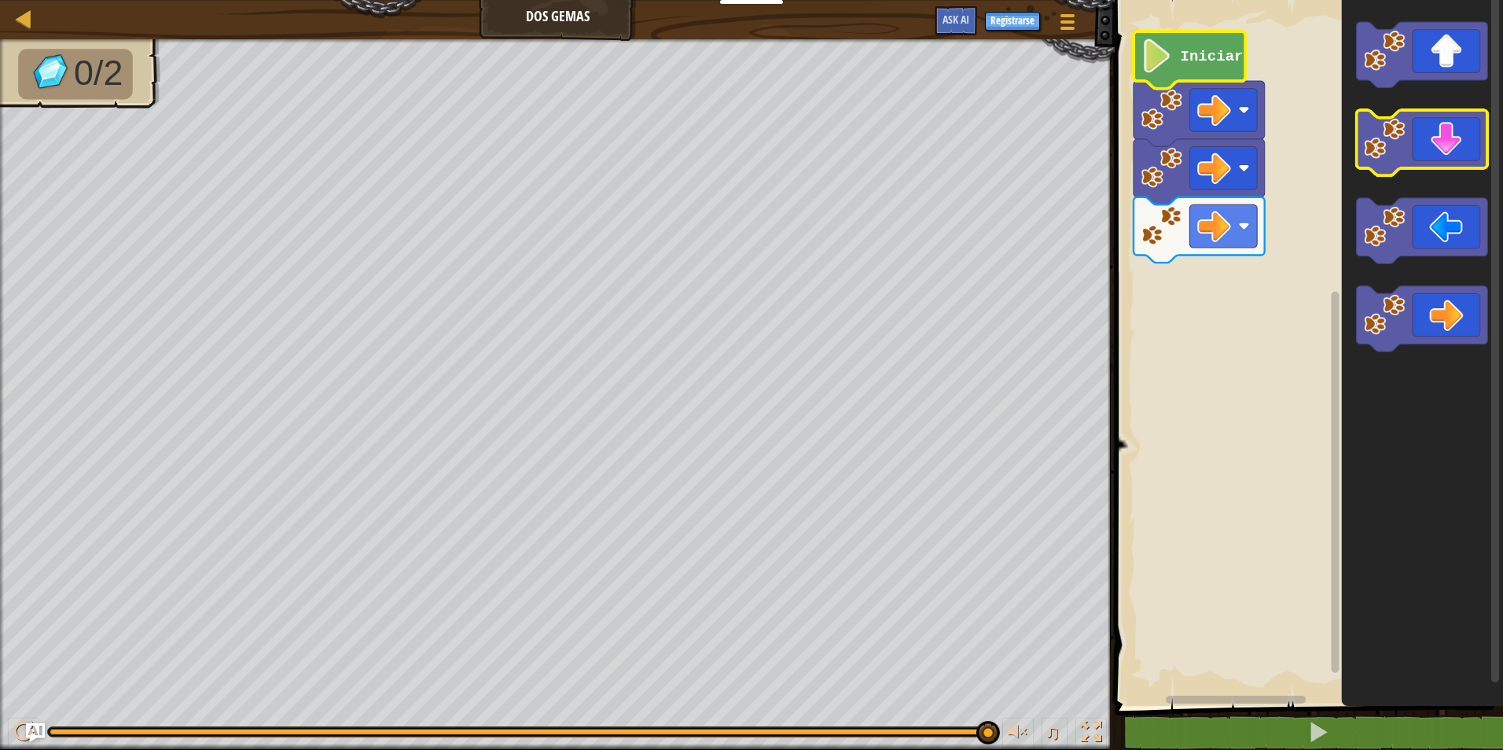
click at [1435, 160] on icon "Espacio de trabajo de Blockly" at bounding box center [1422, 142] width 131 height 65
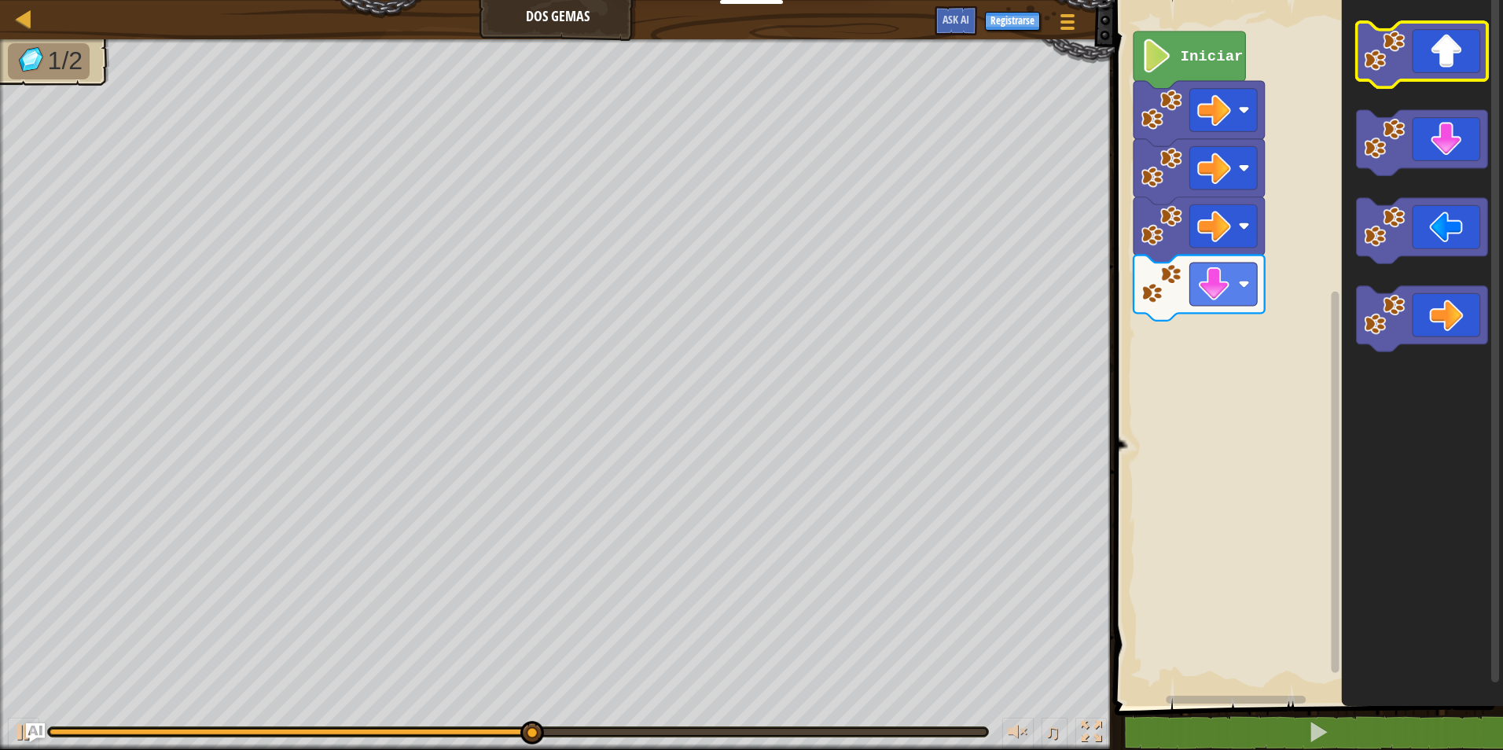
click at [1453, 61] on icon "Espacio de trabajo de Blockly" at bounding box center [1422, 54] width 131 height 65
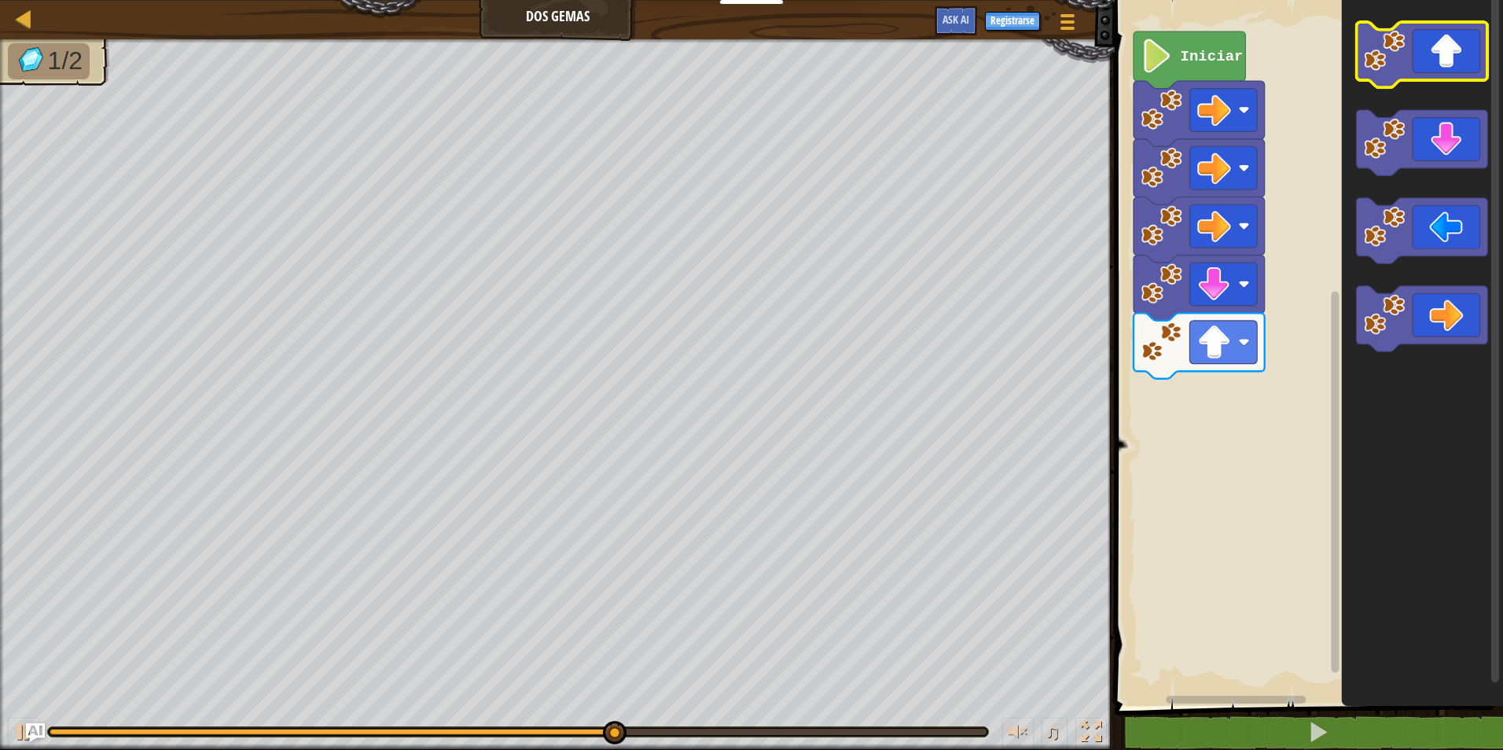
click at [1447, 61] on icon "Espacio de trabajo de Blockly" at bounding box center [1422, 54] width 131 height 65
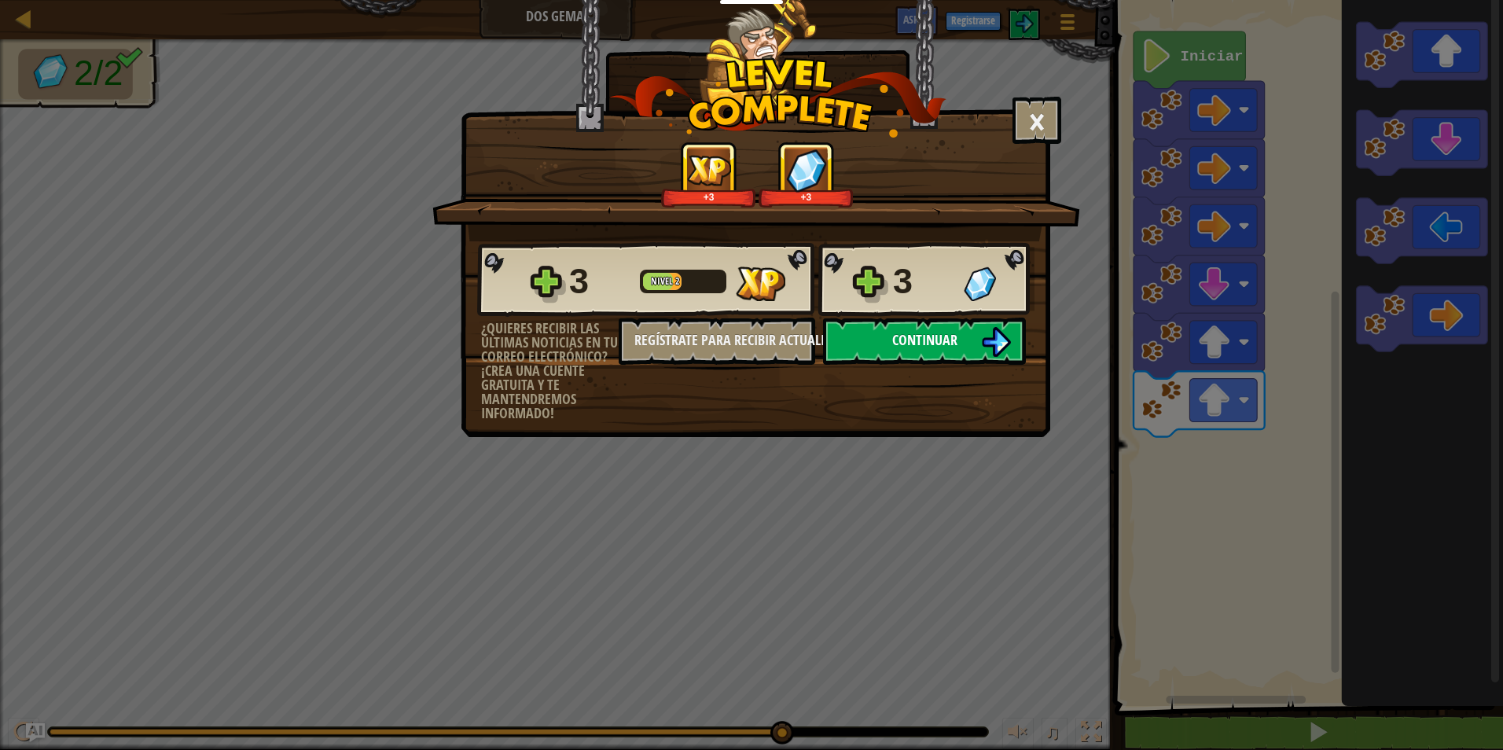
click at [926, 344] on span "Continuar" at bounding box center [924, 340] width 65 height 20
